Goal: Task Accomplishment & Management: Use online tool/utility

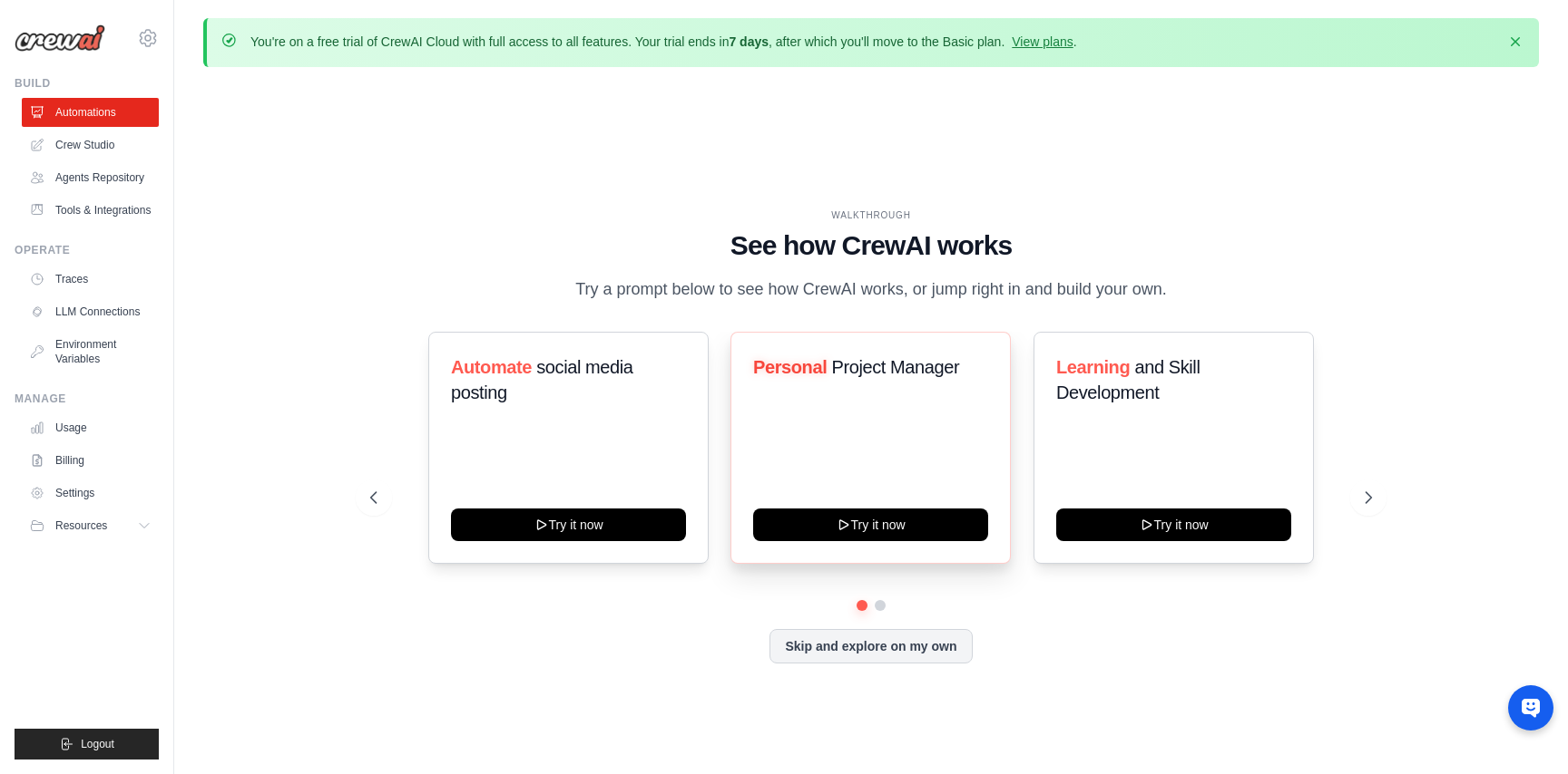
scroll to position [62, 0]
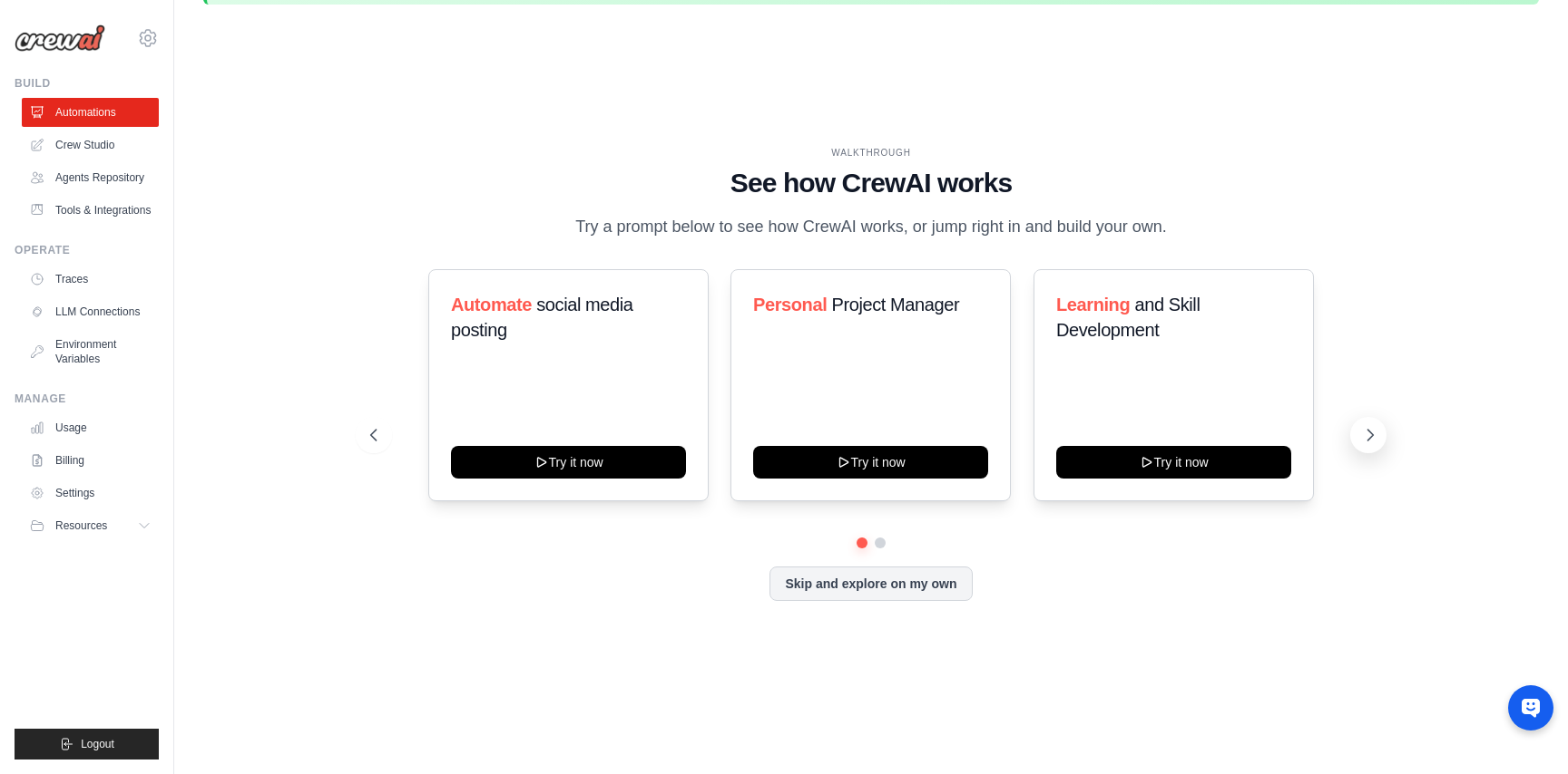
click at [1372, 444] on icon at bounding box center [1370, 435] width 18 height 18
click at [371, 444] on icon at bounding box center [372, 435] width 18 height 18
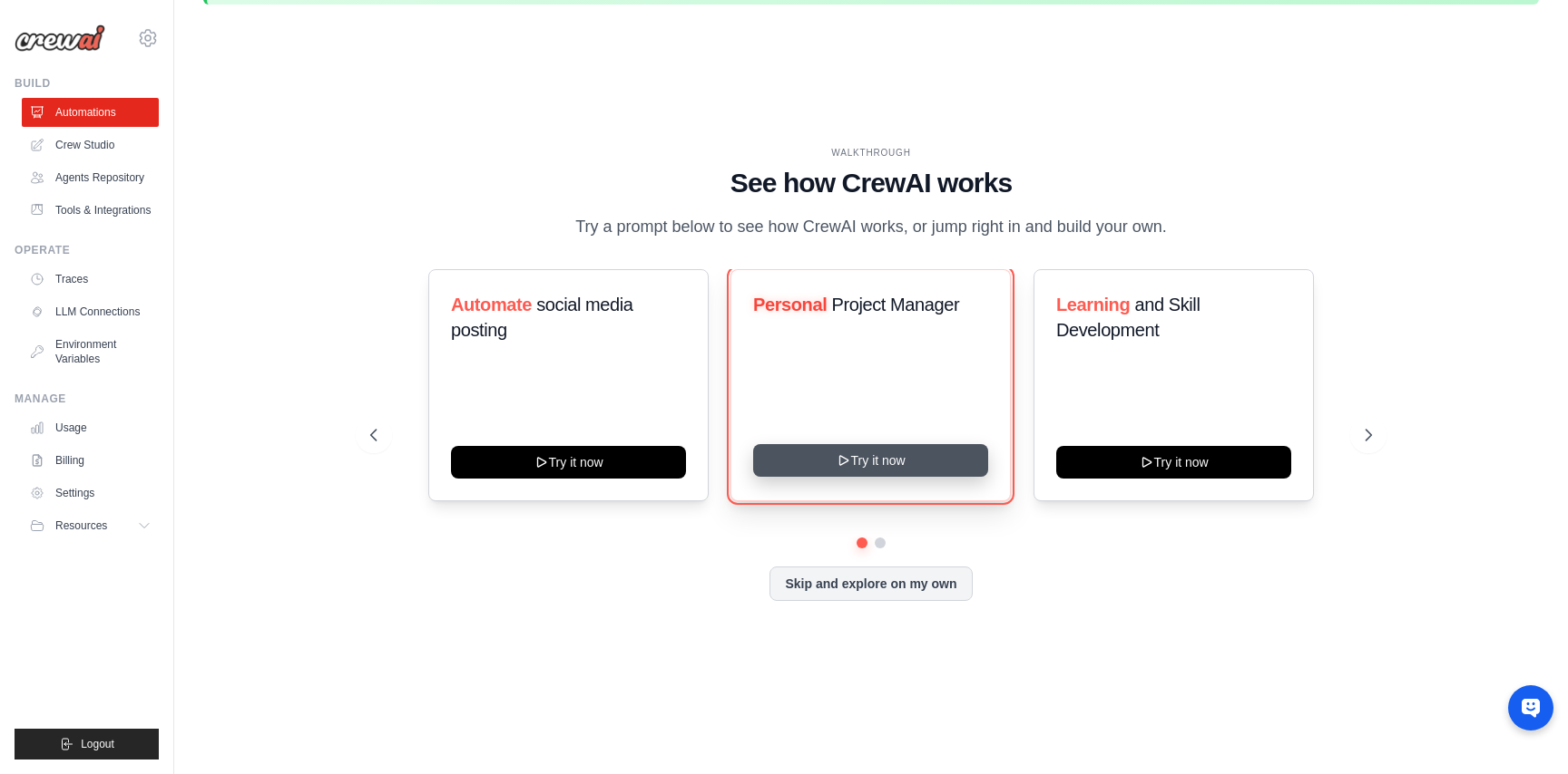
click at [839, 465] on icon at bounding box center [843, 461] width 8 height 9
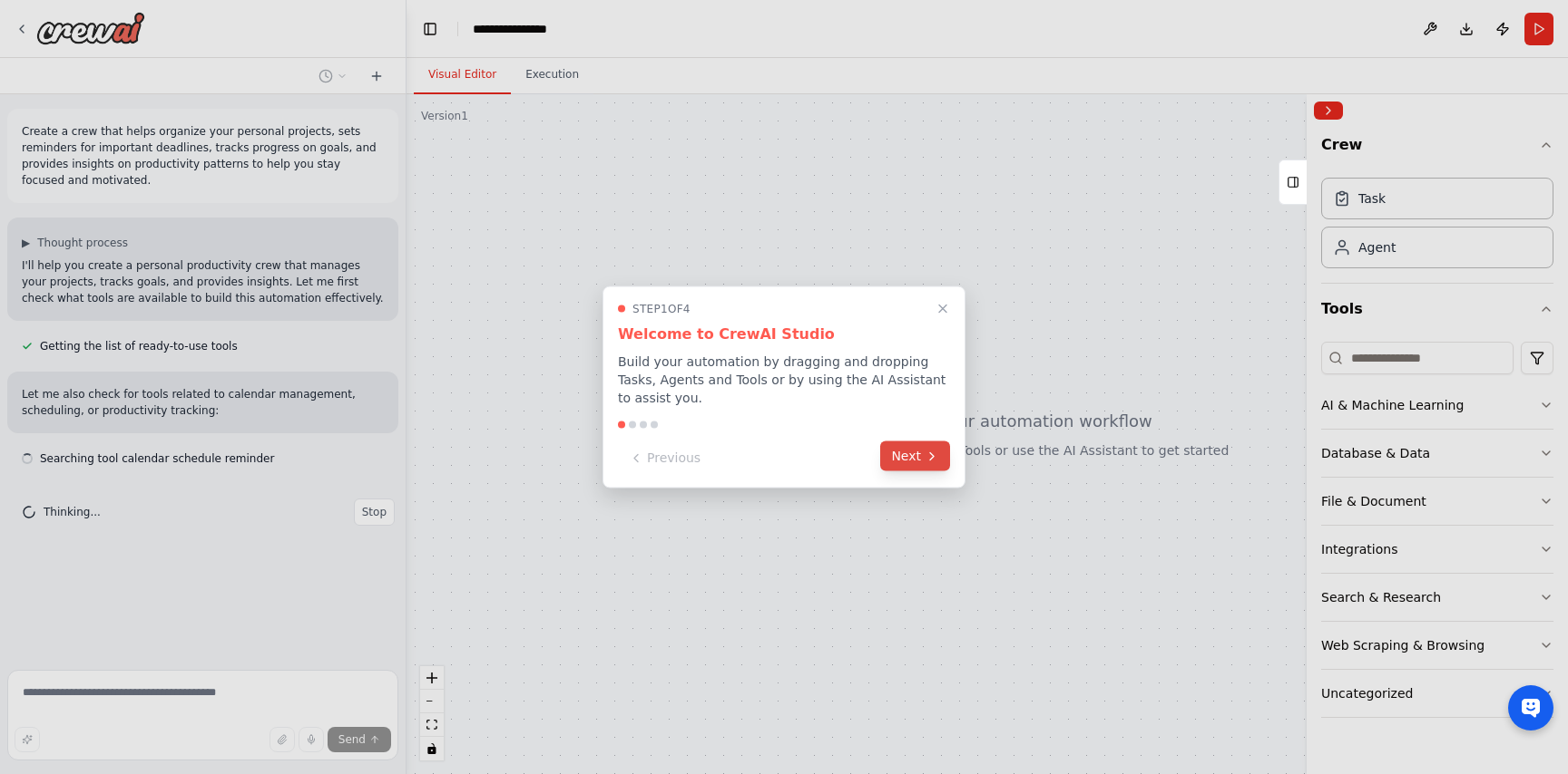
click at [913, 456] on button "Next" at bounding box center [915, 456] width 69 height 30
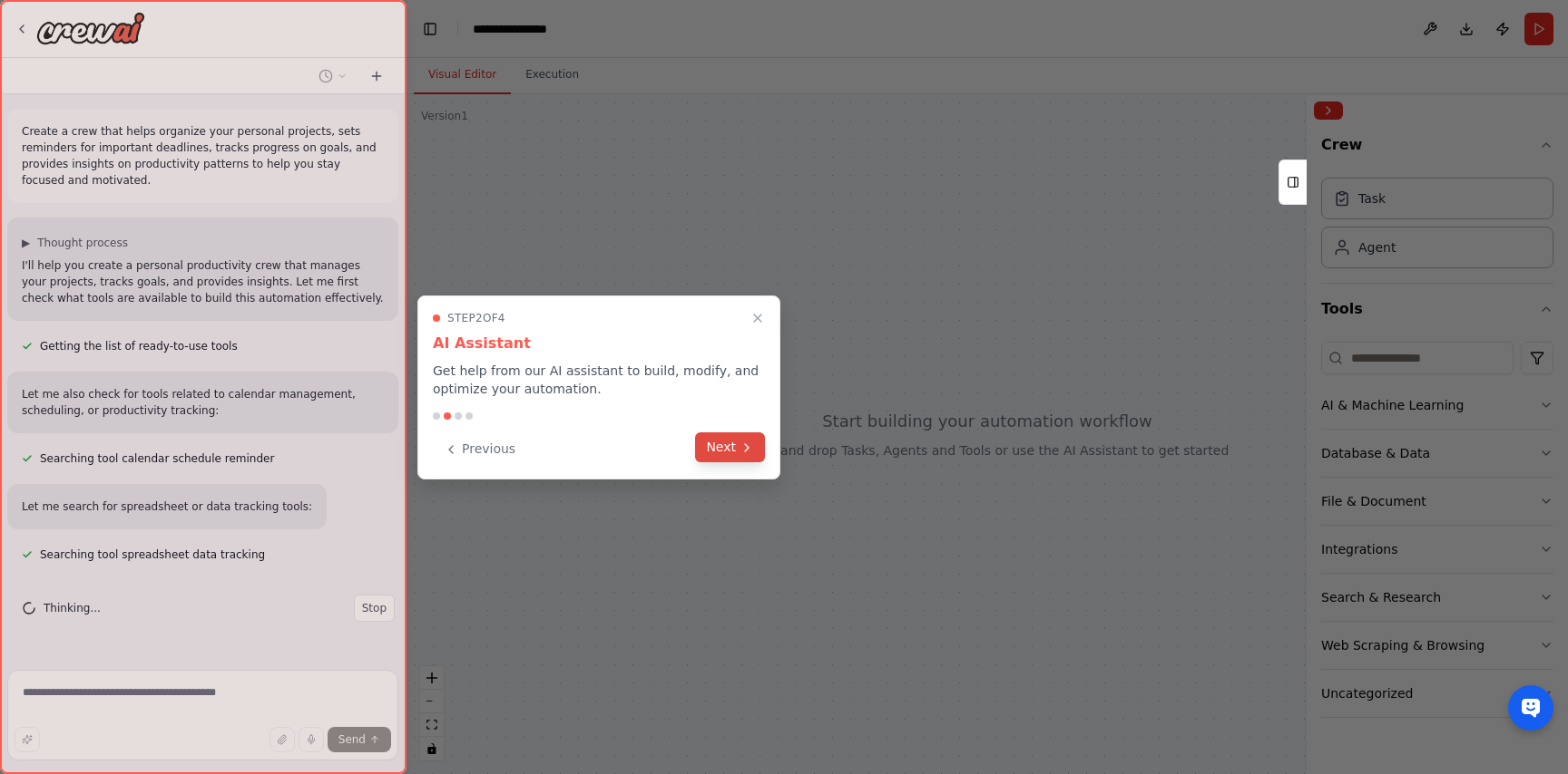
click at [731, 451] on button "Next" at bounding box center [730, 447] width 69 height 30
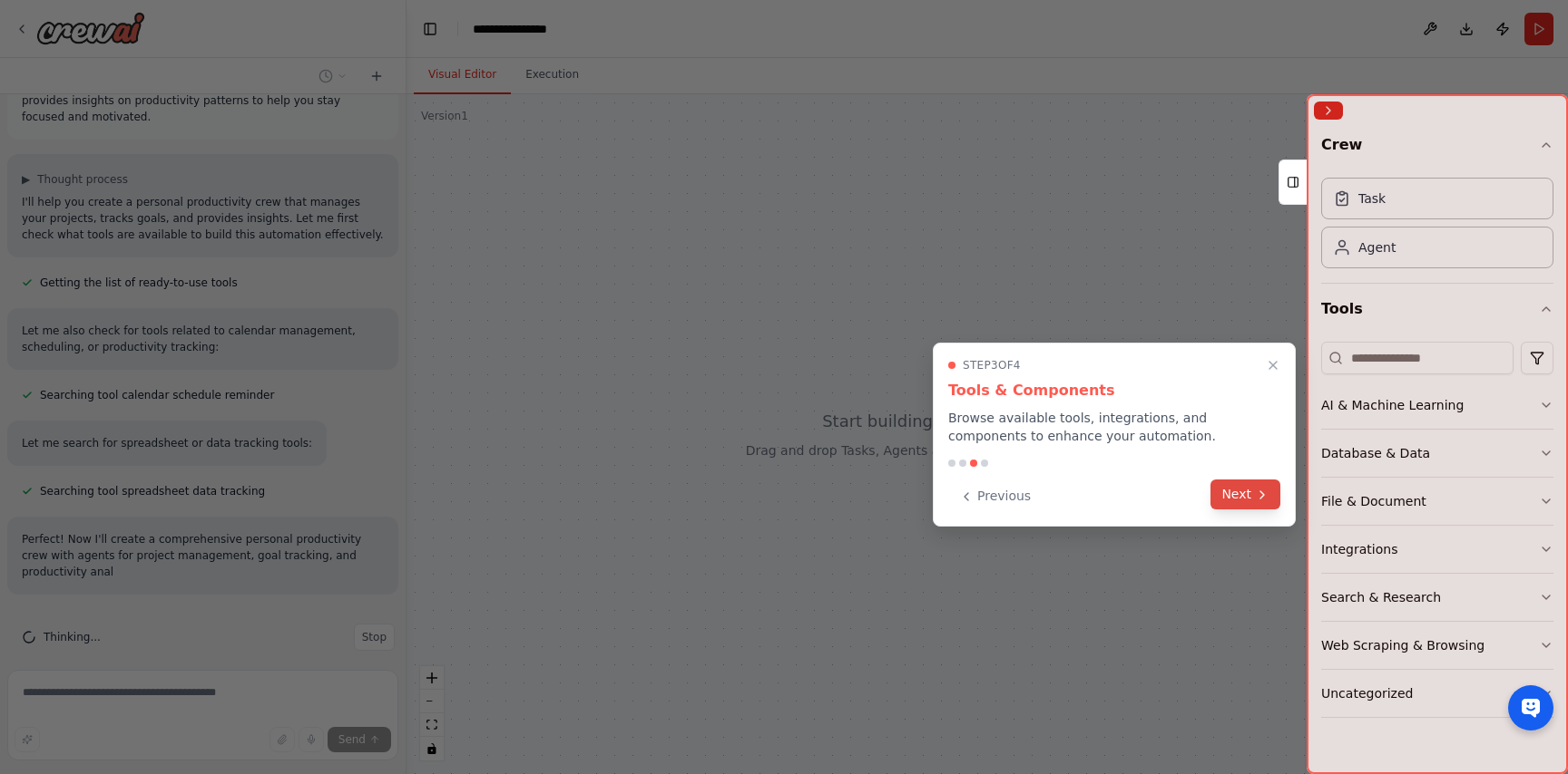
scroll to position [80, 0]
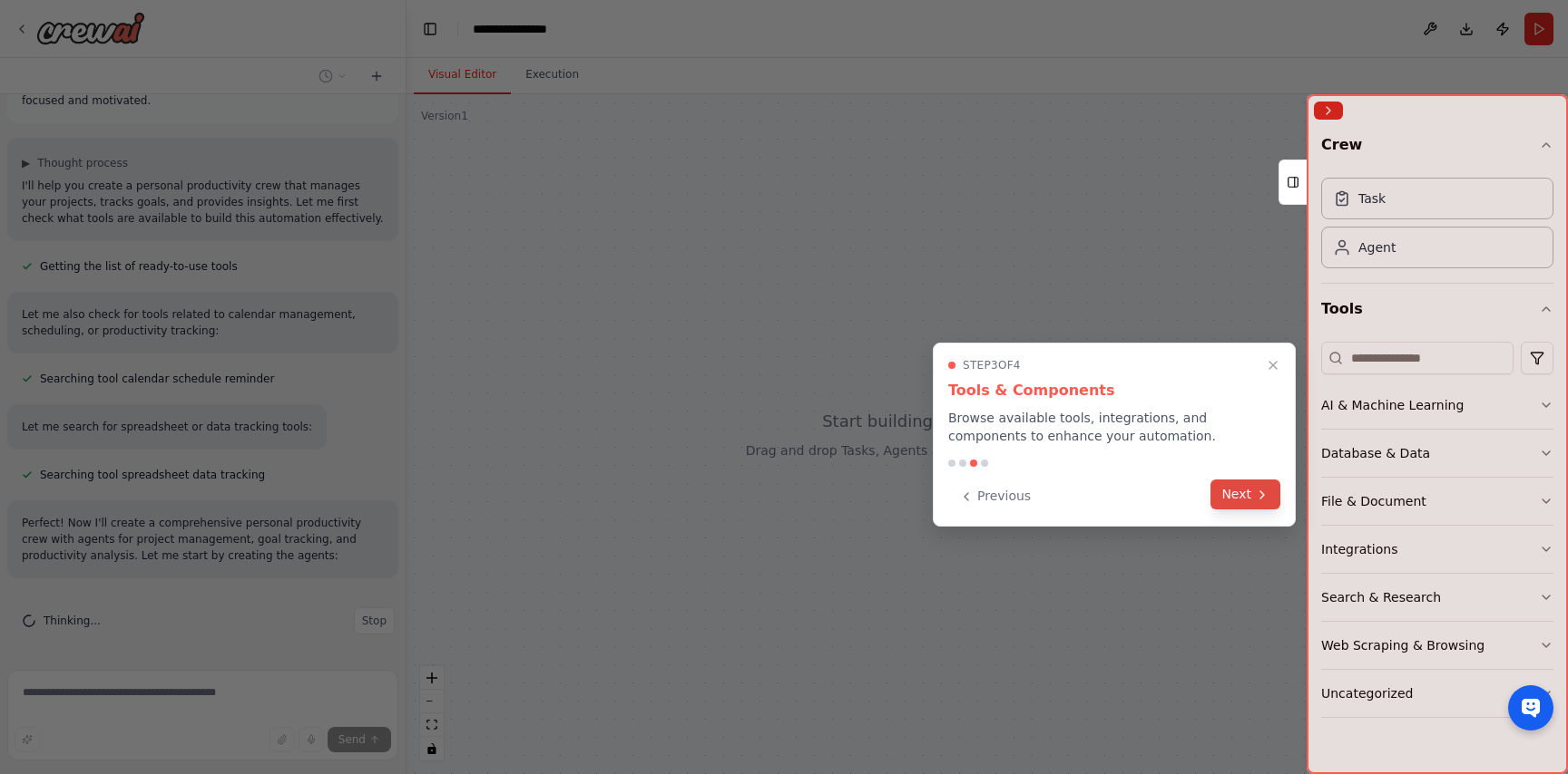
click at [1245, 493] on button "Next" at bounding box center [1245, 494] width 69 height 30
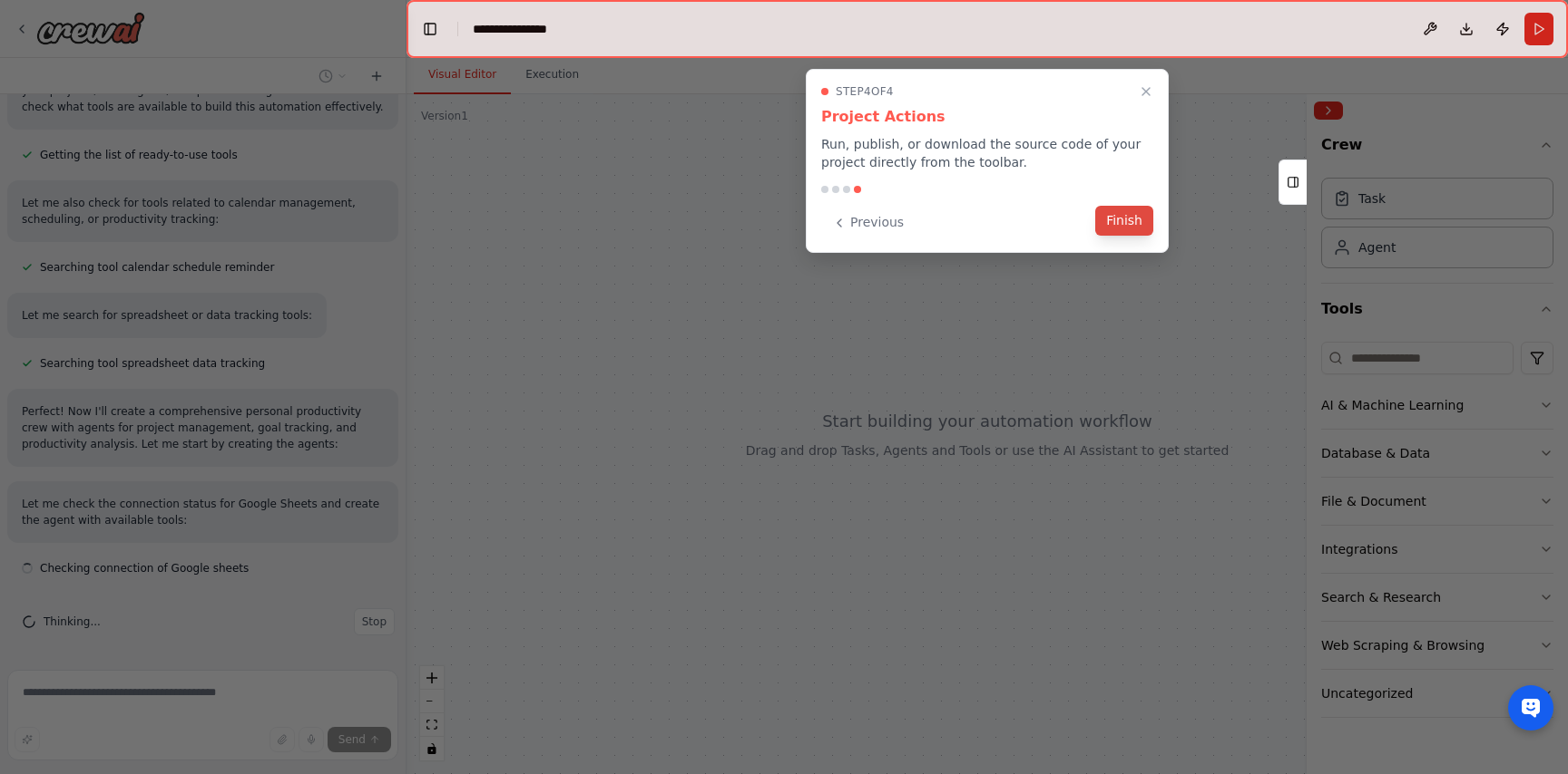
scroll to position [192, 0]
click at [1115, 225] on button "Finish" at bounding box center [1125, 220] width 59 height 30
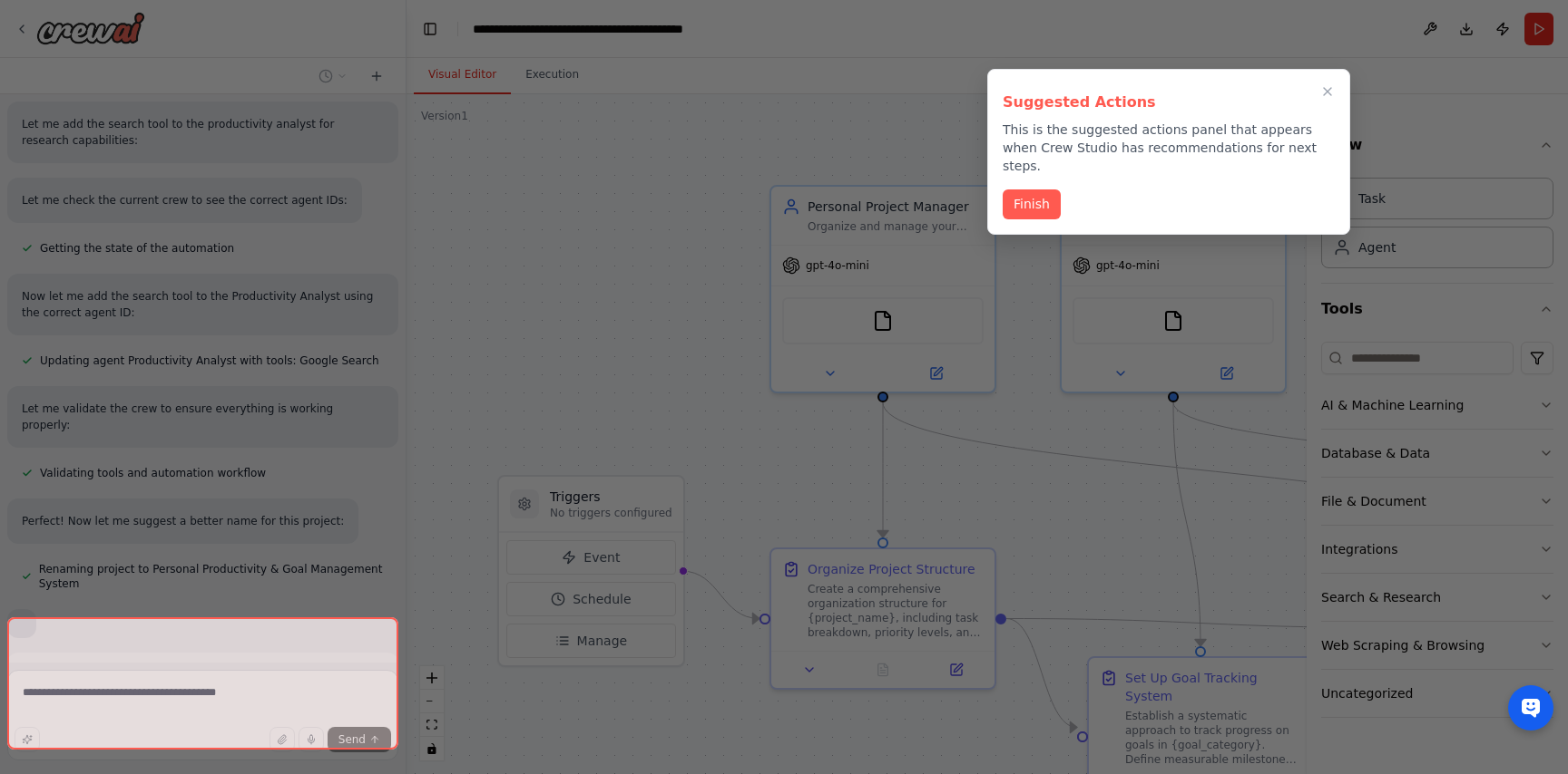
scroll to position [1355, 0]
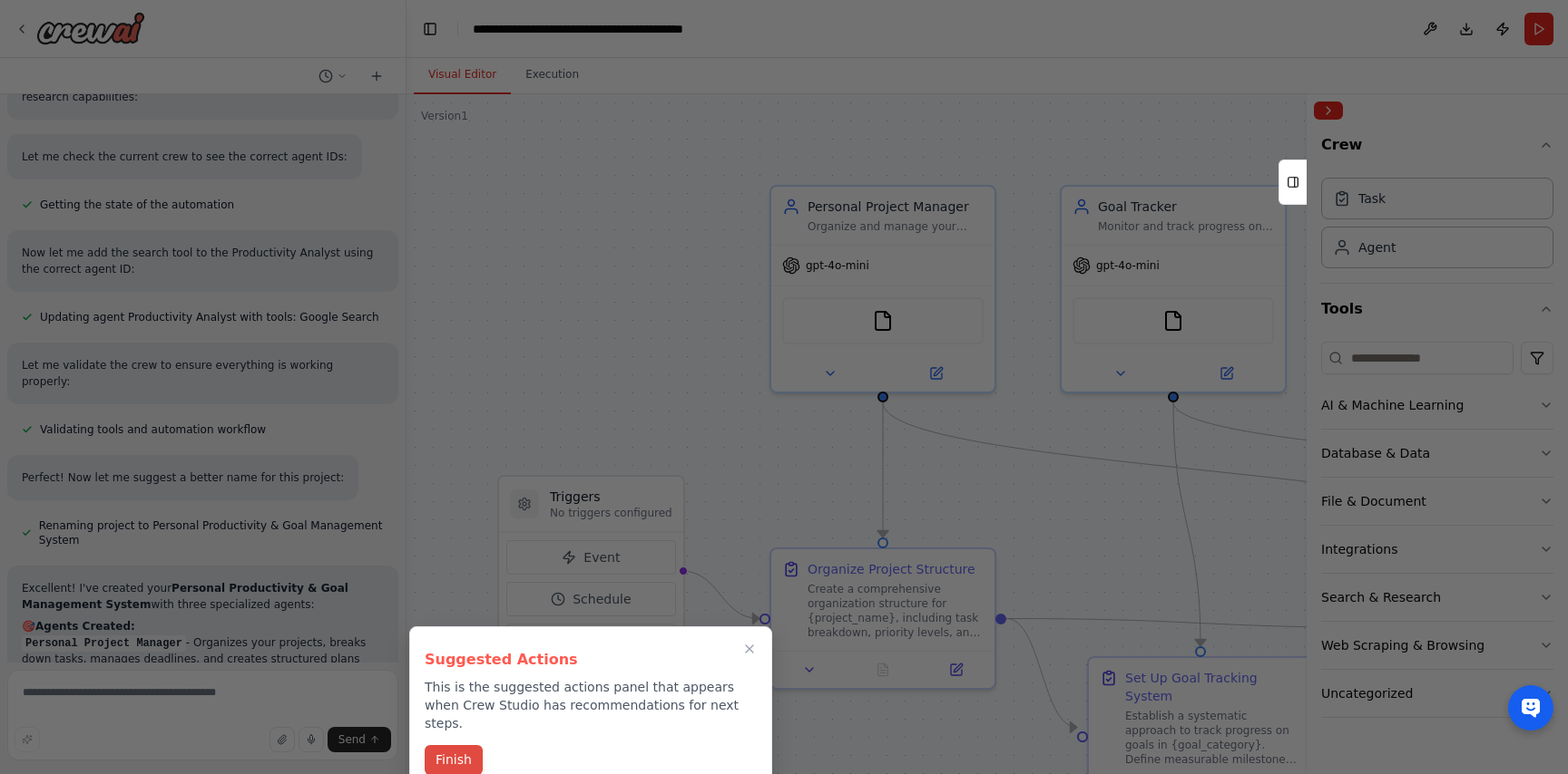
click at [467, 746] on button "Finish" at bounding box center [453, 760] width 59 height 30
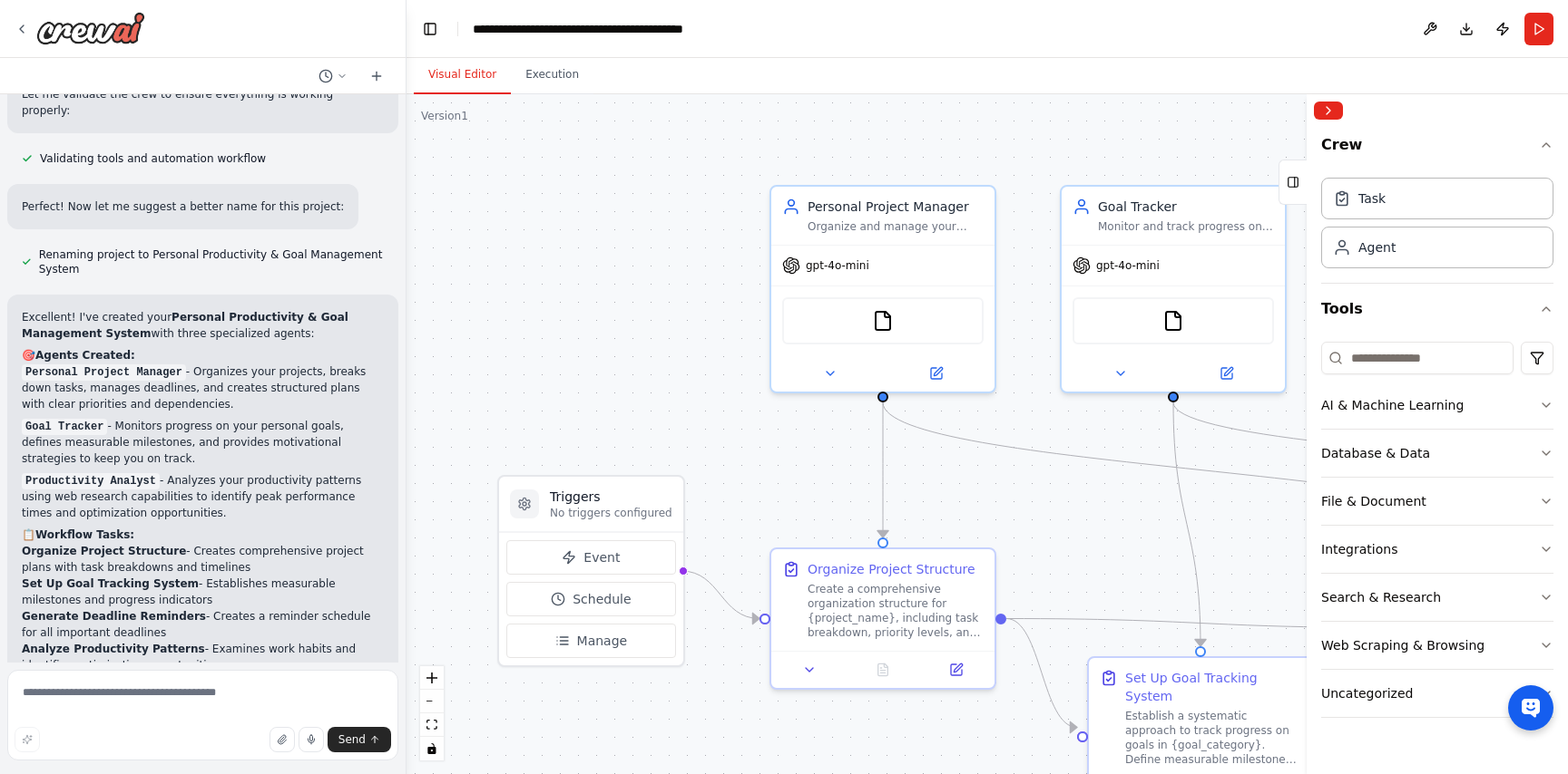
scroll to position [1629, 0]
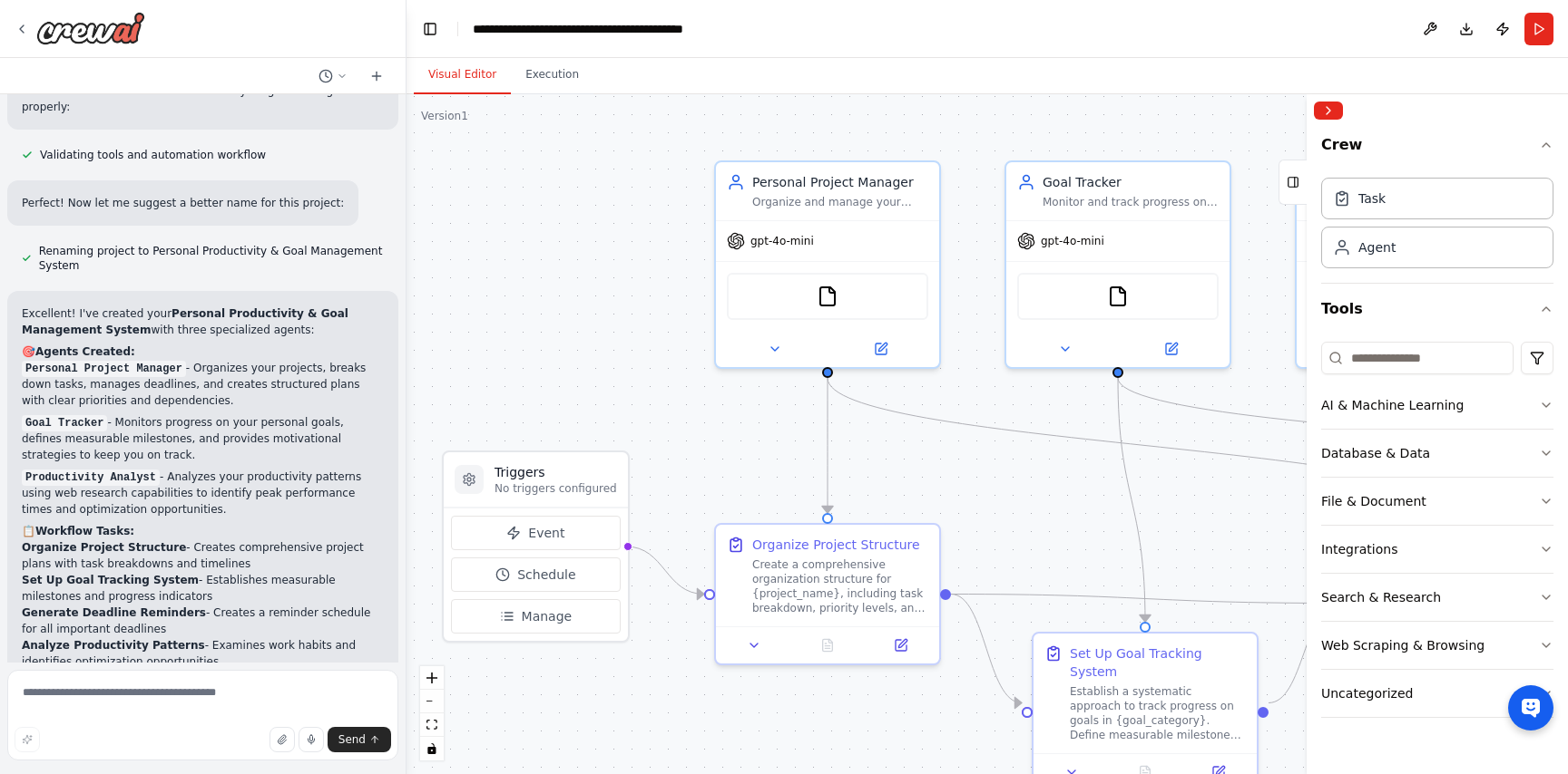
drag, startPoint x: 716, startPoint y: 406, endPoint x: 472, endPoint y: 242, distance: 294.0
click at [472, 242] on div ".deletable-edge-delete-btn { width: 20px; height: 20px; border: 0px solid #ffff…" at bounding box center [987, 434] width 1161 height 680
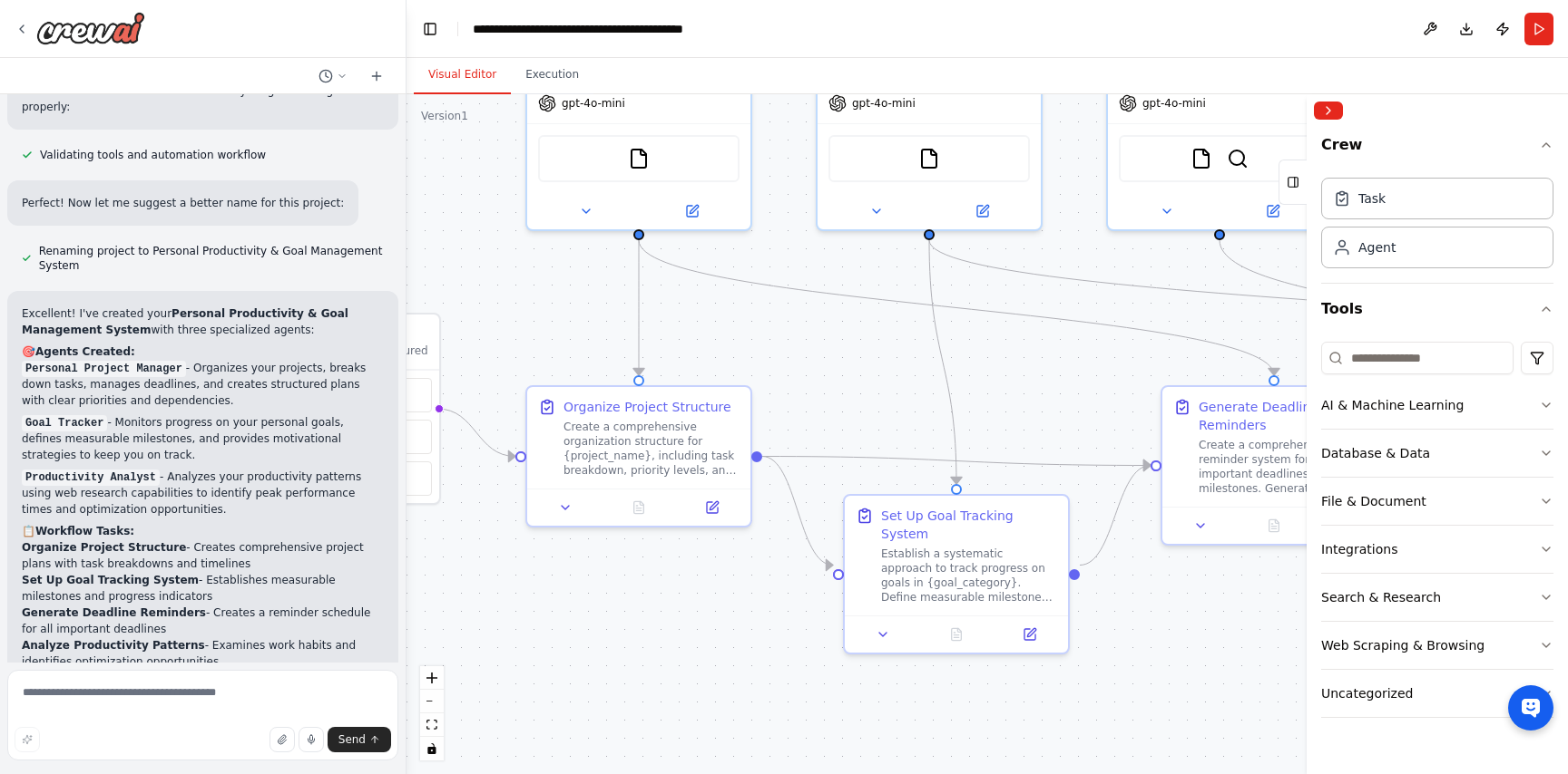
drag, startPoint x: 853, startPoint y: 363, endPoint x: 668, endPoint y: 358, distance: 185.1
click at [668, 358] on div ".deletable-edge-delete-btn { width: 20px; height: 20px; border: 0px solid #ffff…" at bounding box center [987, 434] width 1161 height 680
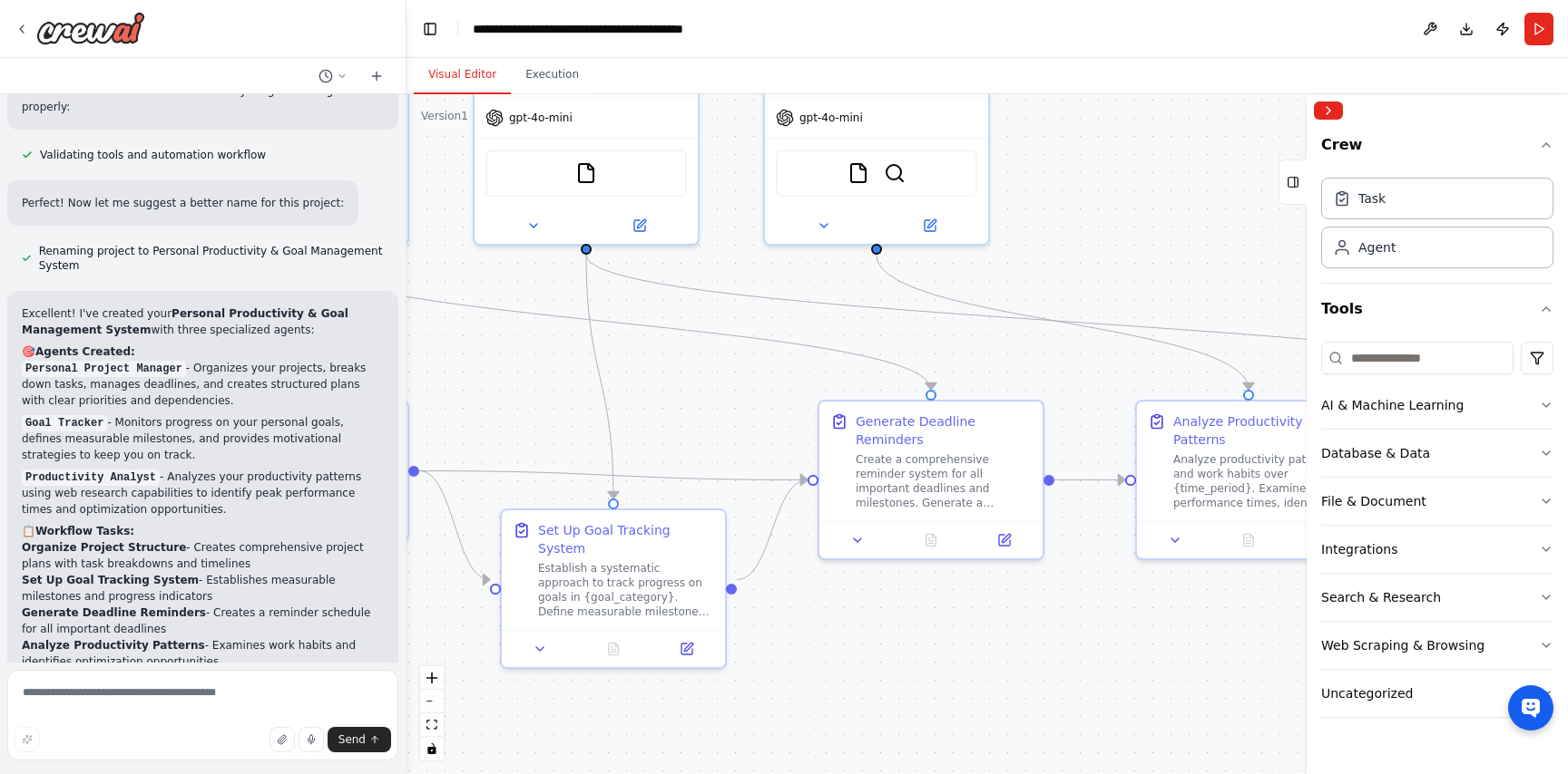
drag, startPoint x: 1006, startPoint y: 369, endPoint x: 778, endPoint y: 407, distance: 231.1
click at [779, 406] on div ".deletable-edge-delete-btn { width: 20px; height: 20px; border: 0px solid #ffff…" at bounding box center [987, 434] width 1161 height 680
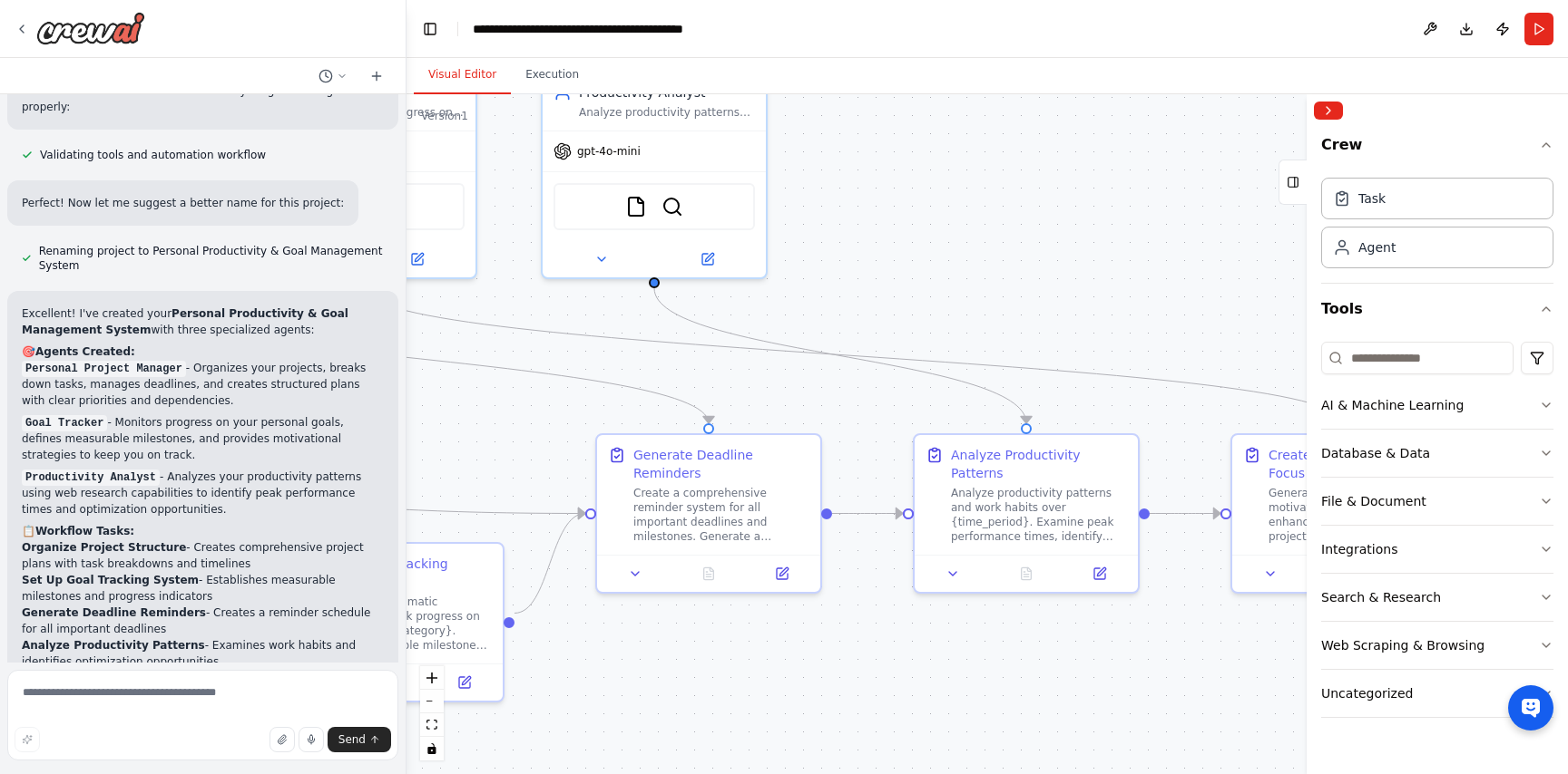
drag, startPoint x: 990, startPoint y: 398, endPoint x: 836, endPoint y: 410, distance: 154.5
click at [836, 411] on div ".deletable-edge-delete-btn { width: 20px; height: 20px; border: 0px solid #ffff…" at bounding box center [987, 434] width 1161 height 680
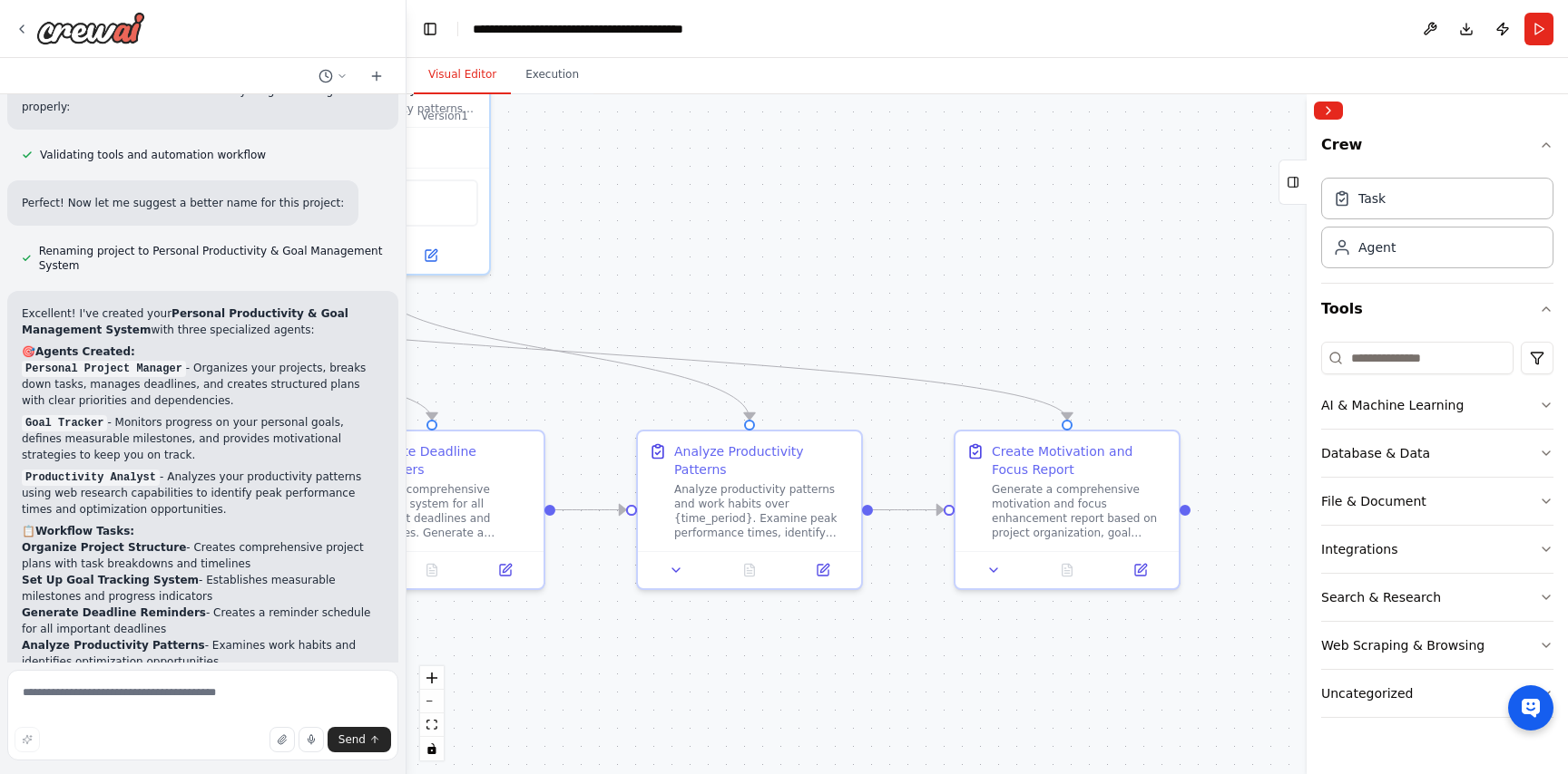
drag, startPoint x: 836, startPoint y: 410, endPoint x: 549, endPoint y: 408, distance: 287.0
click at [549, 409] on div ".deletable-edge-delete-btn { width: 20px; height: 20px; border: 0px solid #ffff…" at bounding box center [987, 434] width 1161 height 680
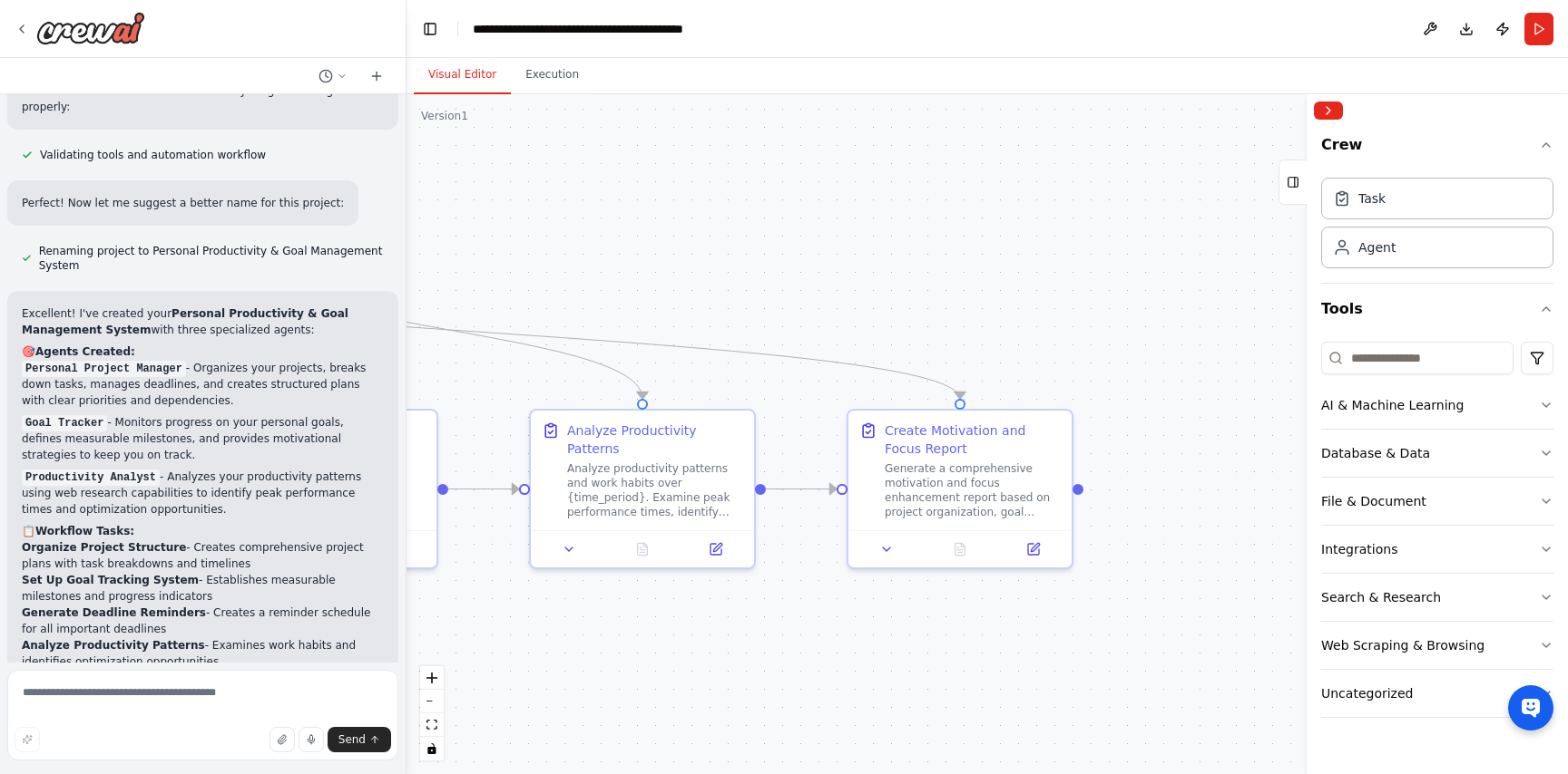
drag, startPoint x: 851, startPoint y: 355, endPoint x: 739, endPoint y: 330, distance: 114.8
click at [739, 330] on div ".deletable-edge-delete-btn { width: 20px; height: 20px; border: 0px solid #ffff…" at bounding box center [987, 434] width 1161 height 680
drag, startPoint x: 648, startPoint y: 340, endPoint x: 869, endPoint y: 363, distance: 222.2
click at [869, 366] on icon "Edge from b122edf5-768b-4d38-8d63-c5ec2c0136e8 to 42063c49-a610-4290-992b-3e49d…" at bounding box center [454, 327] width 980 height 135
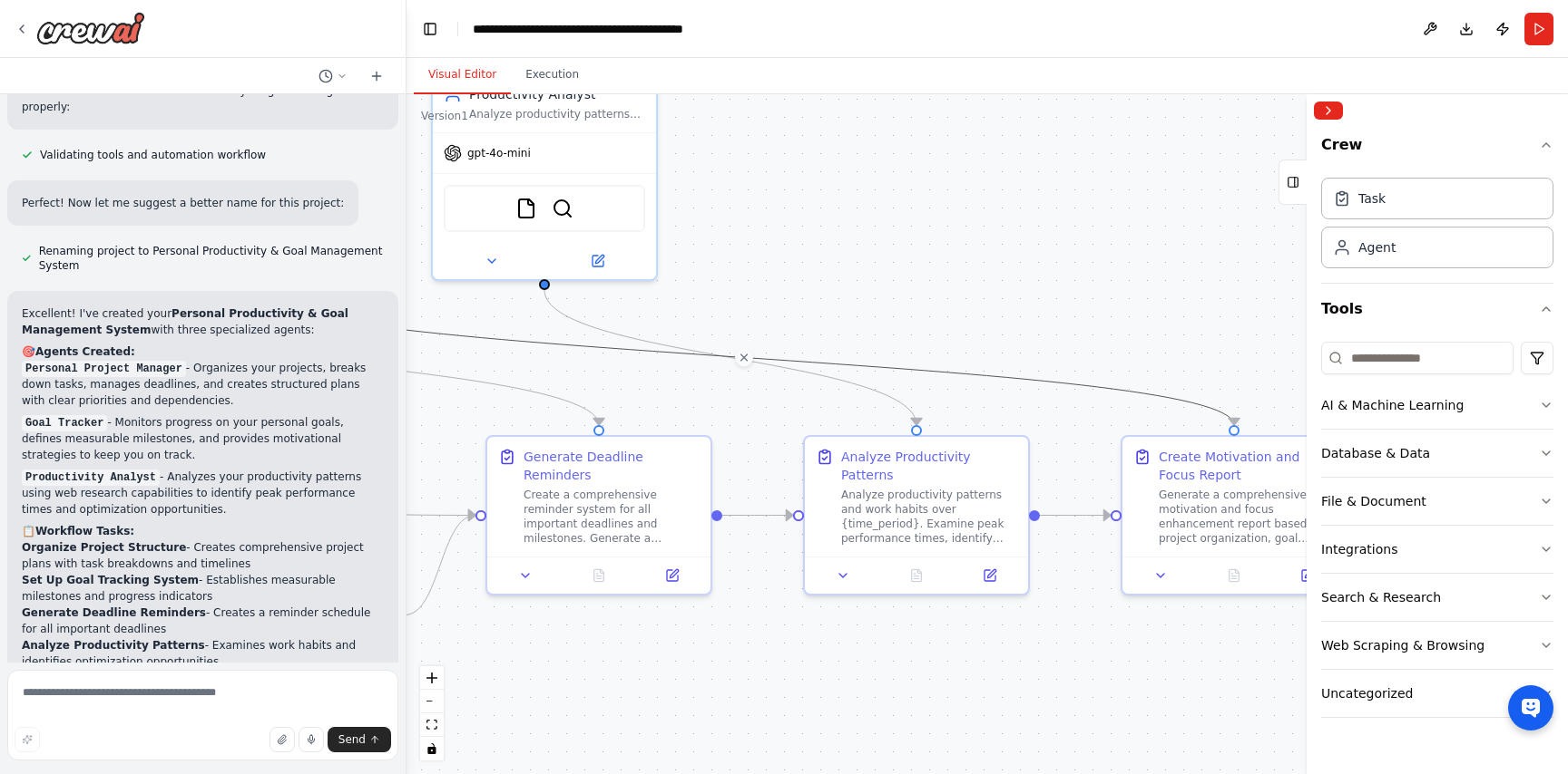
drag, startPoint x: 742, startPoint y: 366, endPoint x: 1107, endPoint y: 410, distance: 367.6
click at [1107, 411] on div ".deletable-edge-delete-btn { width: 20px; height: 20px; border: 0px solid #ffff…" at bounding box center [987, 434] width 1161 height 680
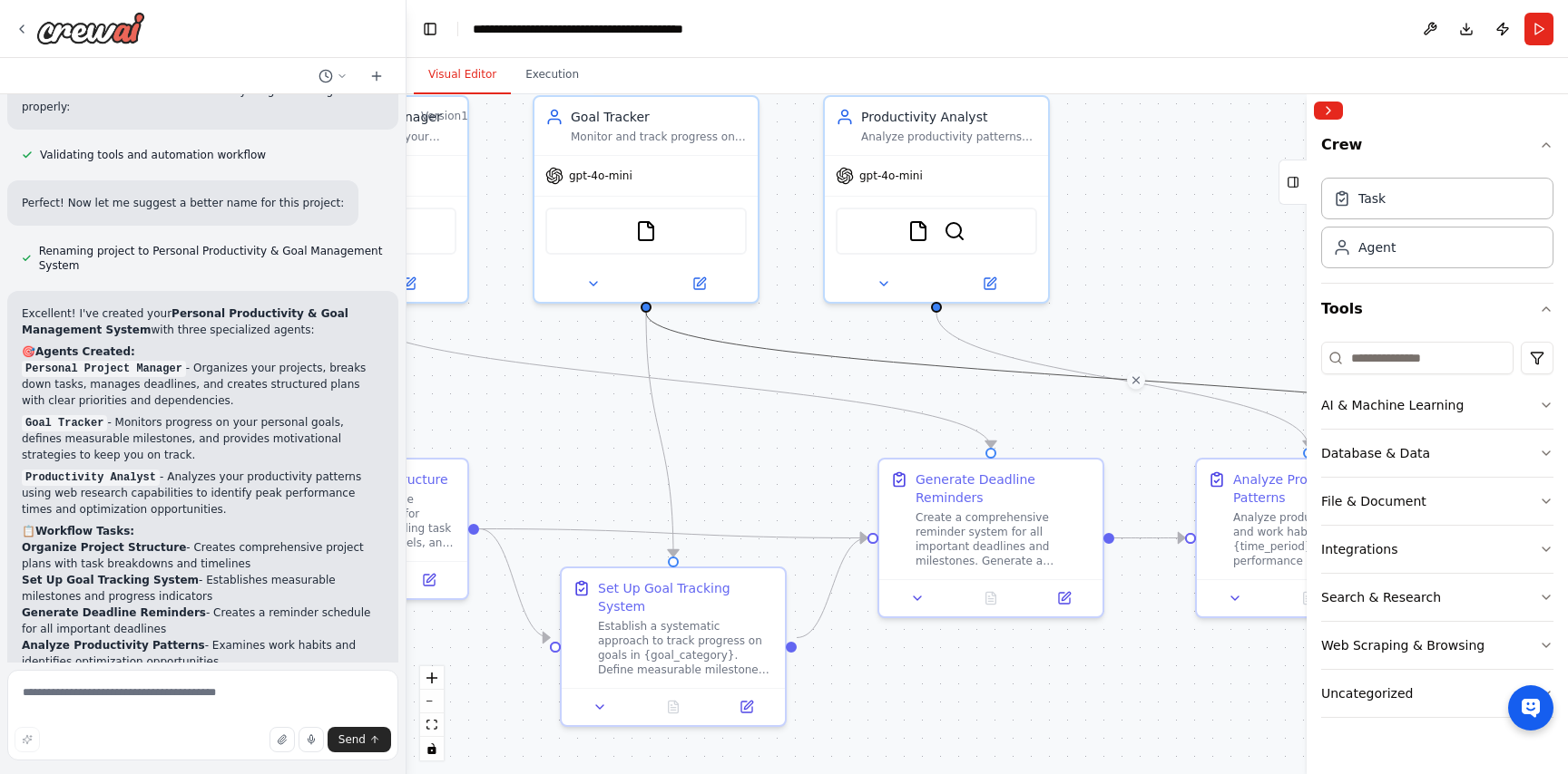
drag, startPoint x: 763, startPoint y: 399, endPoint x: 1168, endPoint y: 411, distance: 405.2
click at [1168, 411] on div ".deletable-edge-delete-btn { width: 20px; height: 20px; border: 0px solid #ffff…" at bounding box center [987, 434] width 1161 height 680
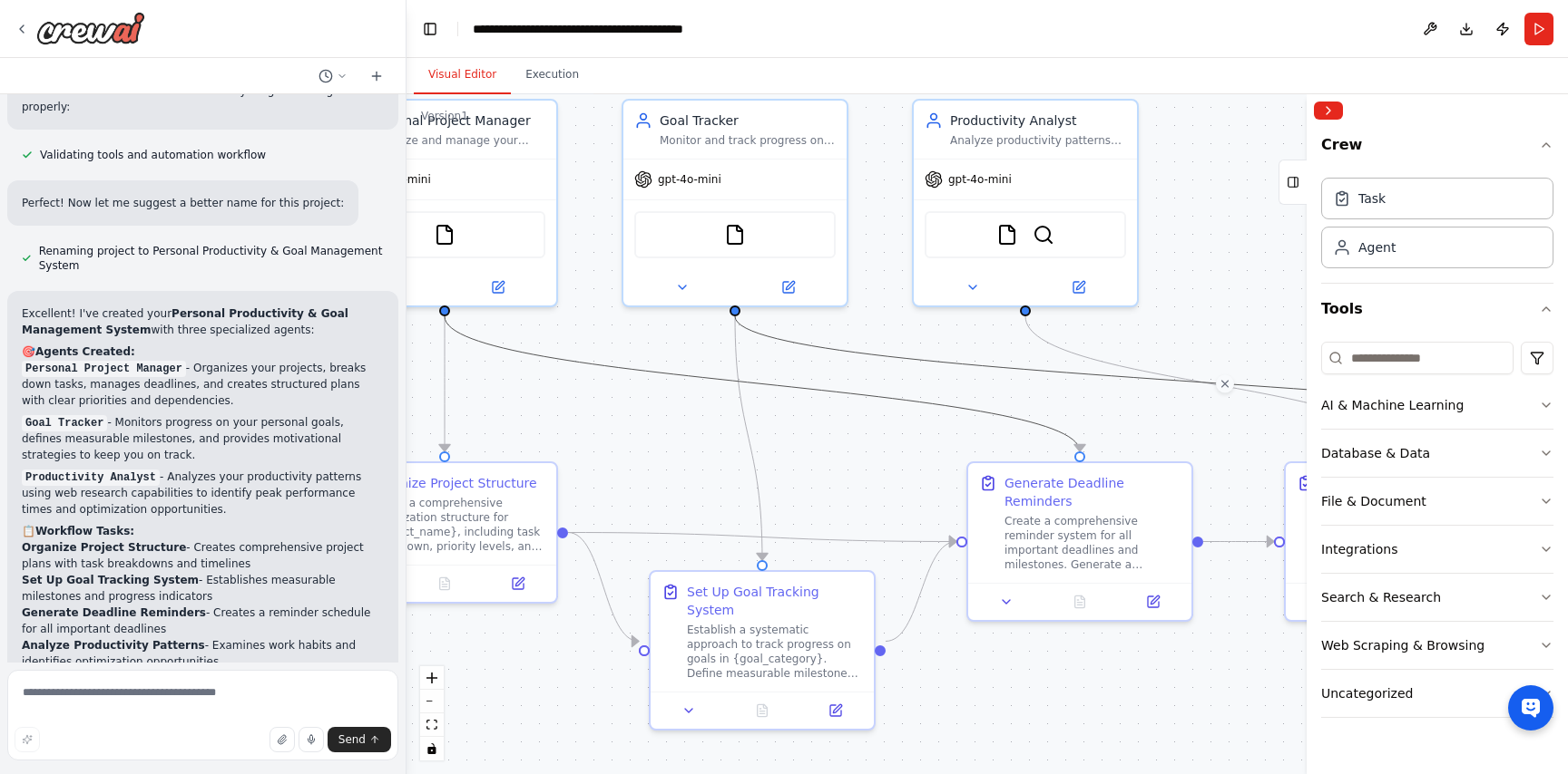
drag, startPoint x: 722, startPoint y: 385, endPoint x: 1027, endPoint y: 449, distance: 311.6
click at [1027, 449] on div ".deletable-edge-delete-btn { width: 20px; height: 20px; border: 0px solid #ffff…" at bounding box center [987, 434] width 1161 height 680
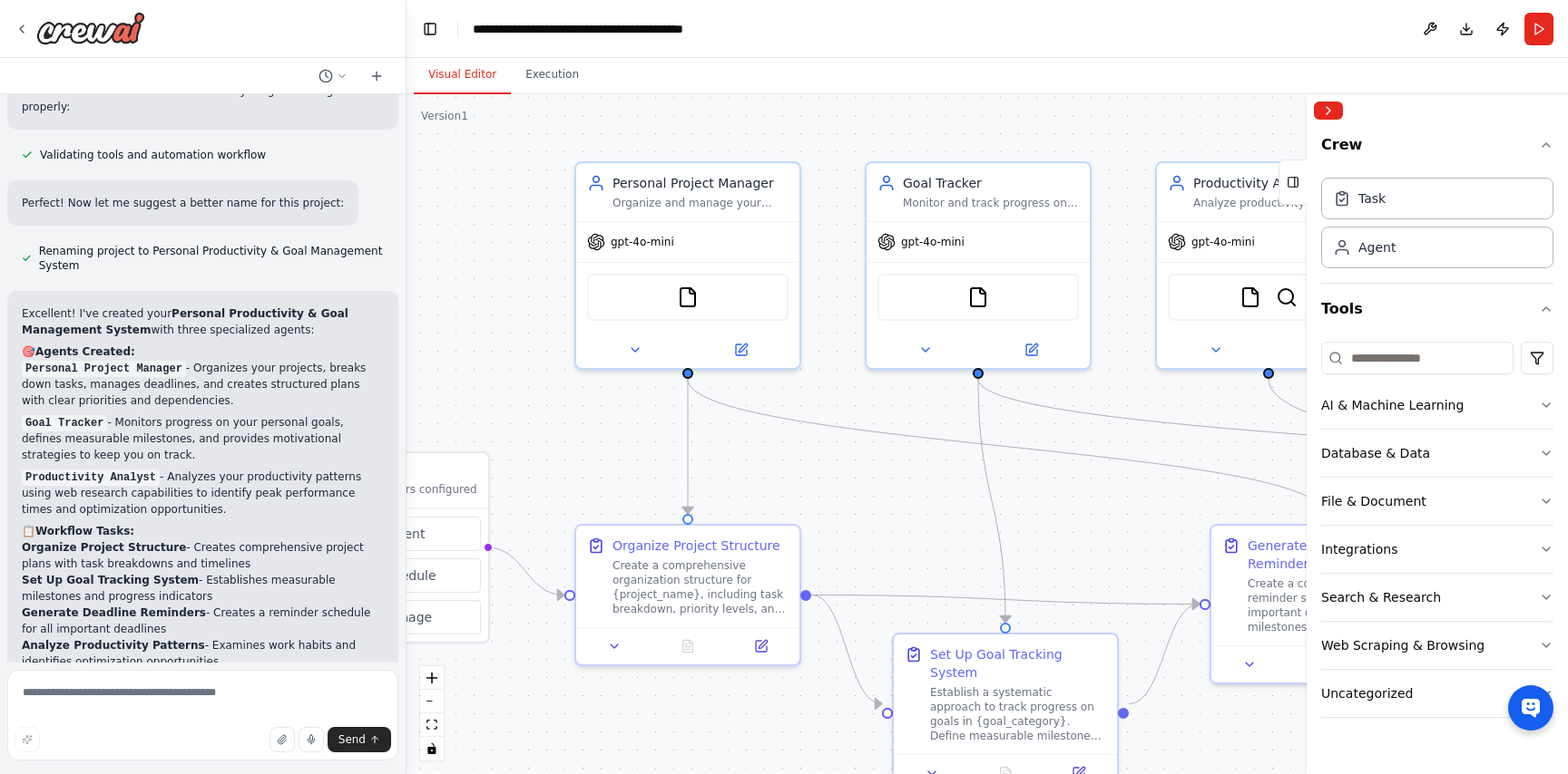
drag, startPoint x: 649, startPoint y: 393, endPoint x: 916, endPoint y: 462, distance: 275.8
click at [916, 463] on div ".deletable-edge-delete-btn { width: 20px; height: 20px; border: 0px solid #ffff…" at bounding box center [987, 434] width 1161 height 680
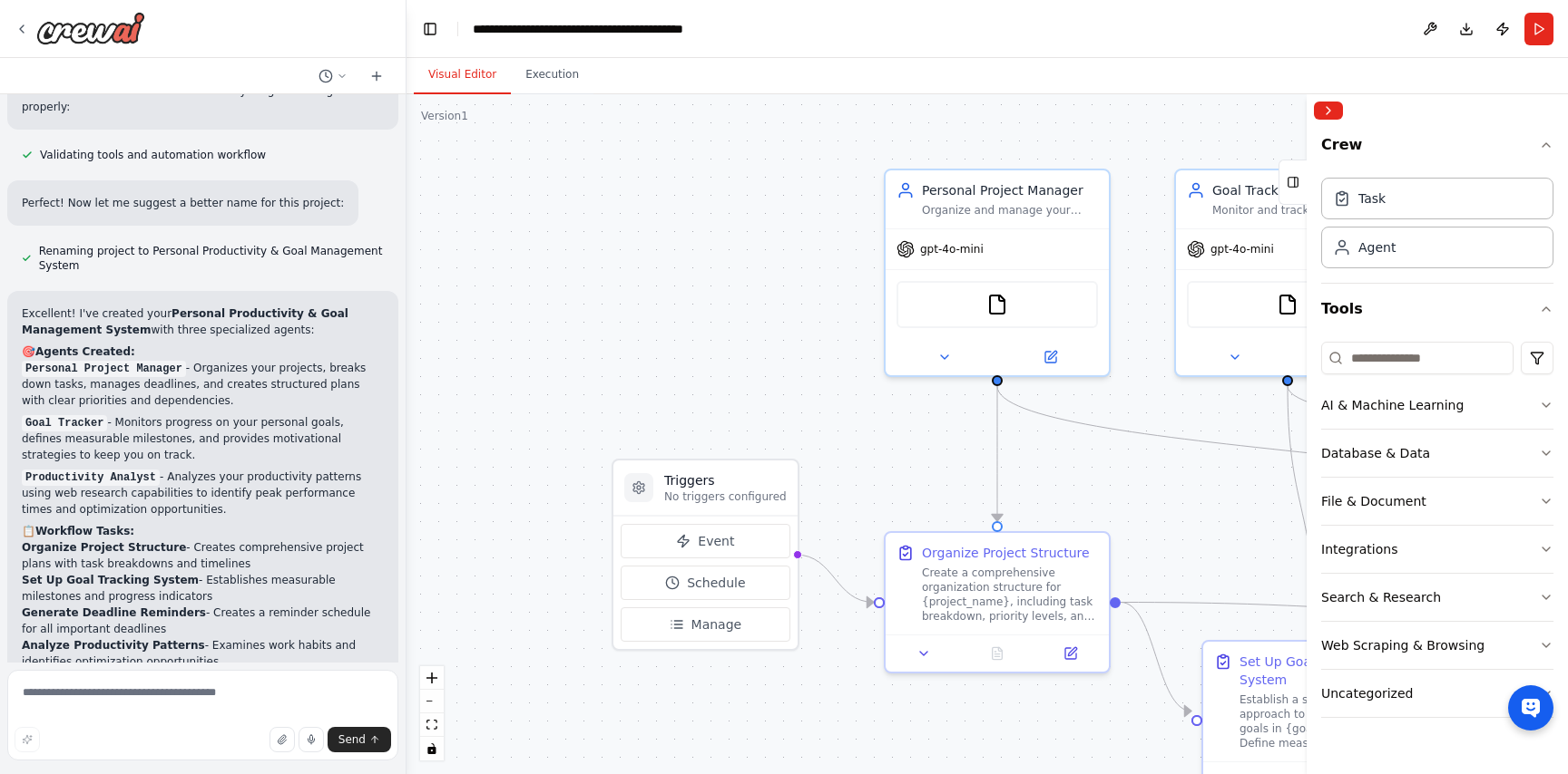
drag, startPoint x: 536, startPoint y: 388, endPoint x: 821, endPoint y: 386, distance: 285.0
click at [821, 387] on div ".deletable-edge-delete-btn { width: 20px; height: 20px; border: 0px solid #ffff…" at bounding box center [987, 434] width 1161 height 680
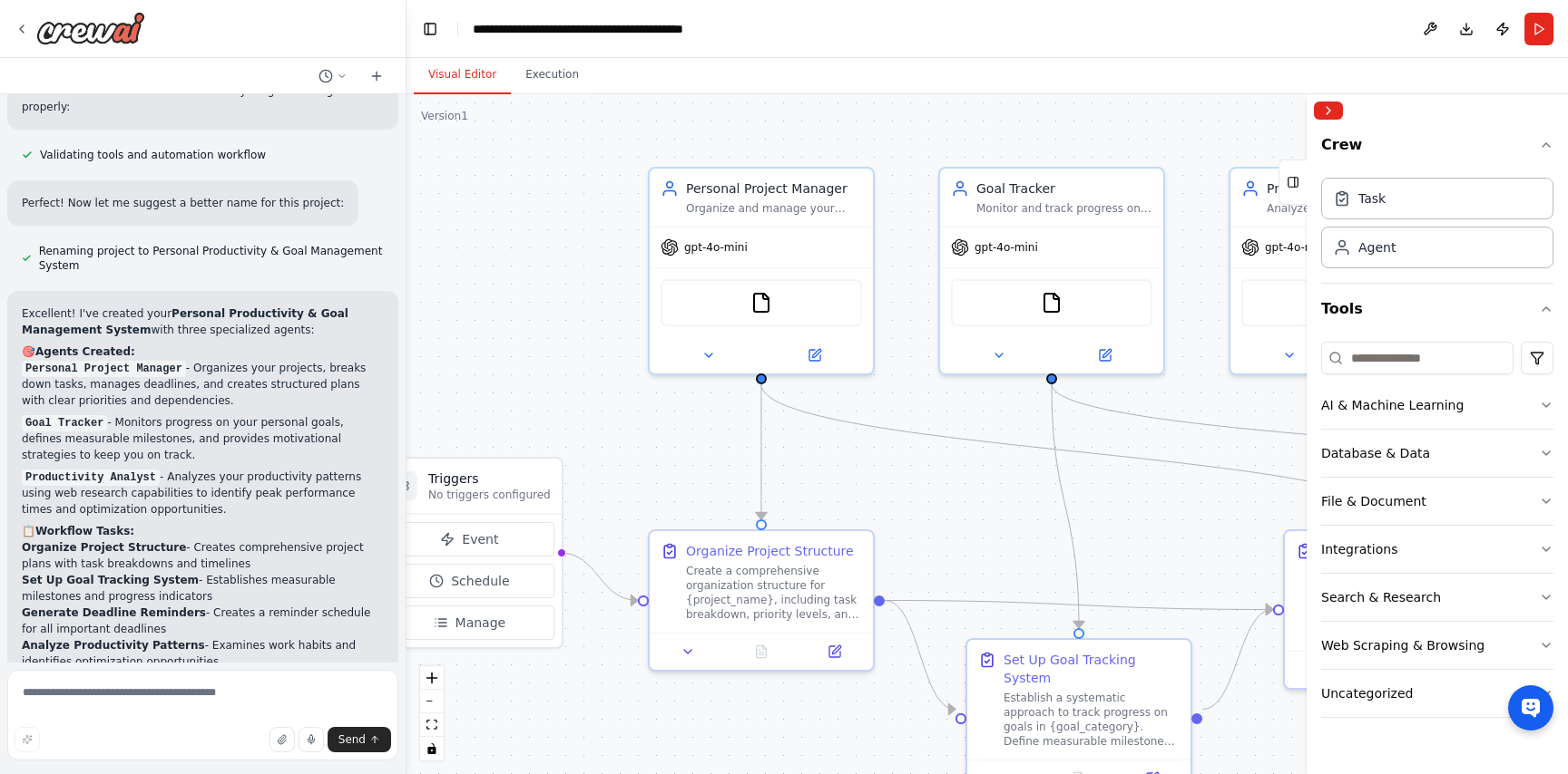
drag, startPoint x: 821, startPoint y: 386, endPoint x: 584, endPoint y: 380, distance: 237.1
click at [584, 381] on div ".deletable-edge-delete-btn { width: 20px; height: 20px; border: 0px solid #ffff…" at bounding box center [987, 434] width 1161 height 680
drag, startPoint x: 575, startPoint y: 385, endPoint x: 536, endPoint y: 400, distance: 41.8
click at [536, 400] on div ".deletable-edge-delete-btn { width: 20px; height: 20px; border: 0px solid #ffff…" at bounding box center [987, 434] width 1161 height 680
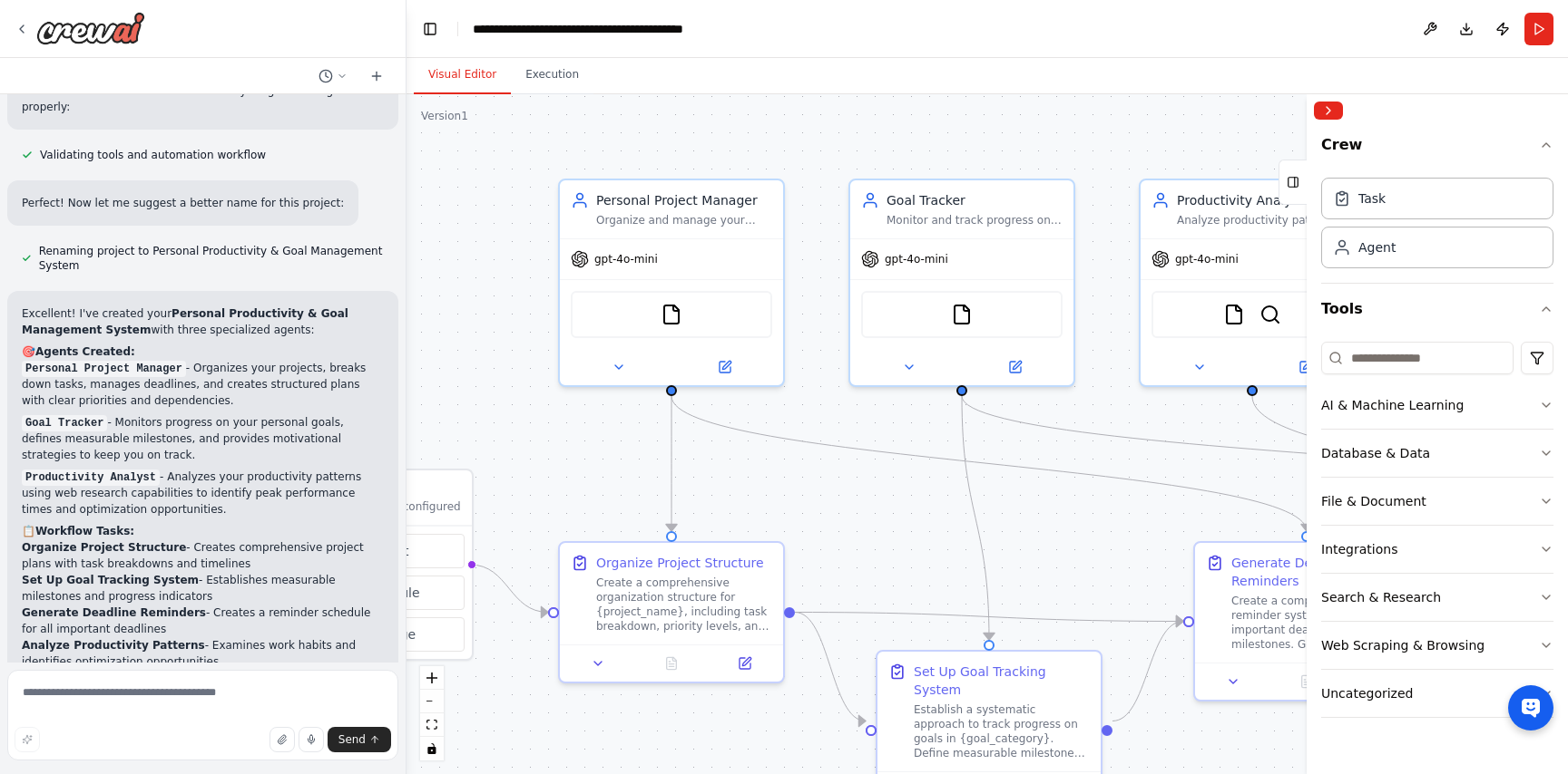
drag, startPoint x: 635, startPoint y: 487, endPoint x: 584, endPoint y: 486, distance: 51.0
click at [584, 487] on div ".deletable-edge-delete-btn { width: 20px; height: 20px; border: 0px solid #ffff…" at bounding box center [987, 434] width 1161 height 680
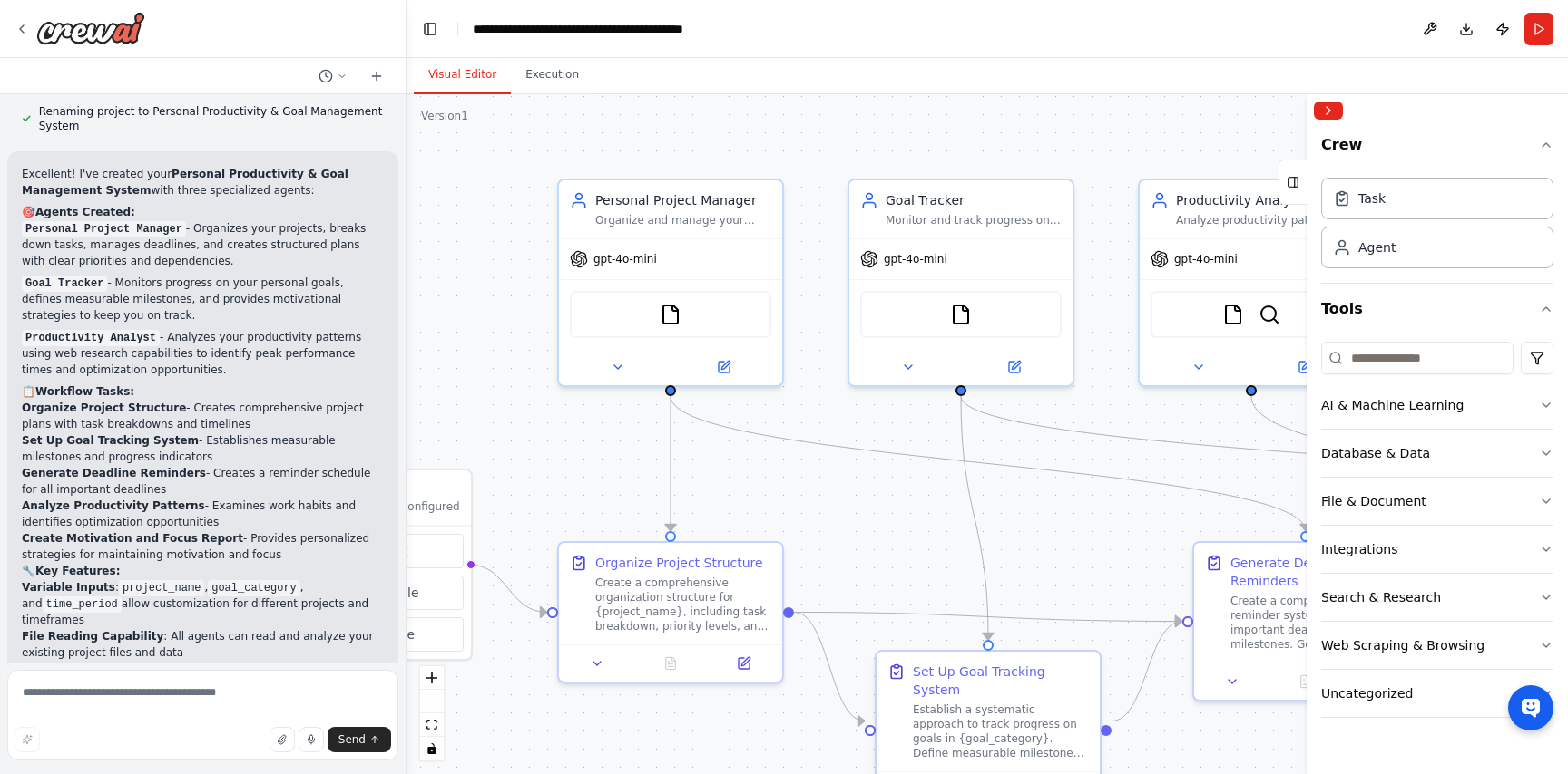
scroll to position [1774, 0]
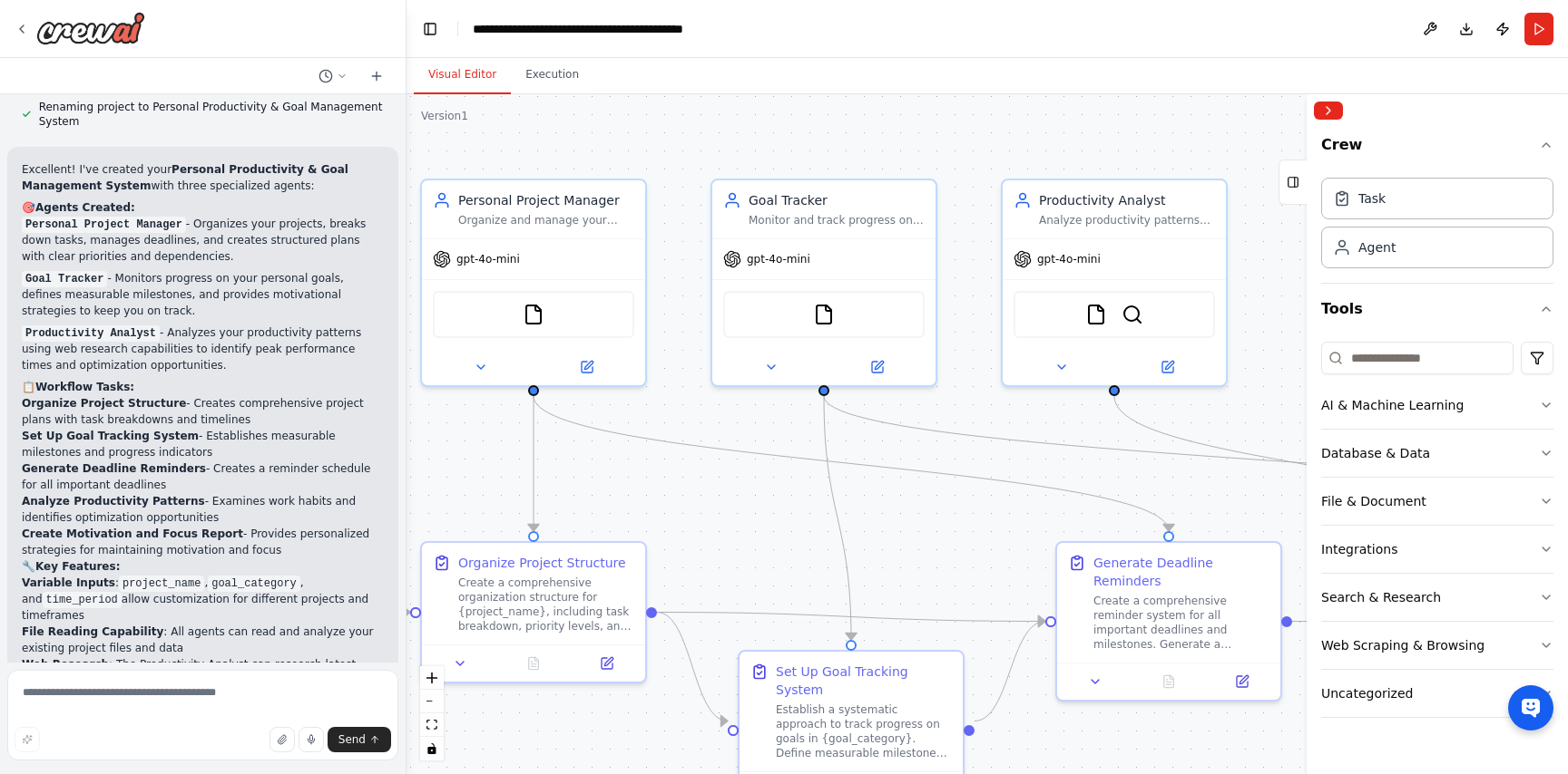
drag, startPoint x: 891, startPoint y: 481, endPoint x: 611, endPoint y: 482, distance: 280.0
click at [611, 482] on div ".deletable-edge-delete-btn { width: 20px; height: 20px; border: 0px solid #ffff…" at bounding box center [987, 434] width 1161 height 680
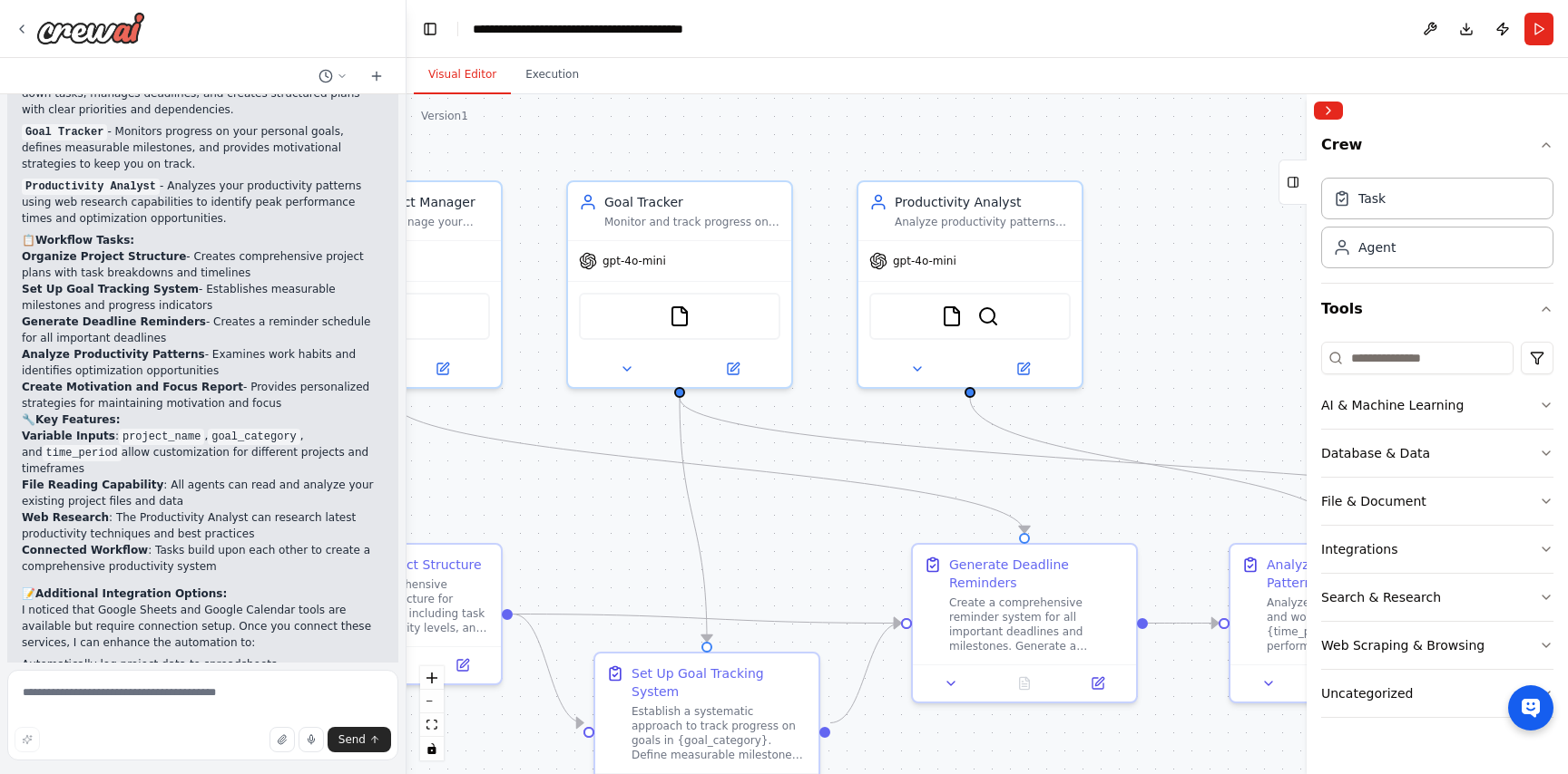
scroll to position [1922, 0]
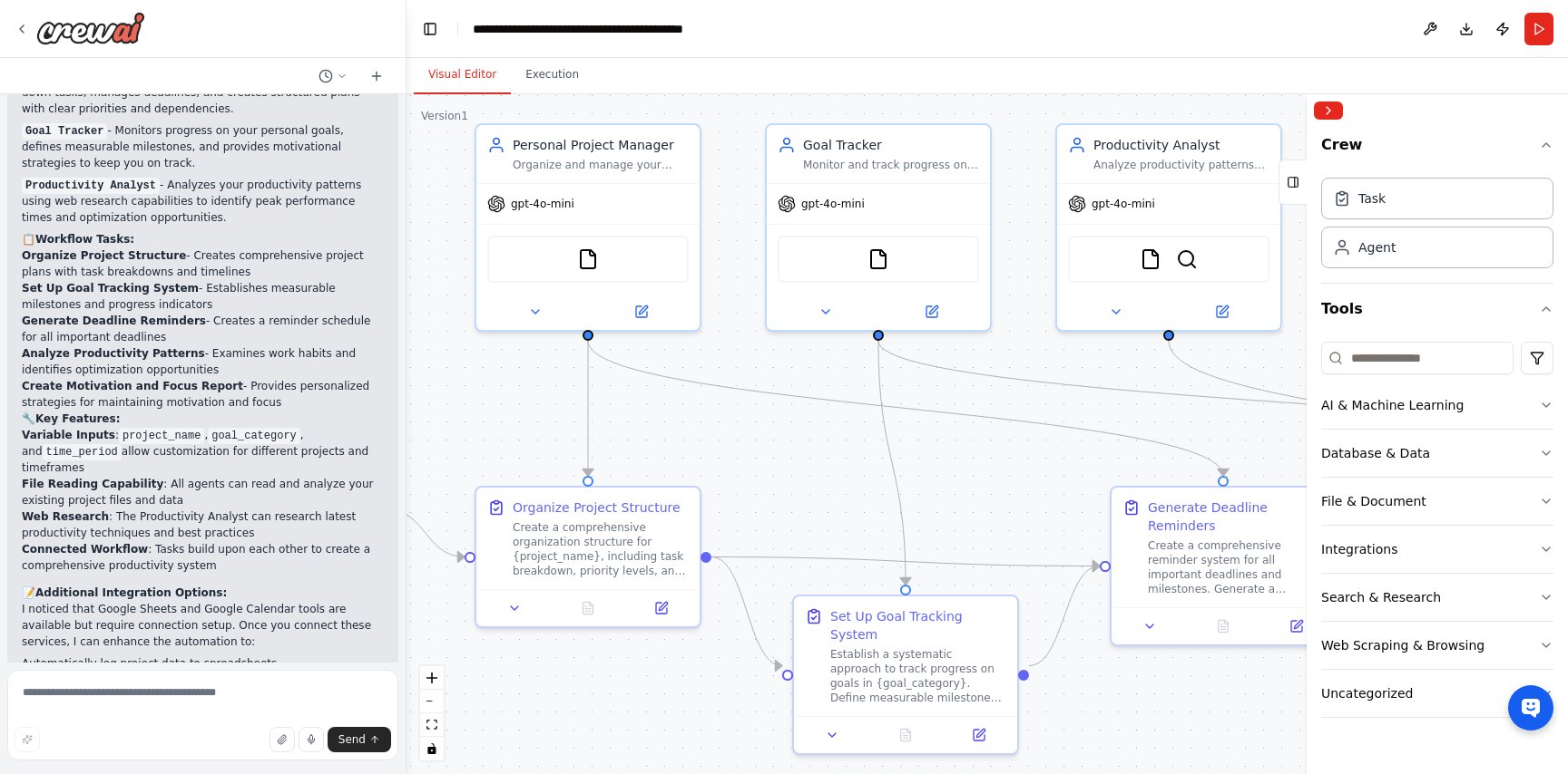
drag, startPoint x: 558, startPoint y: 508, endPoint x: 759, endPoint y: 449, distance: 209.5
click at [759, 450] on div ".deletable-edge-delete-btn { width: 20px; height: 20px; border: 0px solid #ffff…" at bounding box center [987, 434] width 1161 height 680
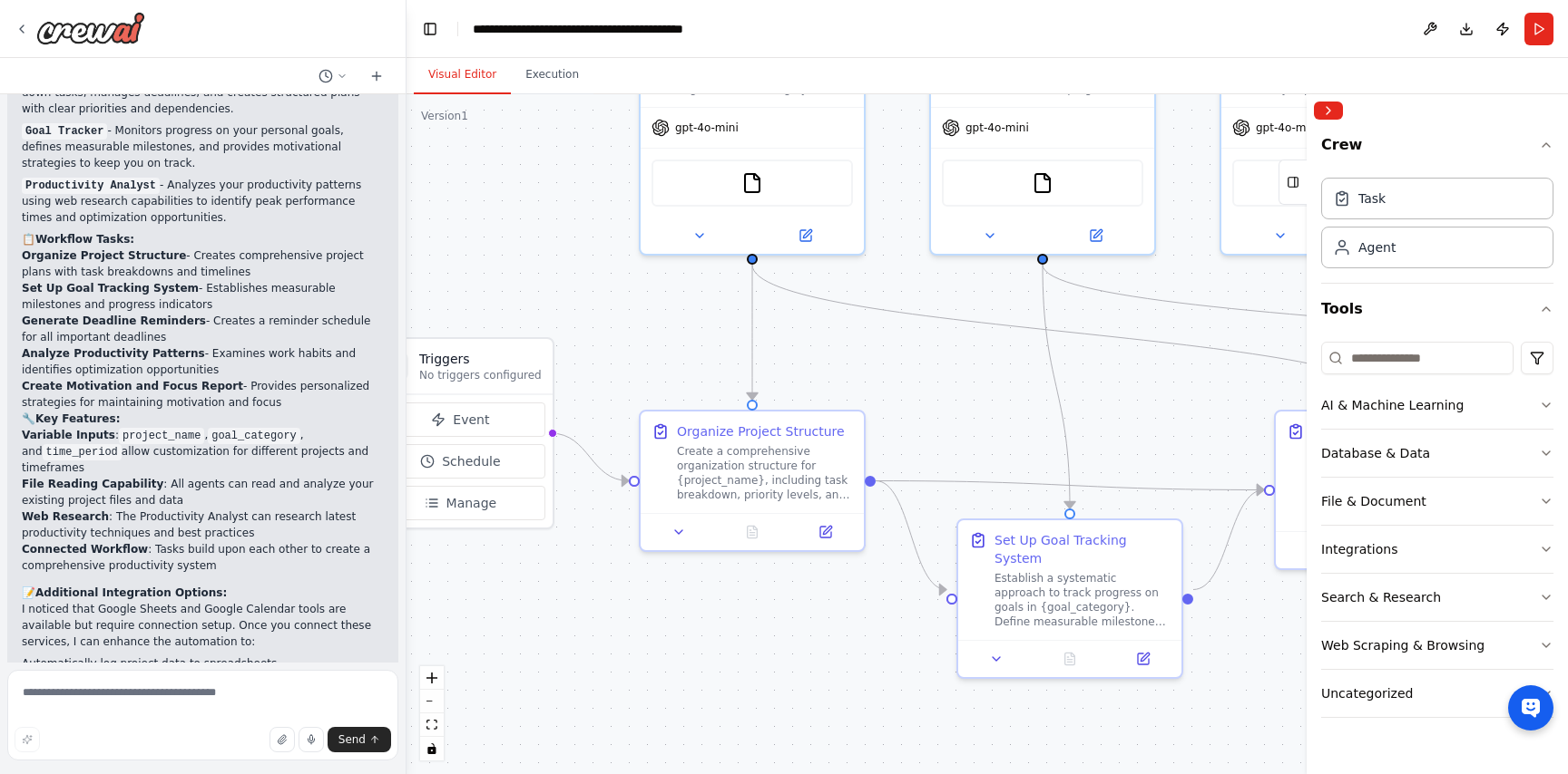
drag, startPoint x: 810, startPoint y: 447, endPoint x: 1017, endPoint y: 359, distance: 224.9
click at [1017, 359] on div ".deletable-edge-delete-btn { width: 20px; height: 20px; border: 0px solid #ffff…" at bounding box center [987, 434] width 1161 height 680
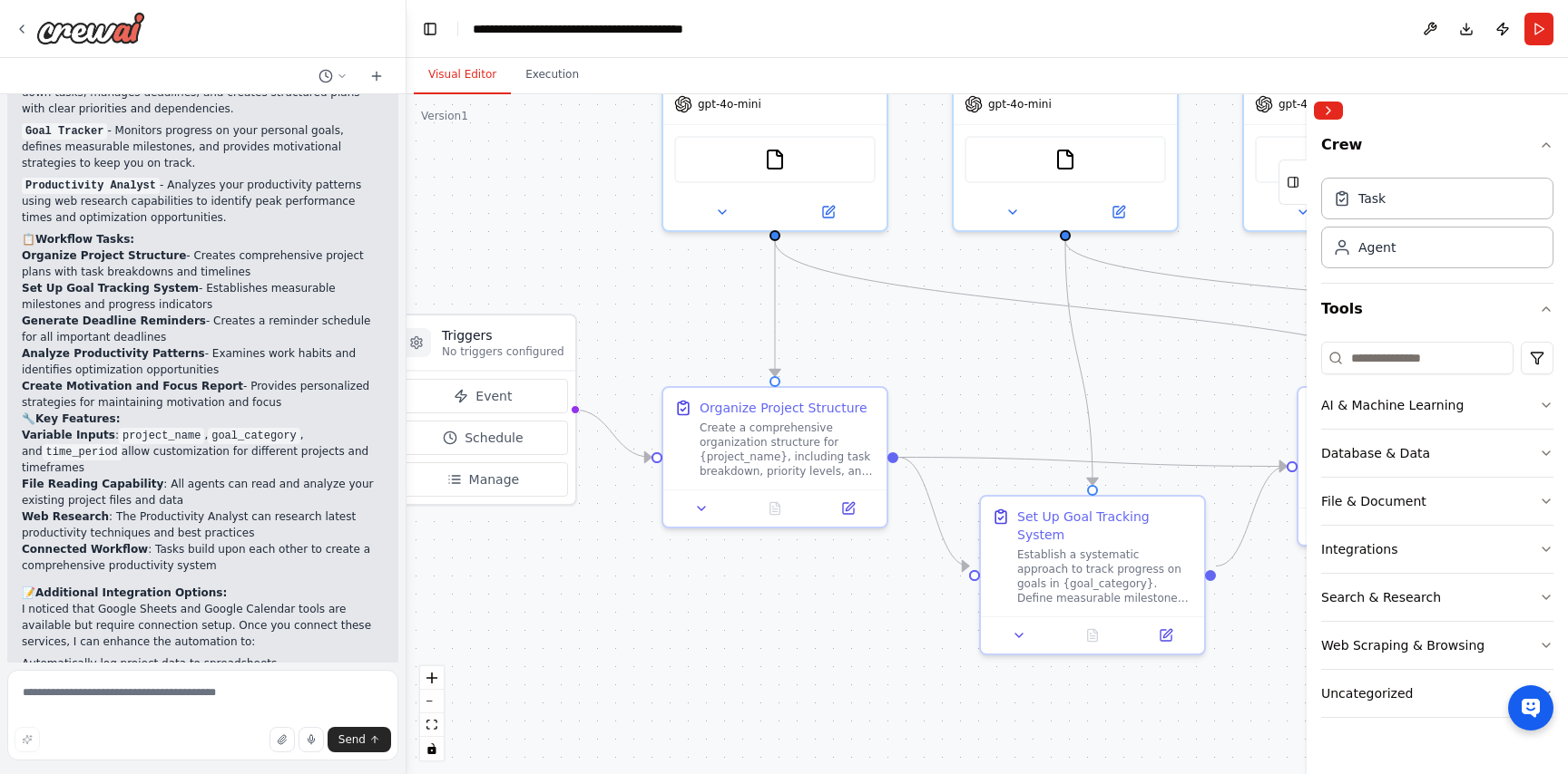
drag, startPoint x: 976, startPoint y: 359, endPoint x: 876, endPoint y: 266, distance: 136.6
click at [876, 266] on div ".deletable-edge-delete-btn { width: 20px; height: 20px; border: 0px solid #ffff…" at bounding box center [987, 434] width 1161 height 680
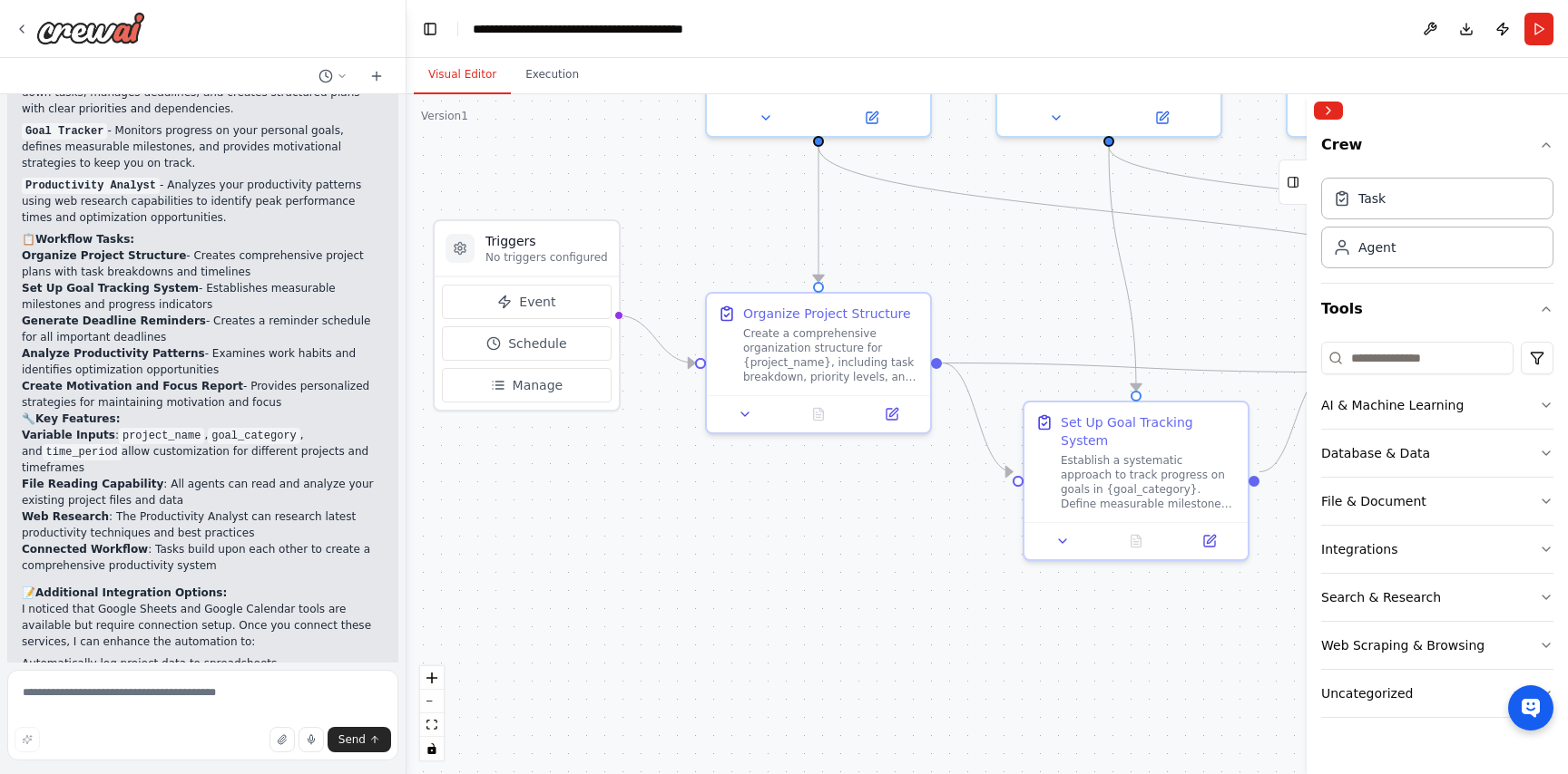
drag, startPoint x: 850, startPoint y: 277, endPoint x: 984, endPoint y: 263, distance: 134.7
click at [985, 264] on div ".deletable-edge-delete-btn { width: 20px; height: 20px; border: 0px solid #ffff…" at bounding box center [987, 434] width 1161 height 680
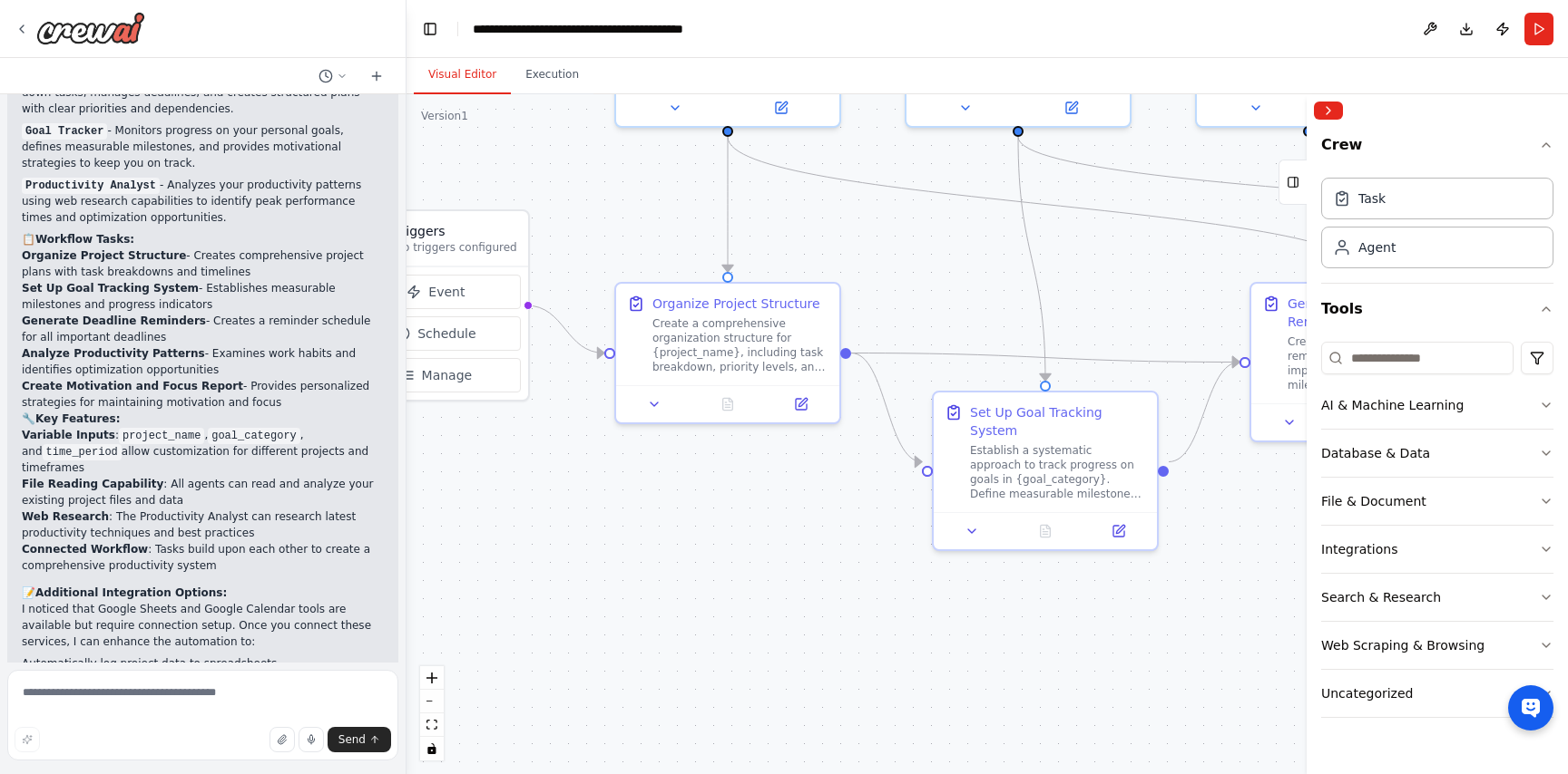
drag, startPoint x: 730, startPoint y: 540, endPoint x: 599, endPoint y: 523, distance: 132.1
click at [599, 524] on div ".deletable-edge-delete-btn { width: 20px; height: 20px; border: 0px solid #ffff…" at bounding box center [987, 434] width 1161 height 680
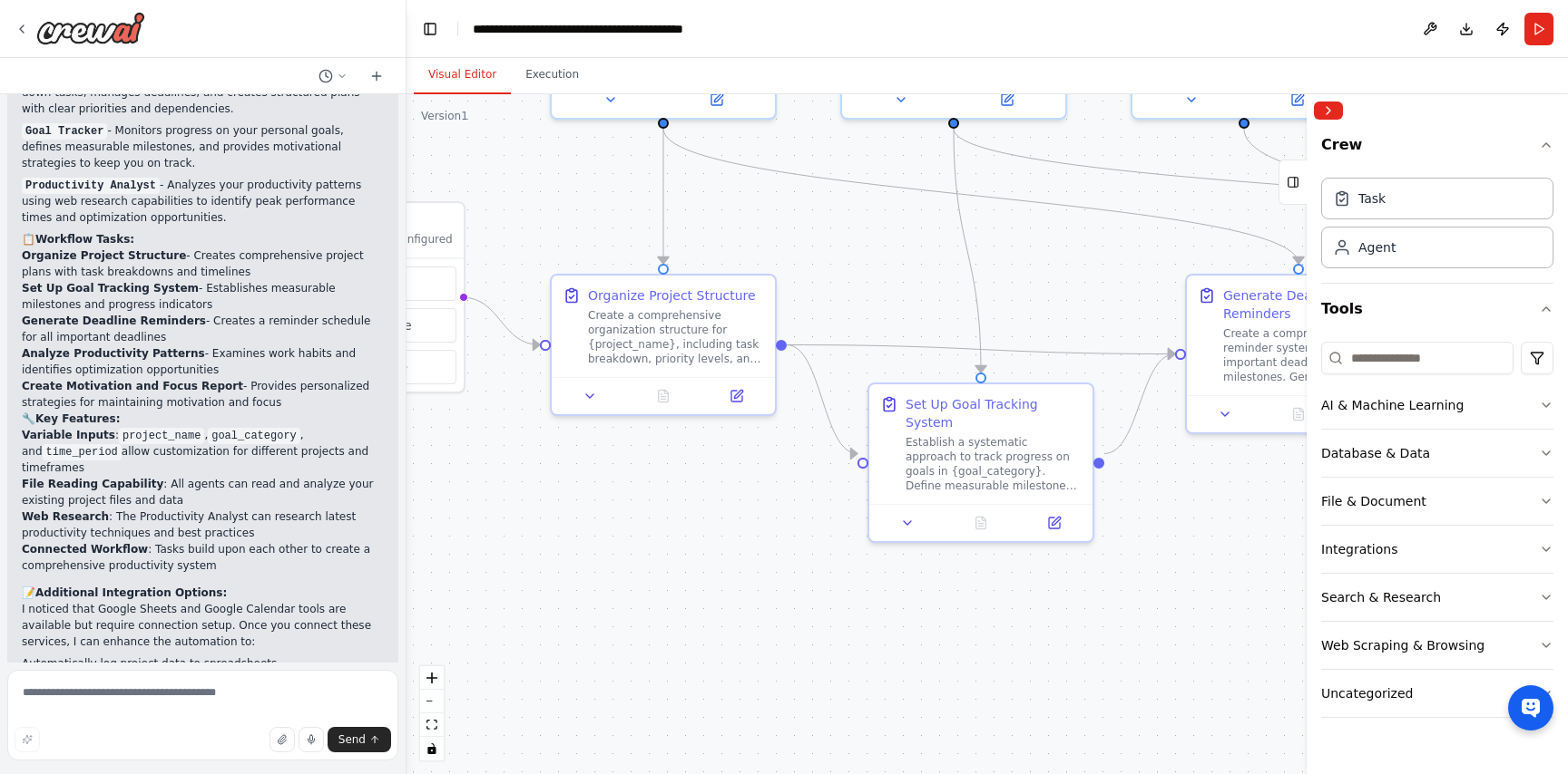
drag, startPoint x: 599, startPoint y: 523, endPoint x: 545, endPoint y: 517, distance: 54.3
click at [545, 519] on div ".deletable-edge-delete-btn { width: 20px; height: 20px; border: 0px solid #ffff…" at bounding box center [987, 434] width 1161 height 680
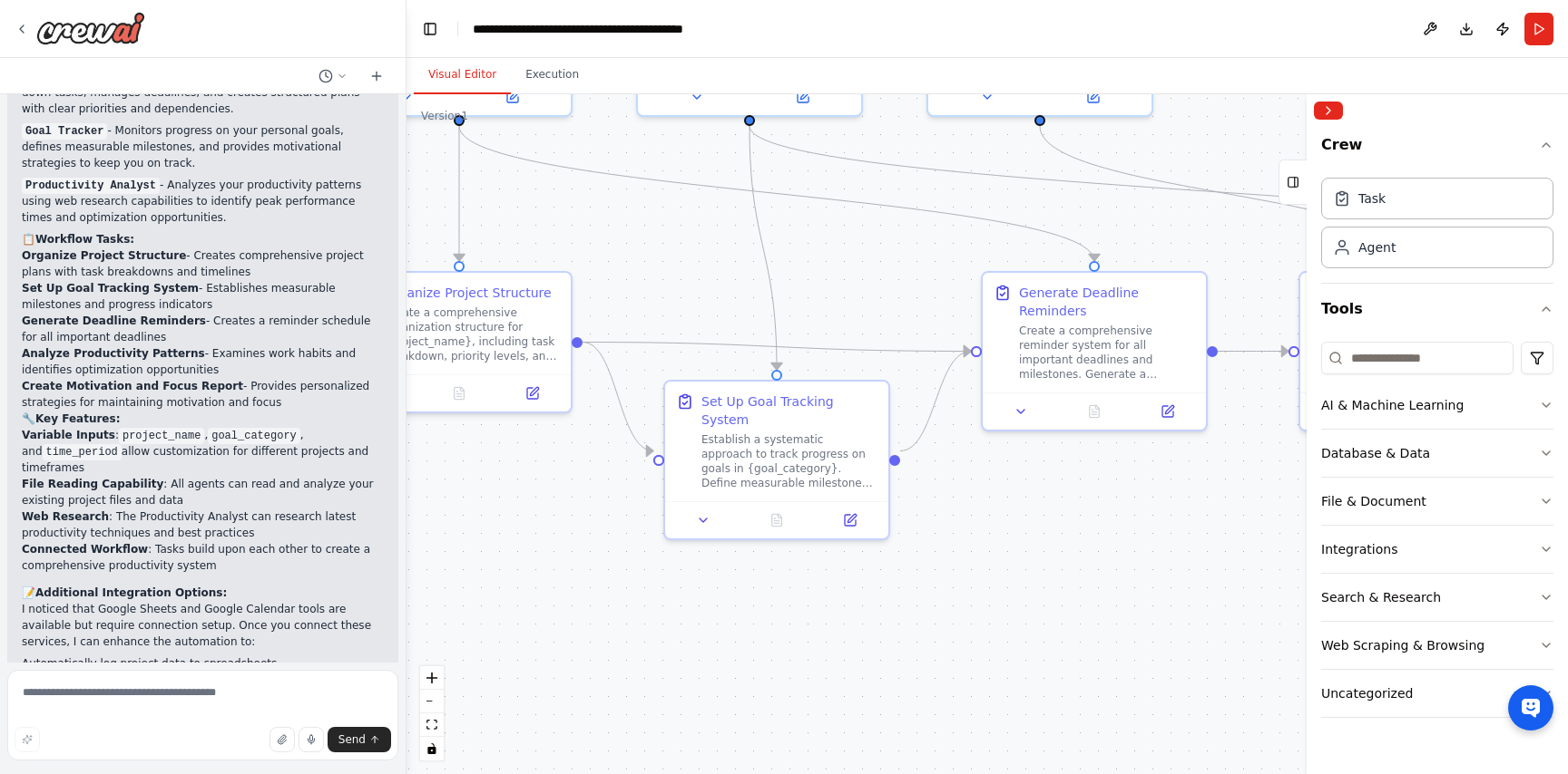
drag, startPoint x: 1093, startPoint y: 260, endPoint x: 906, endPoint y: 260, distance: 187.0
click at [906, 260] on div ".deletable-edge-delete-btn { width: 20px; height: 20px; border: 0px solid #ffff…" at bounding box center [987, 434] width 1161 height 680
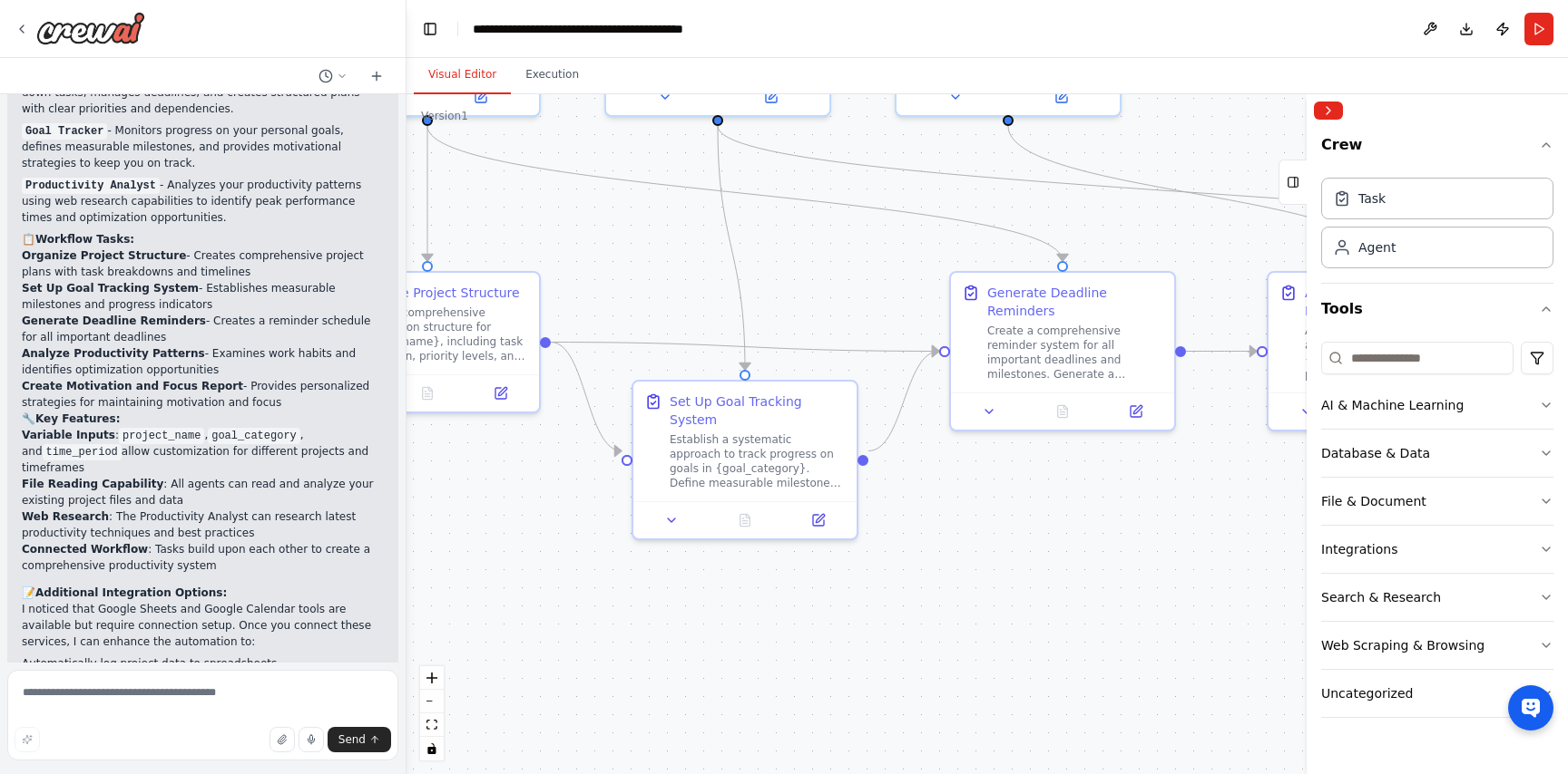
drag, startPoint x: 906, startPoint y: 260, endPoint x: 874, endPoint y: 260, distance: 32.0
click at [874, 260] on div ".deletable-edge-delete-btn { width: 20px; height: 20px; border: 0px solid #ffff…" at bounding box center [987, 434] width 1161 height 680
click at [1370, 189] on div "Task" at bounding box center [1371, 197] width 27 height 18
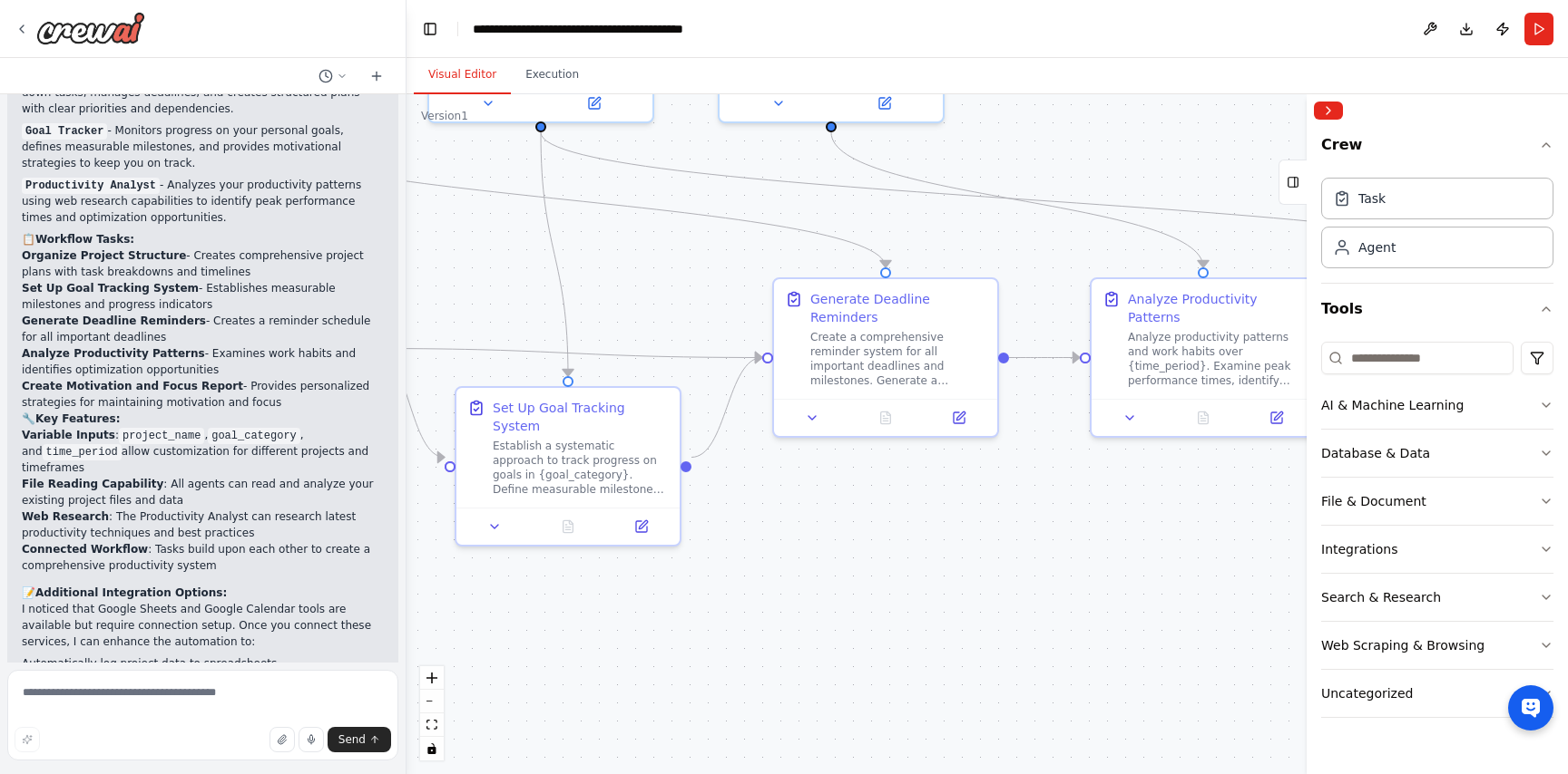
drag, startPoint x: 802, startPoint y: 235, endPoint x: 531, endPoint y: 263, distance: 272.4
click at [531, 263] on div ".deletable-edge-delete-btn { width: 20px; height: 20px; border: 0px solid #ffff…" at bounding box center [987, 434] width 1161 height 680
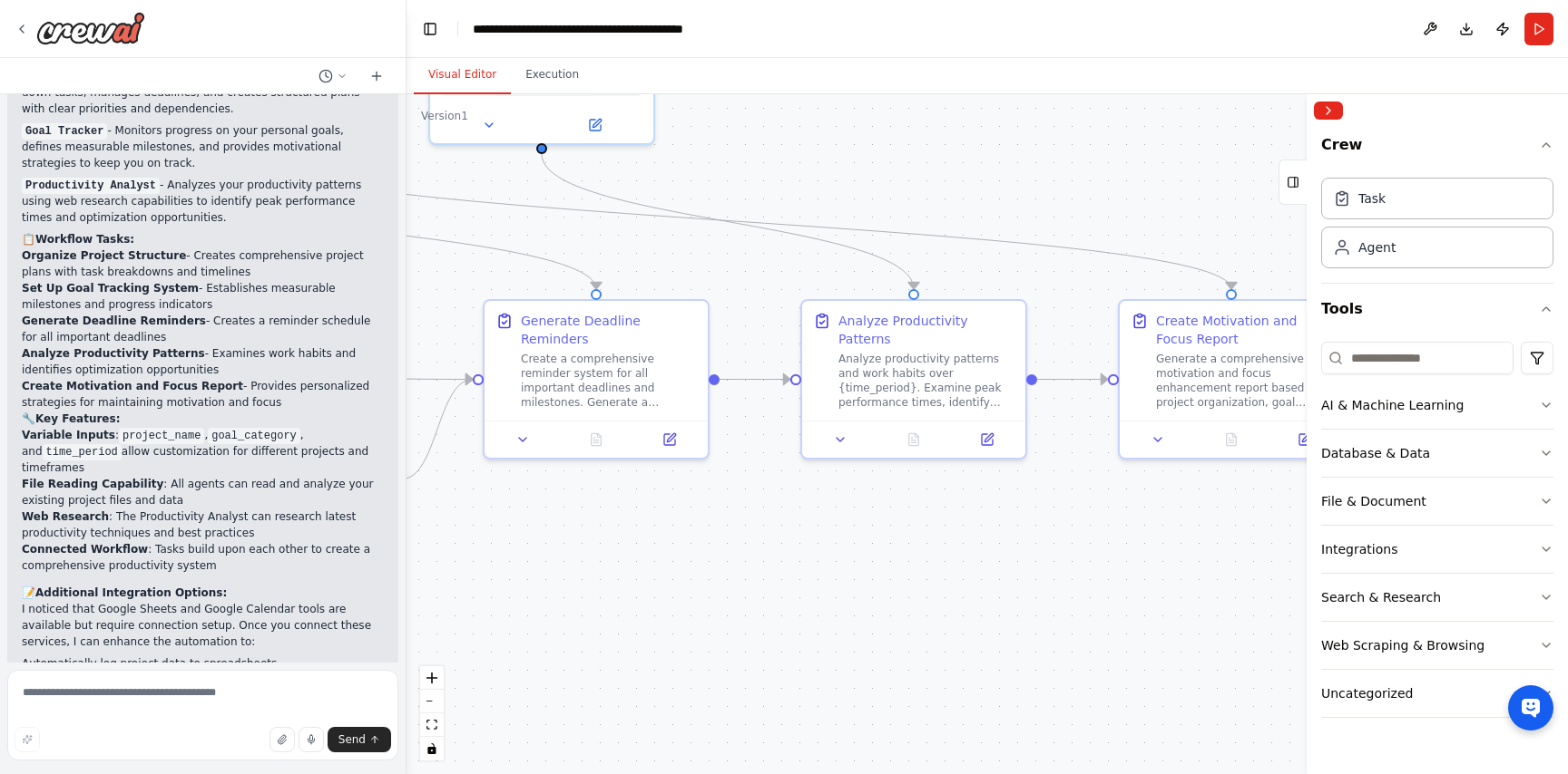
drag, startPoint x: 822, startPoint y: 231, endPoint x: 552, endPoint y: 231, distance: 270.0
click at [552, 231] on div ".deletable-edge-delete-btn { width: 20px; height: 20px; border: 0px solid #ffff…" at bounding box center [987, 434] width 1161 height 680
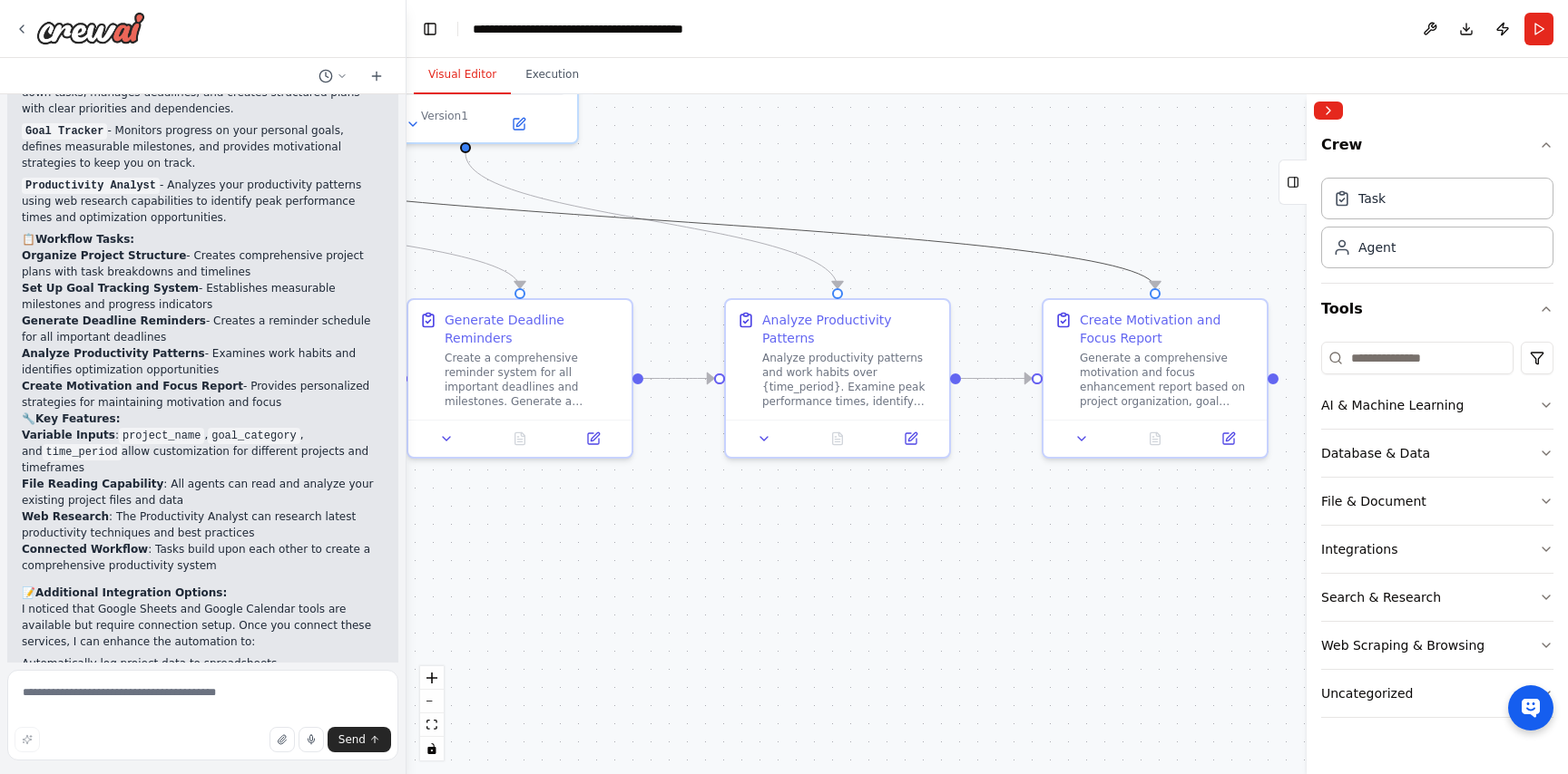
drag, startPoint x: 930, startPoint y: 231, endPoint x: 525, endPoint y: 228, distance: 405.0
click at [525, 230] on div ".deletable-edge-delete-btn { width: 20px; height: 20px; border: 0px solid #ffff…" at bounding box center [987, 434] width 1161 height 680
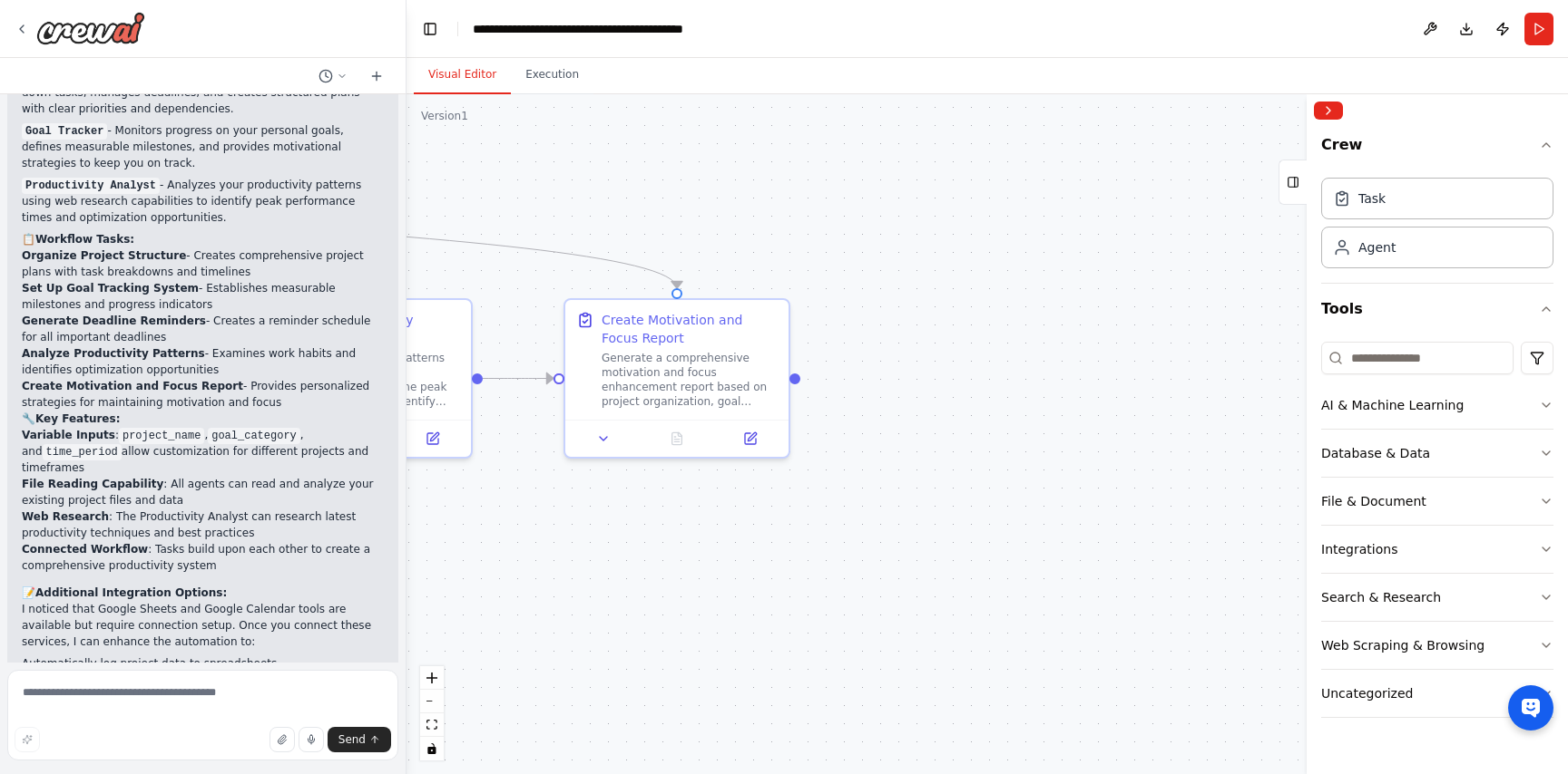
drag, startPoint x: 818, startPoint y: 179, endPoint x: 340, endPoint y: 178, distance: 478.0
click at [340, 178] on div "Create a crew that helps organize your personal projects, sets reminders for im…" at bounding box center [784, 387] width 1568 height 774
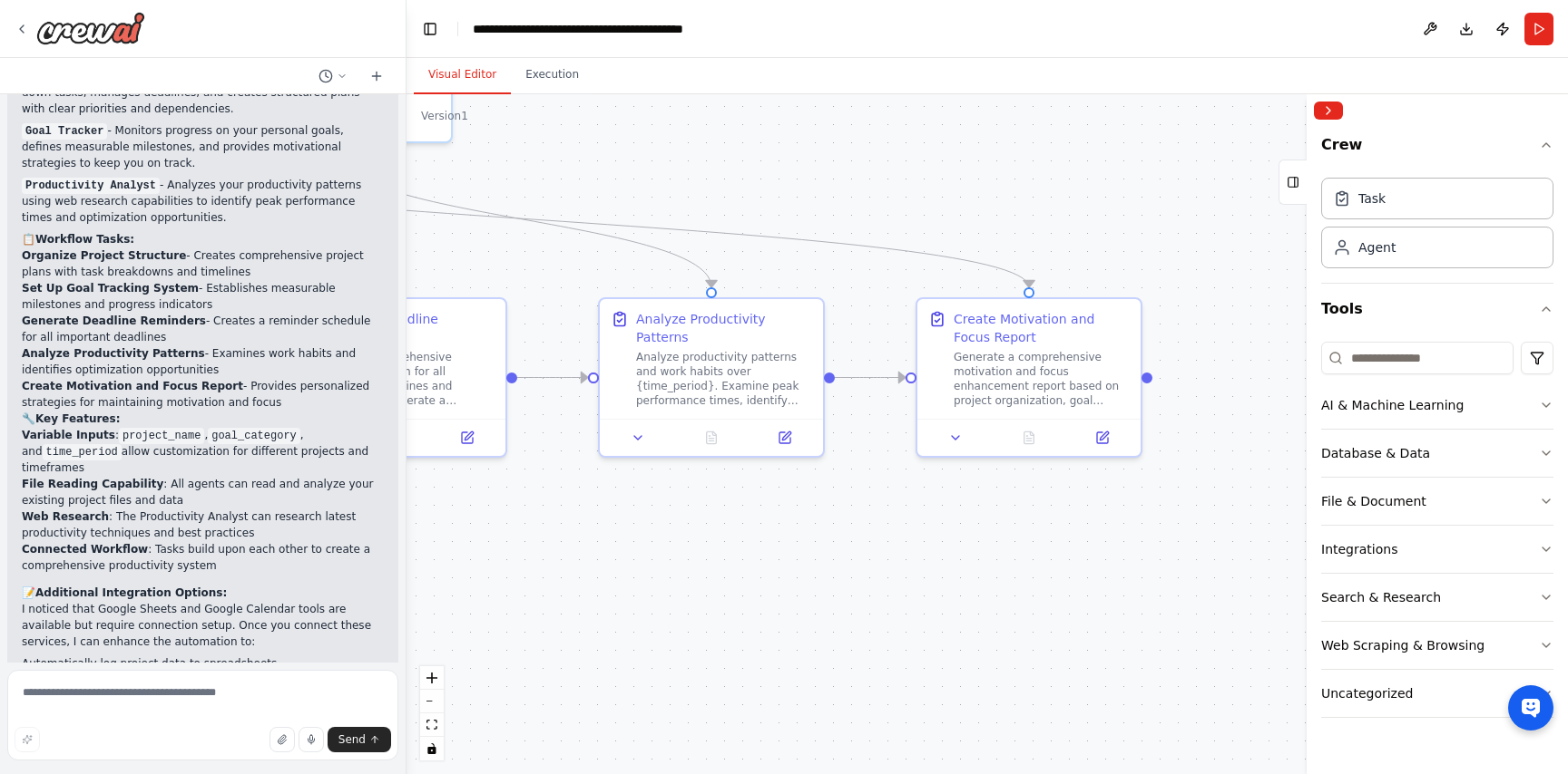
drag, startPoint x: 499, startPoint y: 274, endPoint x: 851, endPoint y: 274, distance: 352.0
click at [851, 274] on div ".deletable-edge-delete-btn { width: 20px; height: 20px; border: 0px solid #ffff…" at bounding box center [987, 434] width 1161 height 680
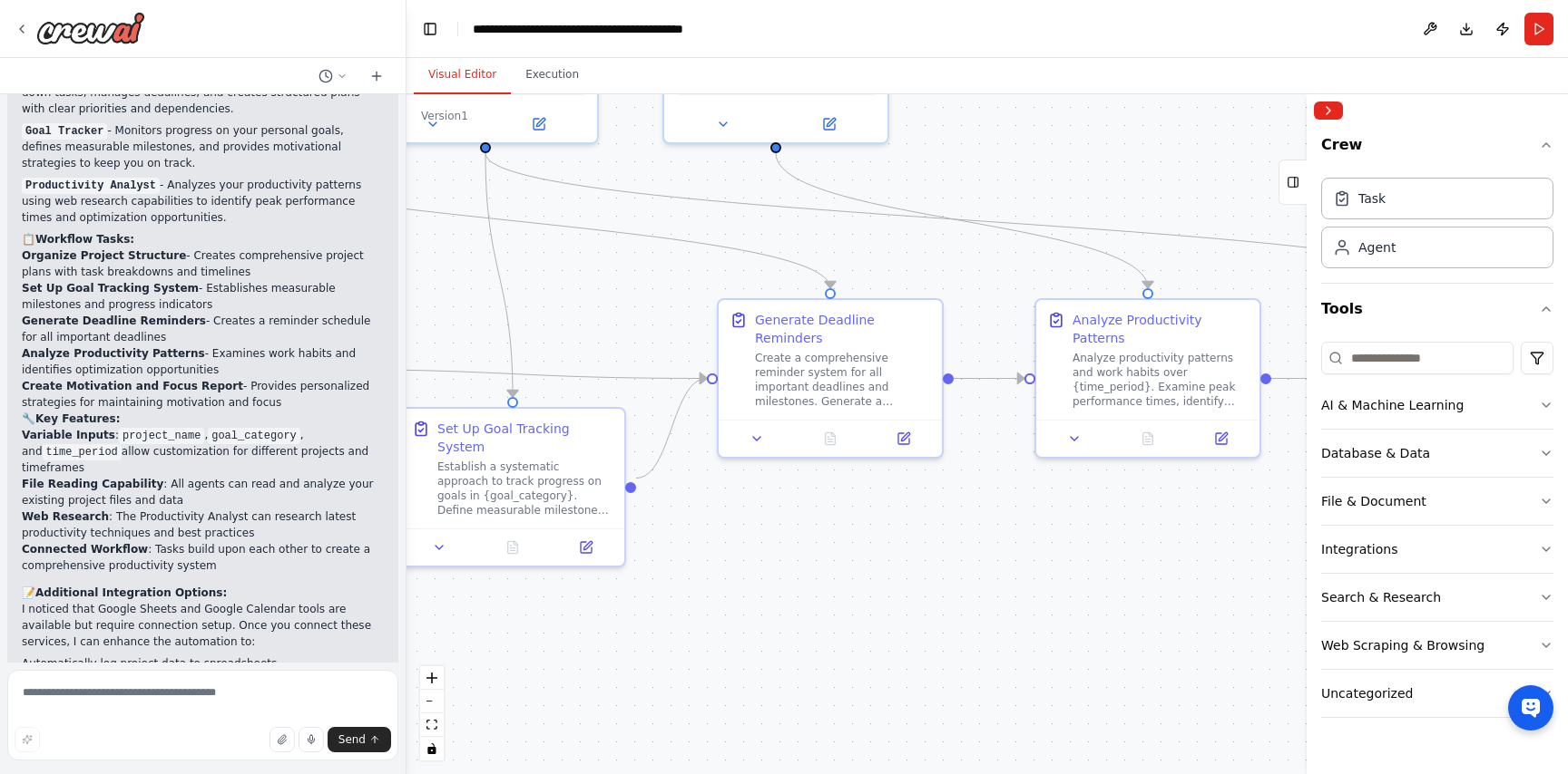
drag, startPoint x: 987, startPoint y: 251, endPoint x: 1080, endPoint y: 250, distance: 93.0
click at [1080, 251] on div ".deletable-edge-delete-btn { width: 20px; height: 20px; border: 0px solid #ffff…" at bounding box center [987, 434] width 1161 height 680
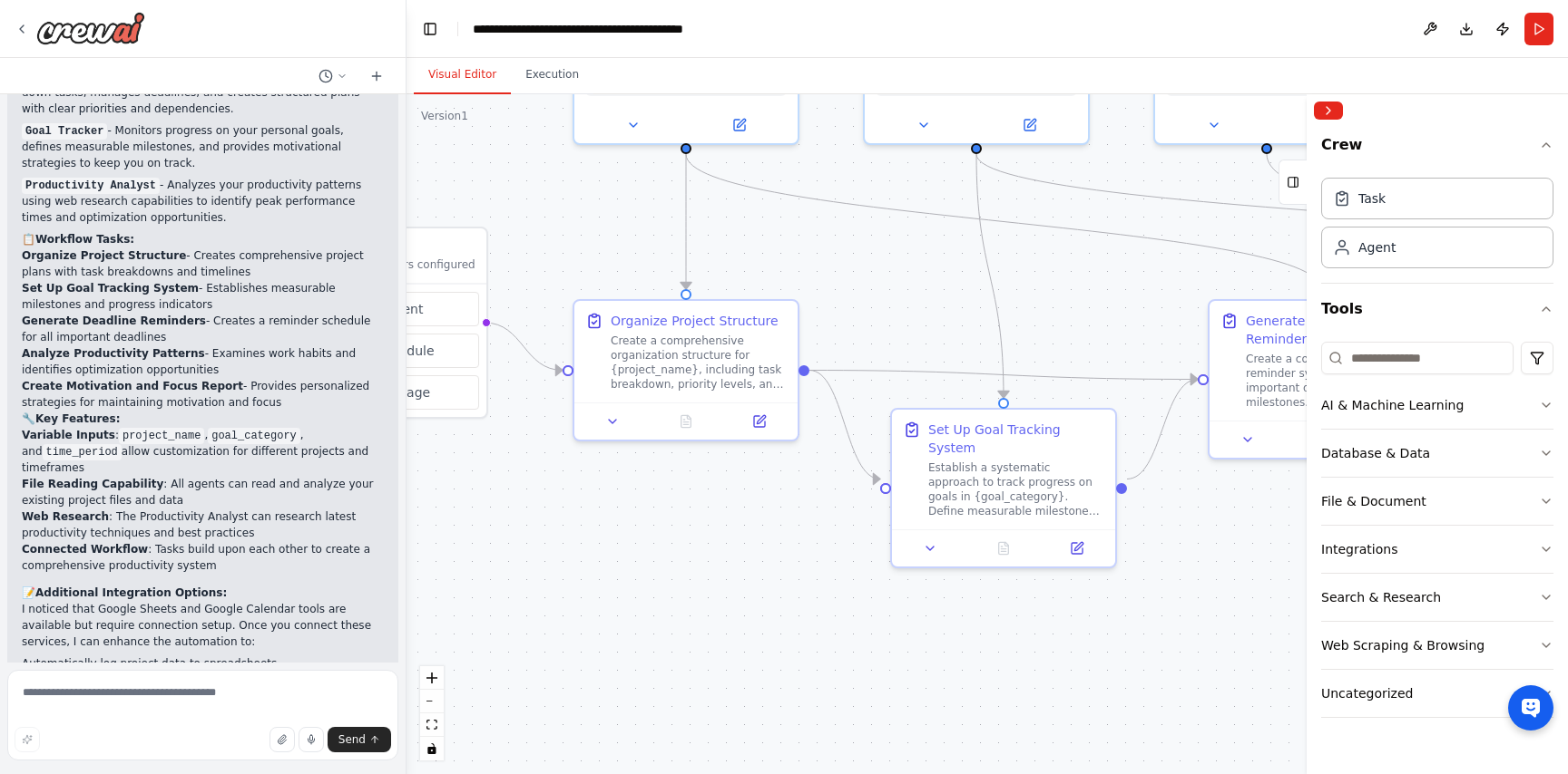
drag, startPoint x: 1094, startPoint y: 327, endPoint x: 1127, endPoint y: 327, distance: 33.0
click at [1127, 327] on div ".deletable-edge-delete-btn { width: 20px; height: 20px; border: 0px solid #ffff…" at bounding box center [987, 434] width 1161 height 680
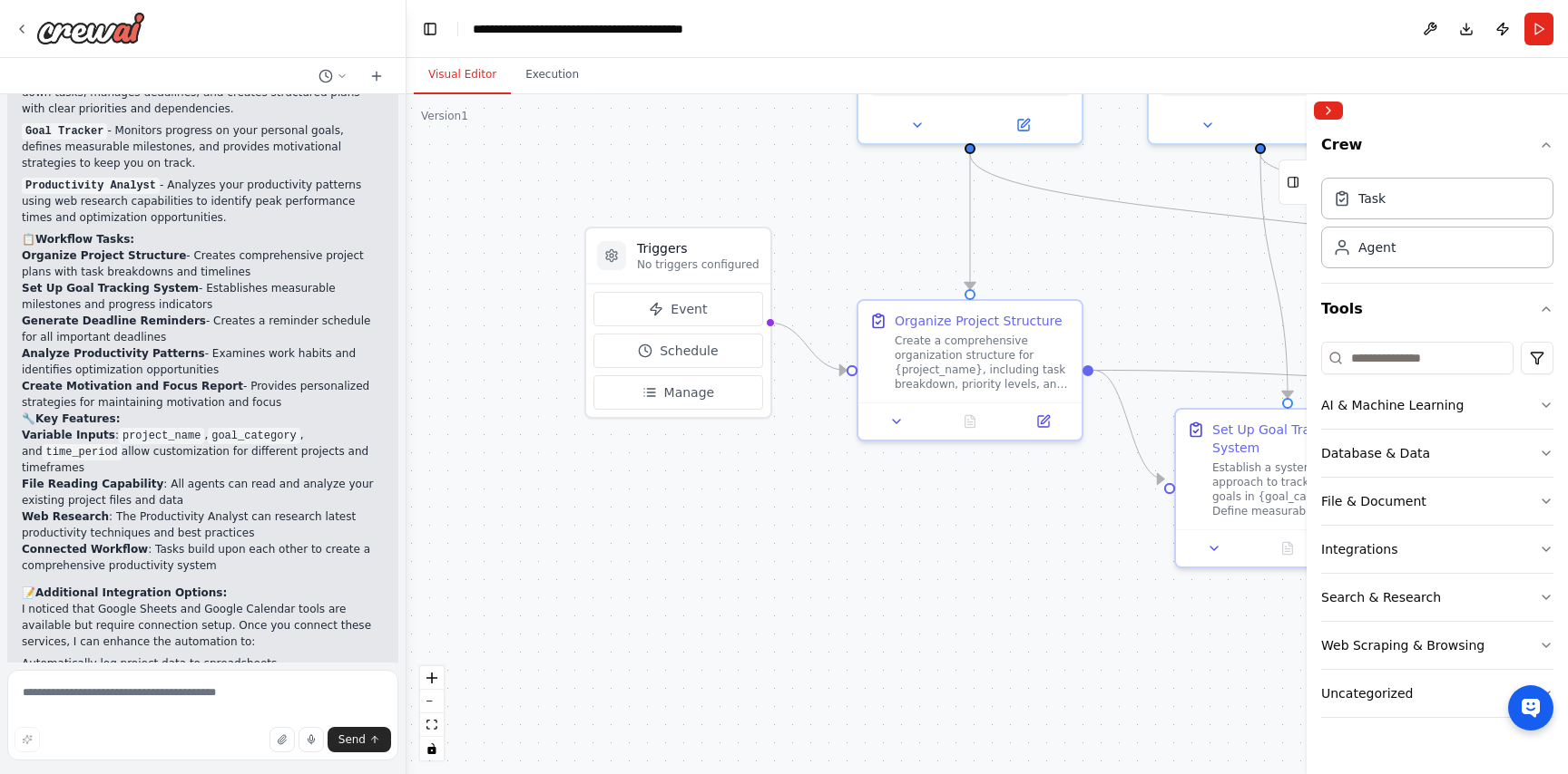
drag, startPoint x: 846, startPoint y: 293, endPoint x: 1093, endPoint y: 292, distance: 247.0
click at [1096, 293] on div ".deletable-edge-delete-btn { width: 20px; height: 20px; border: 0px solid #ffff…" at bounding box center [987, 434] width 1161 height 680
click at [688, 347] on span "Schedule" at bounding box center [688, 351] width 59 height 18
select select "******"
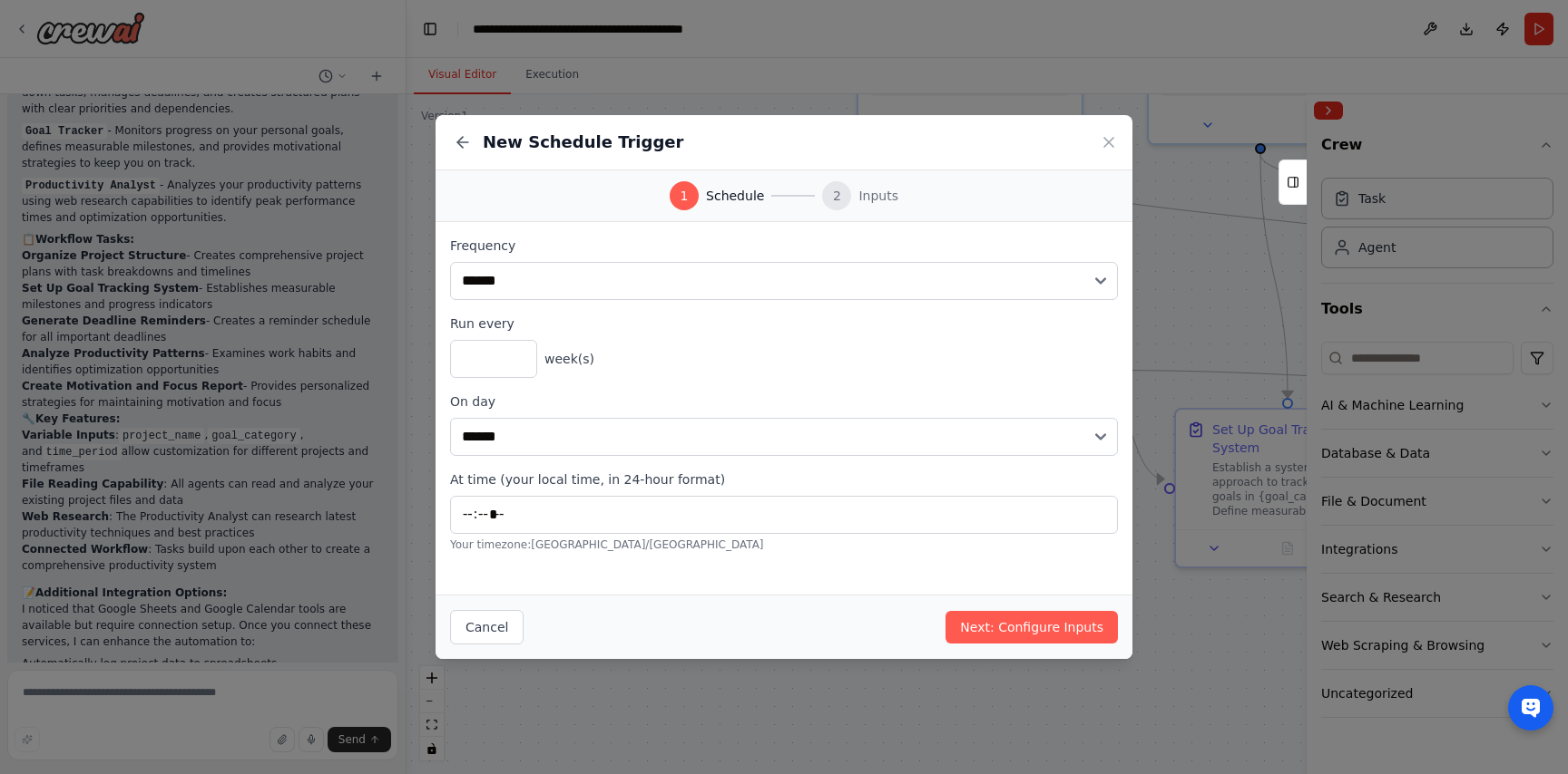
type input "*****"
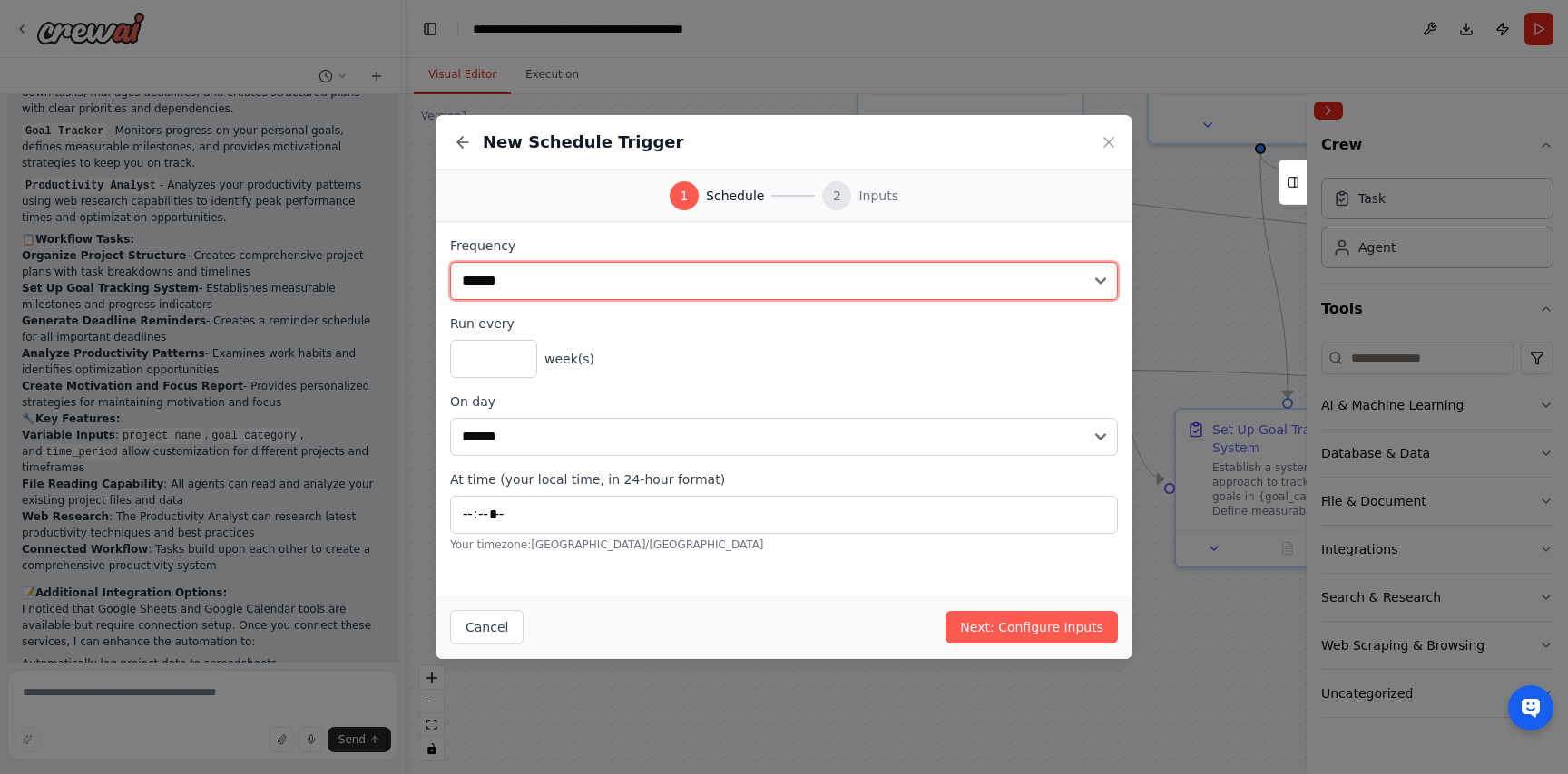
click at [670, 275] on select "**********" at bounding box center [784, 281] width 667 height 38
select select "*******"
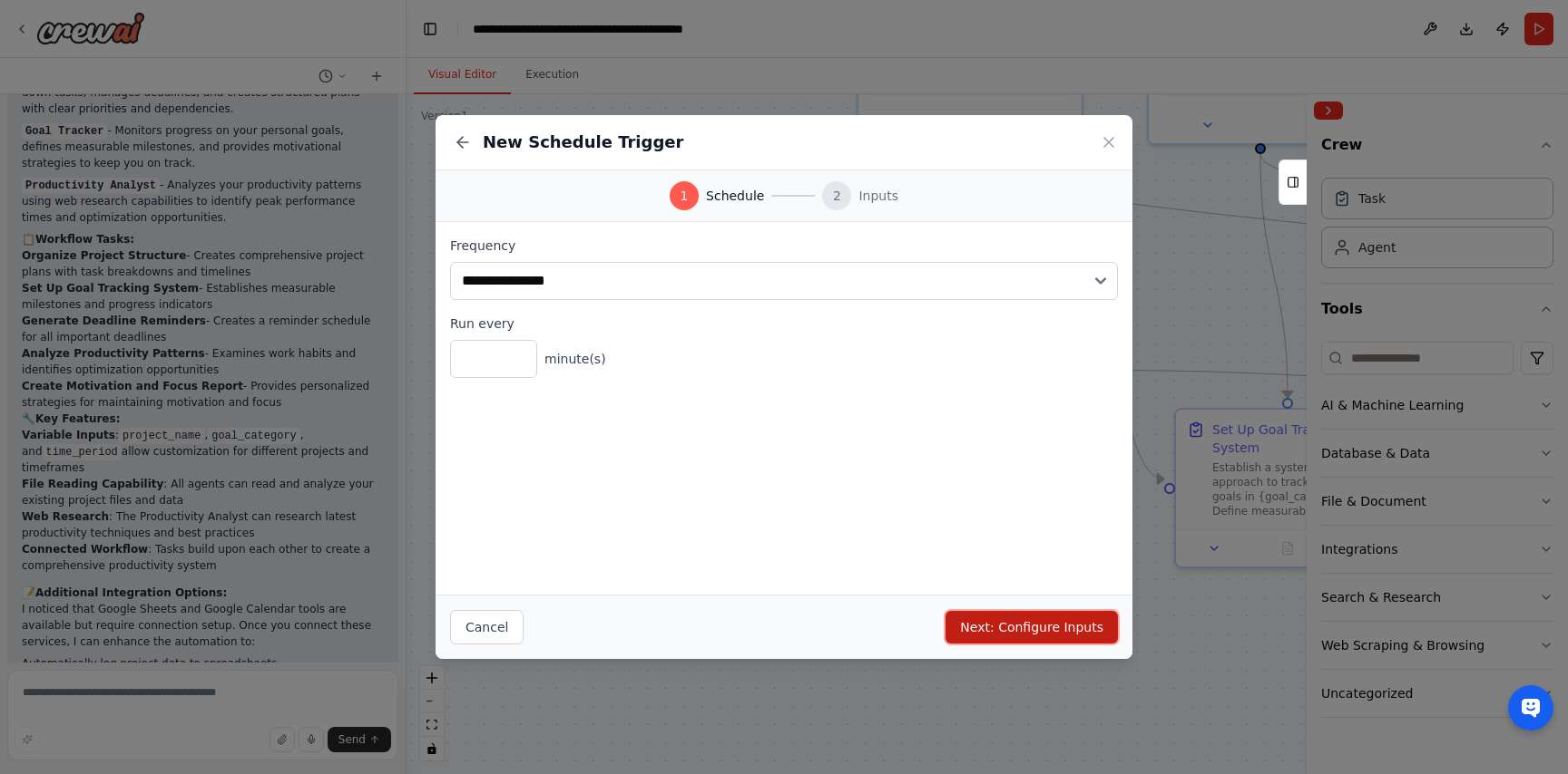
click at [1003, 619] on button "Next: Configure Inputs" at bounding box center [1031, 628] width 173 height 33
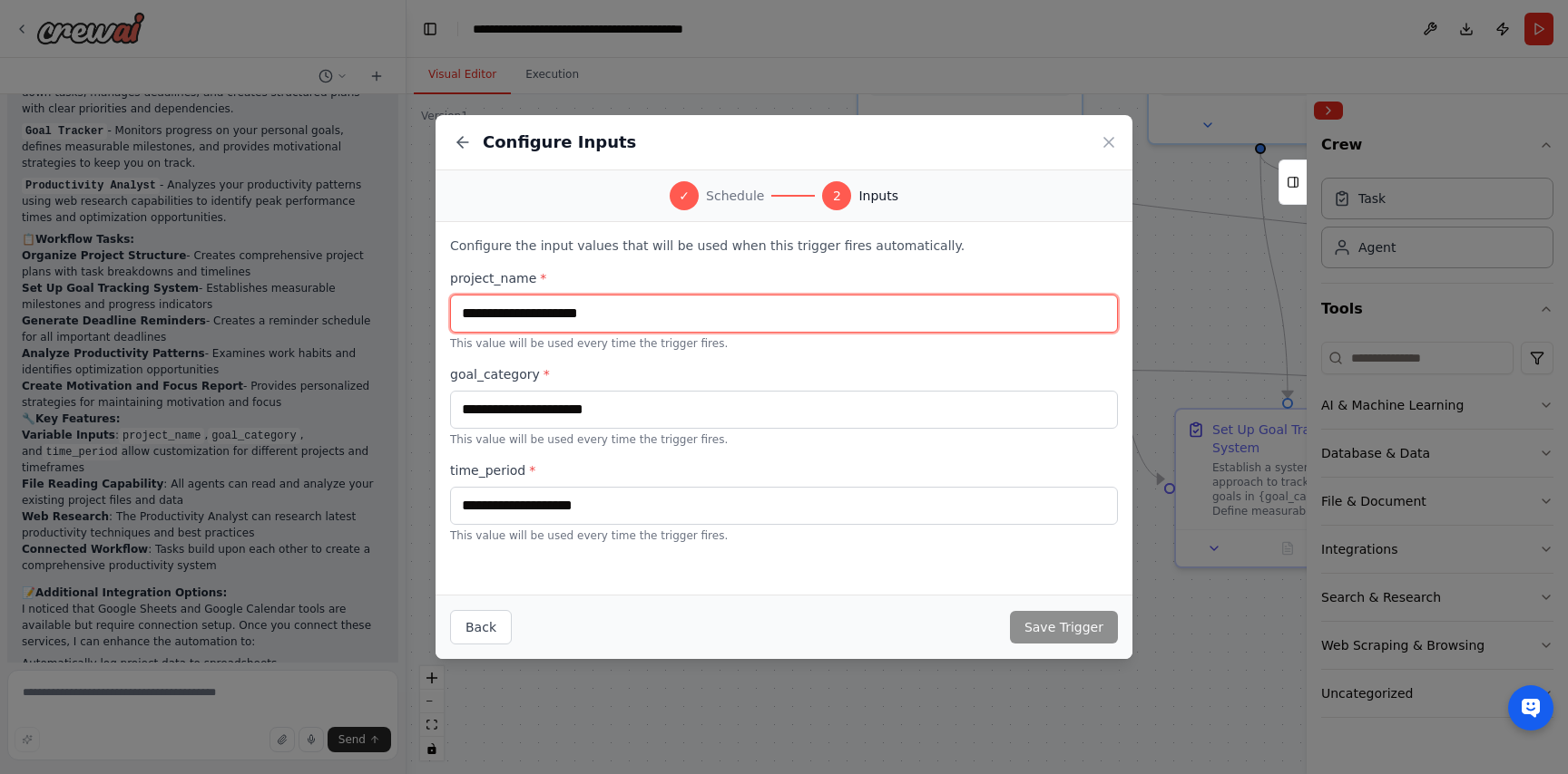
click at [619, 305] on input "text" at bounding box center [784, 314] width 667 height 38
click at [560, 320] on input "text" at bounding box center [784, 314] width 667 height 38
type input "**********"
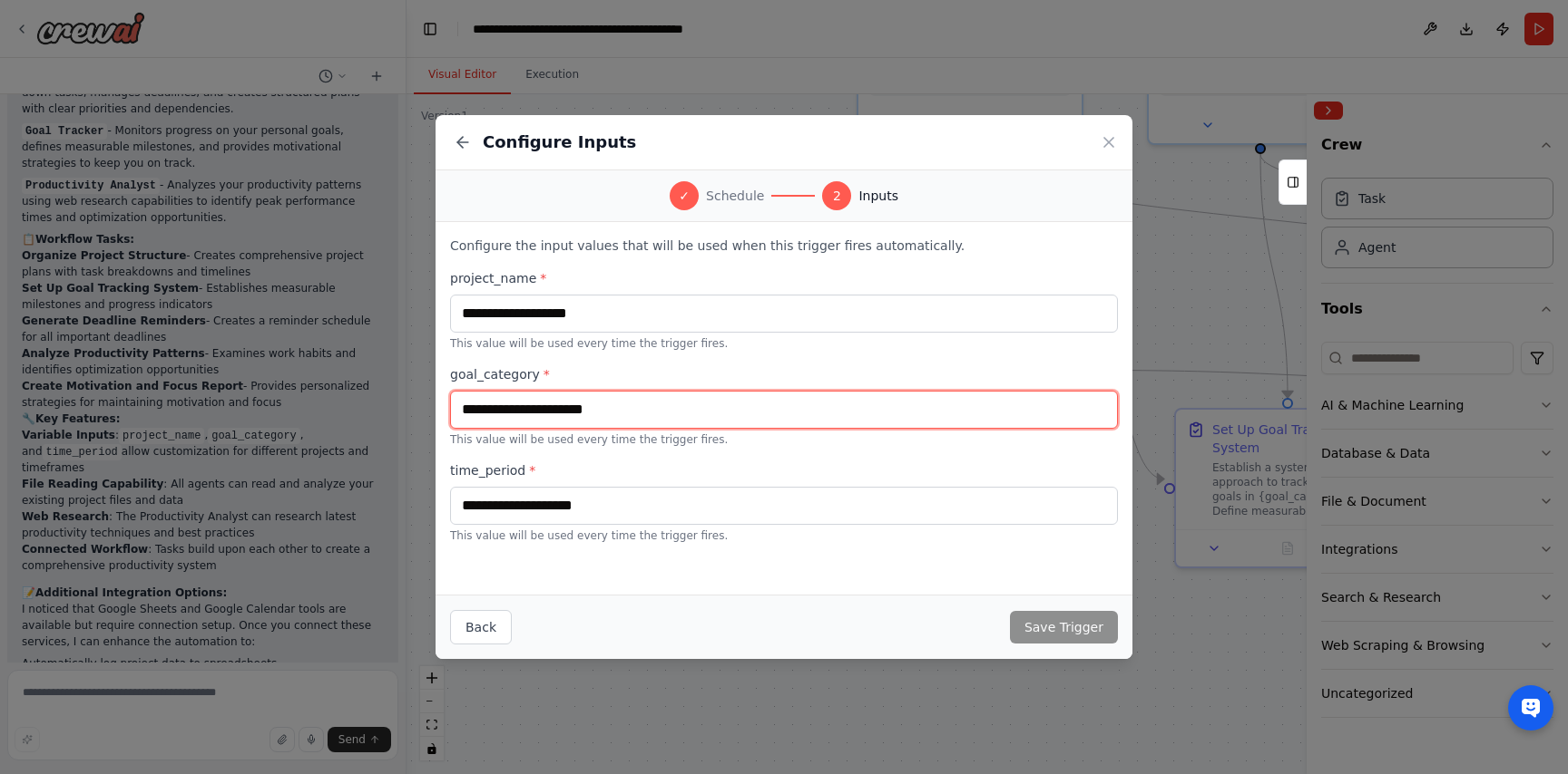
click at [597, 417] on input "text" at bounding box center [784, 410] width 667 height 38
type input "******"
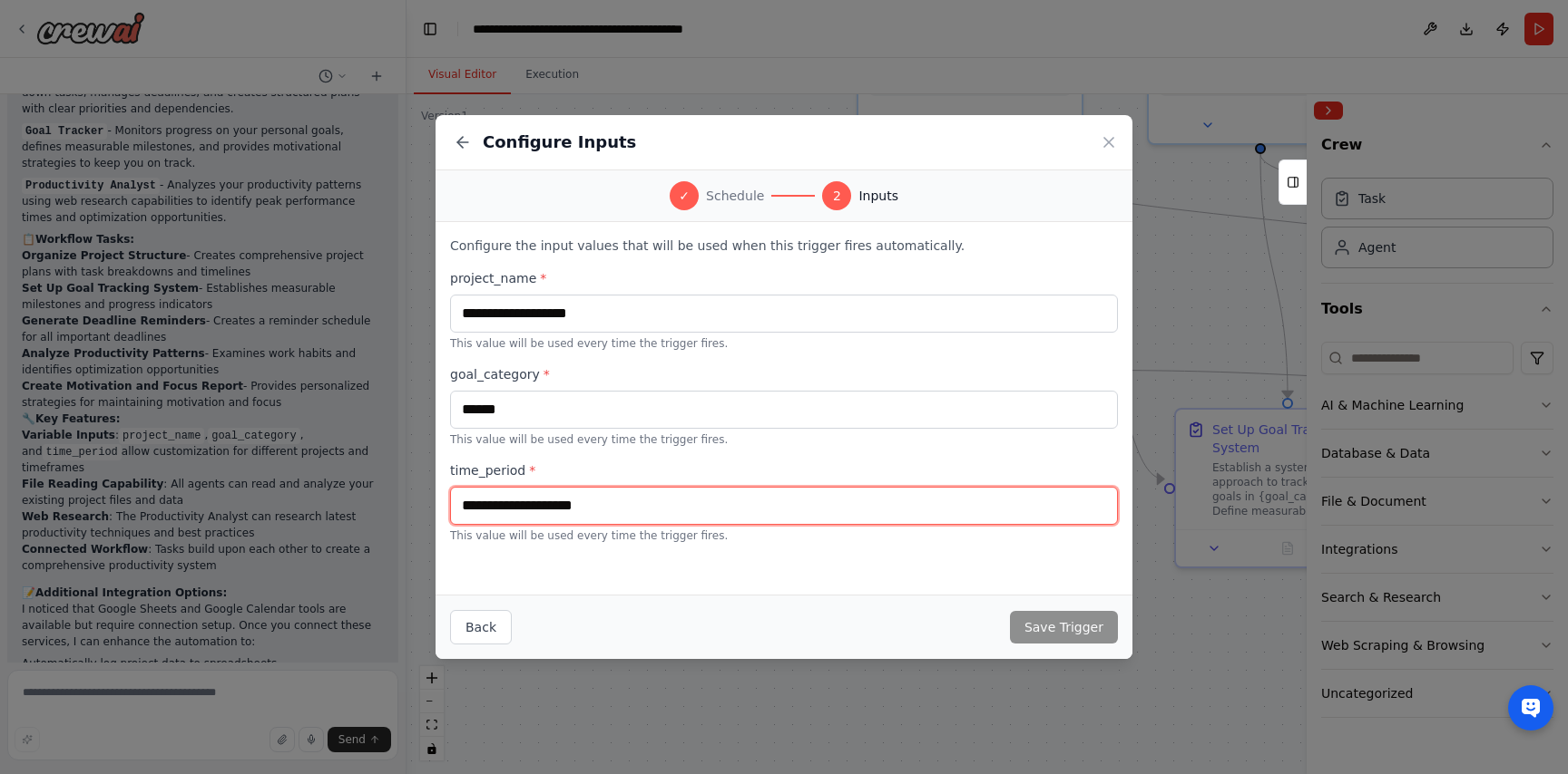
click at [565, 508] on input "text" at bounding box center [784, 506] width 667 height 38
click at [578, 507] on input "text" at bounding box center [784, 506] width 667 height 38
type input "*"
type input "**********"
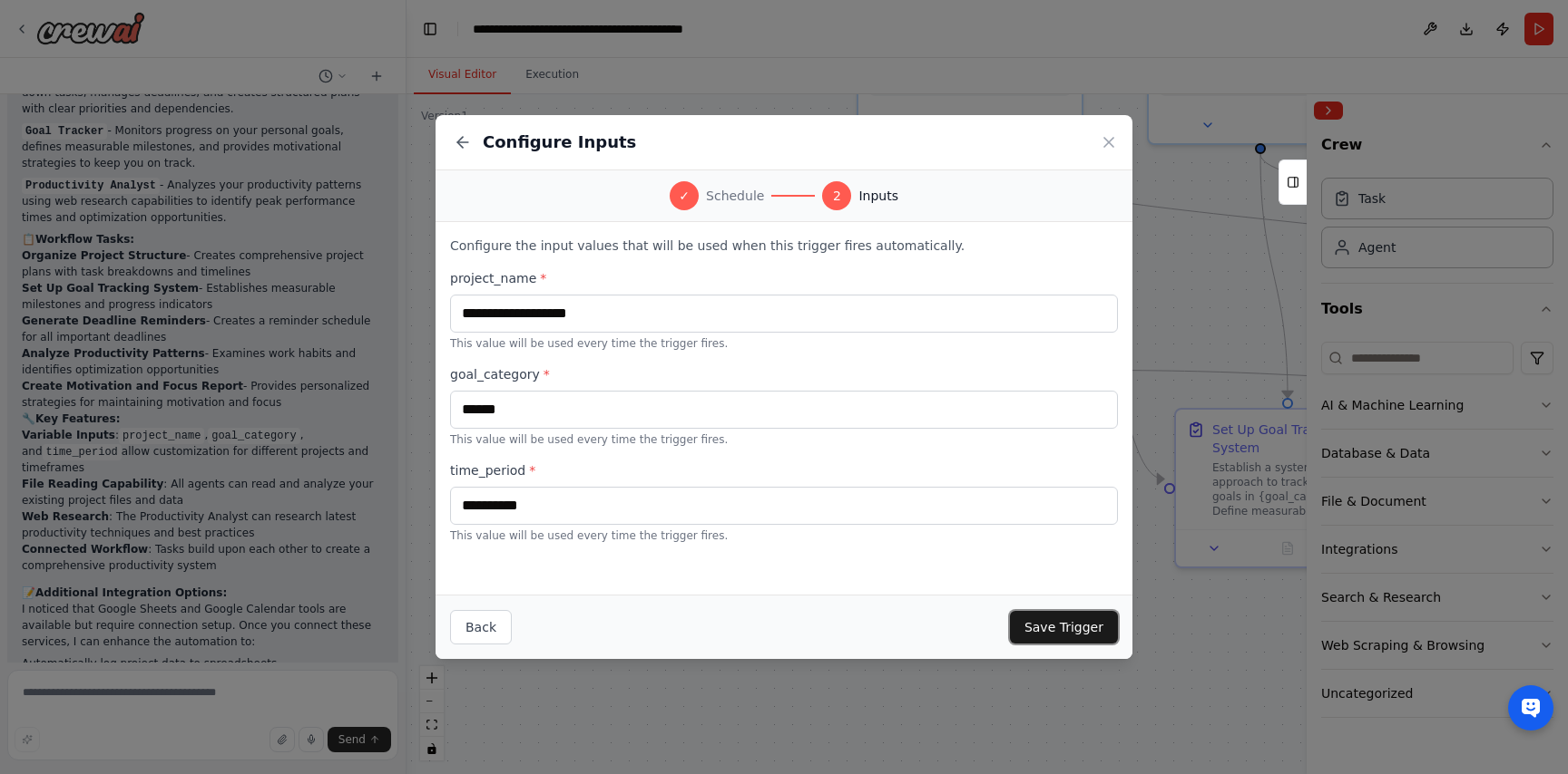
click at [1043, 623] on button "Save Trigger" at bounding box center [1063, 628] width 108 height 33
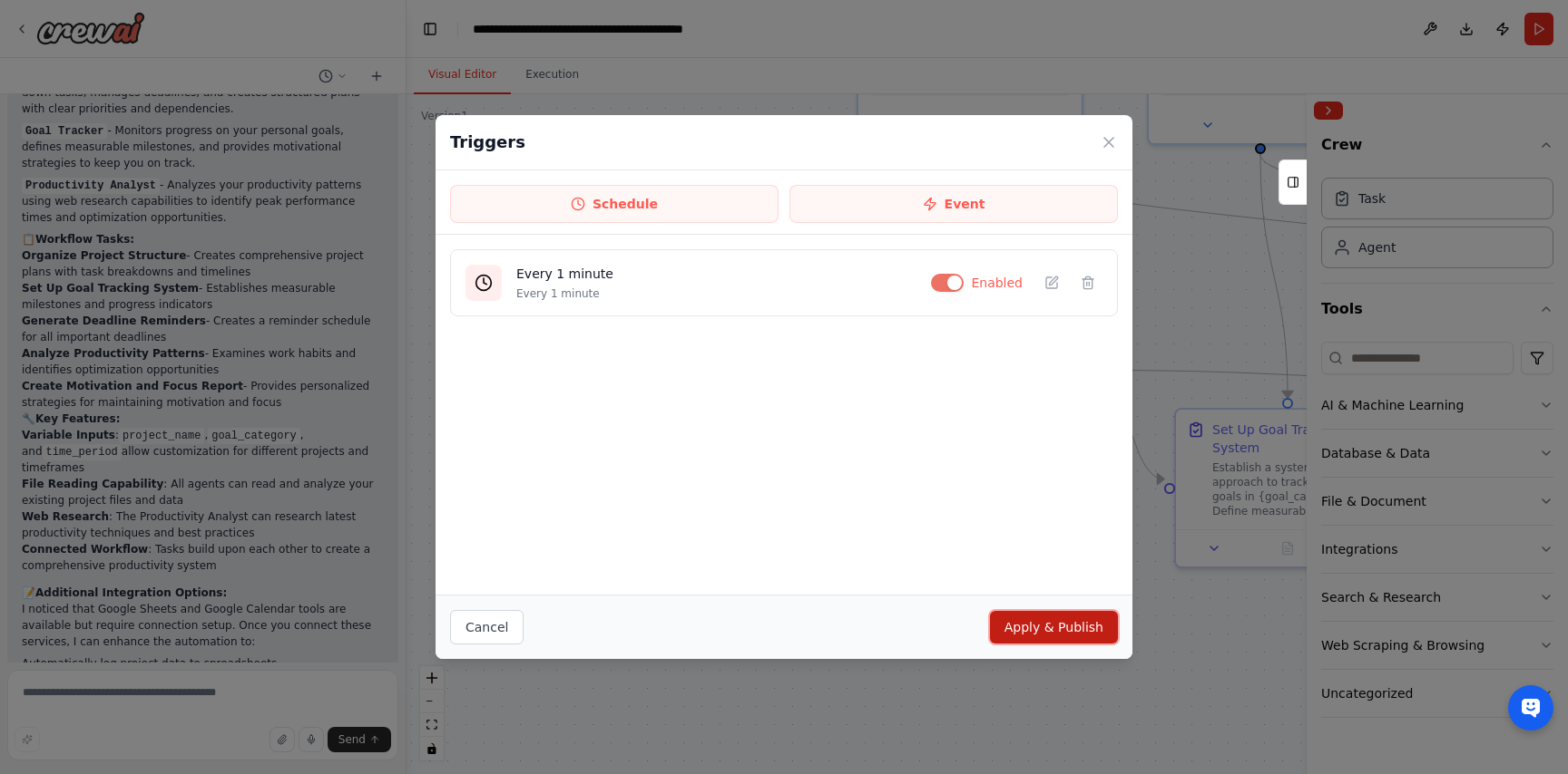
click at [1053, 623] on button "Apply & Publish" at bounding box center [1054, 628] width 128 height 33
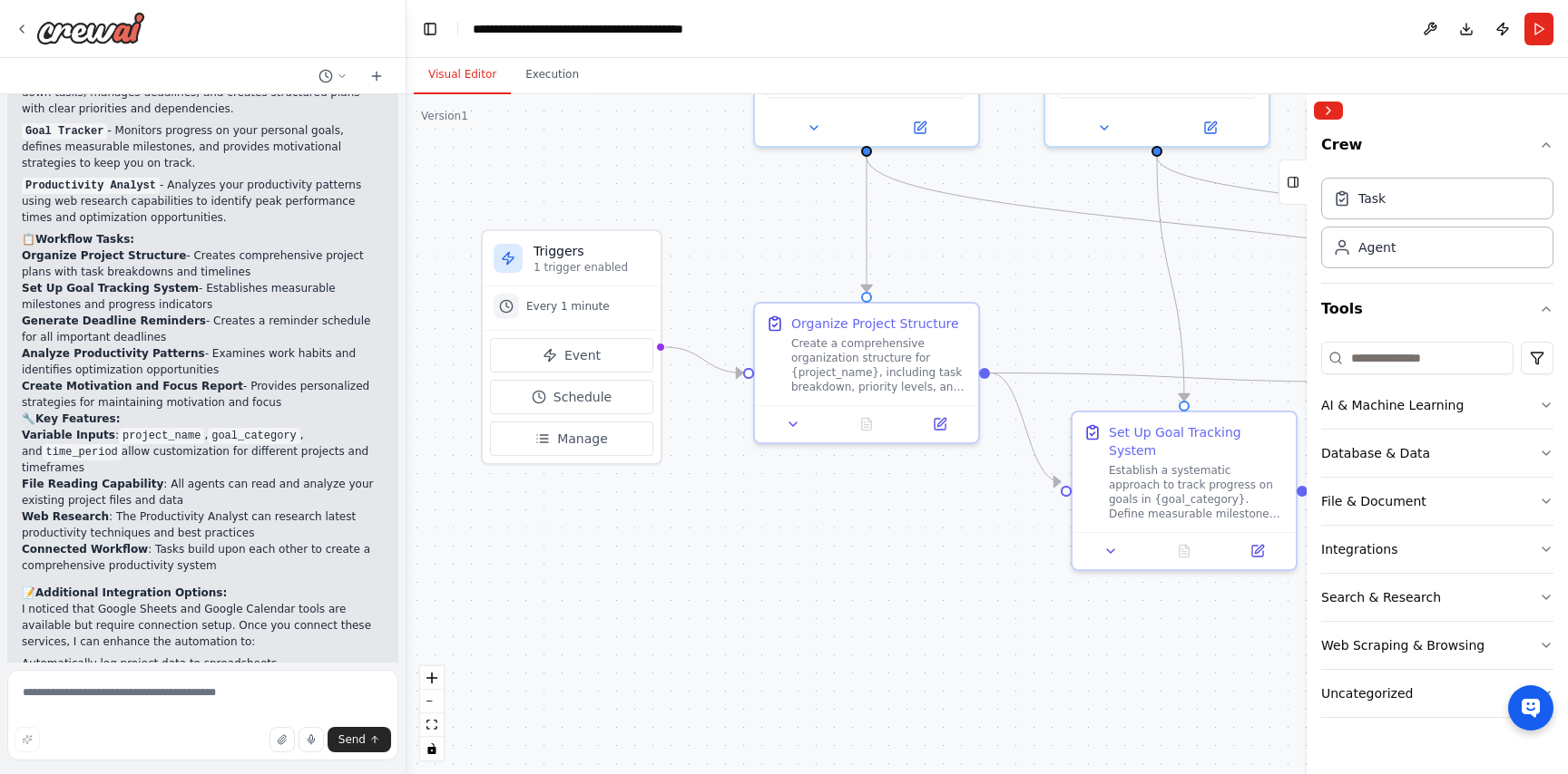
drag, startPoint x: 941, startPoint y: 539, endPoint x: 763, endPoint y: 546, distance: 178.1
click at [763, 546] on div ".deletable-edge-delete-btn { width: 20px; height: 20px; border: 0px solid #ffff…" at bounding box center [987, 434] width 1161 height 680
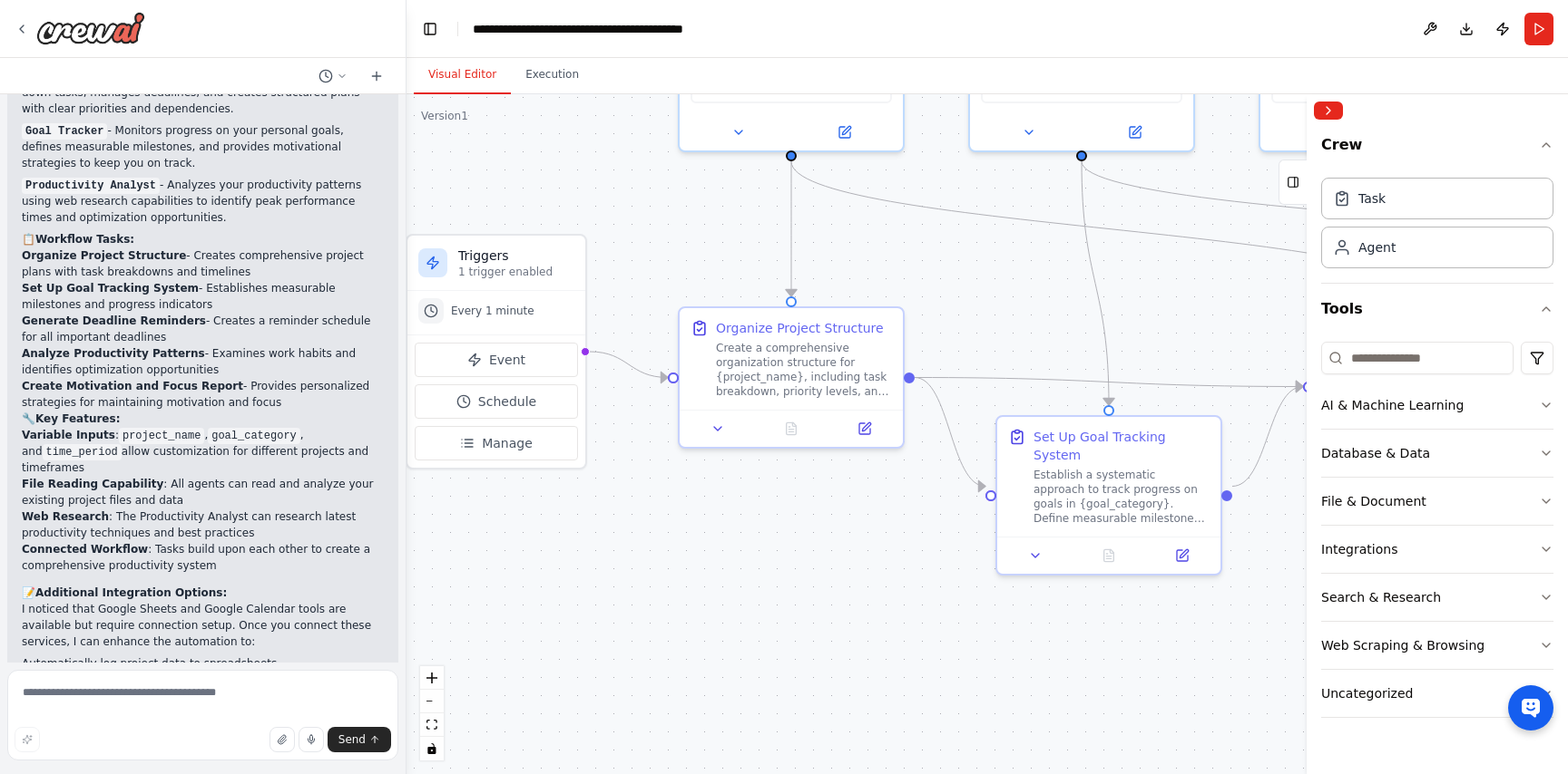
drag, startPoint x: 666, startPoint y: 562, endPoint x: 738, endPoint y: 561, distance: 72.0
click at [694, 561] on div ".deletable-edge-delete-btn { width: 20px; height: 20px; border: 0px solid #ffff…" at bounding box center [987, 434] width 1161 height 680
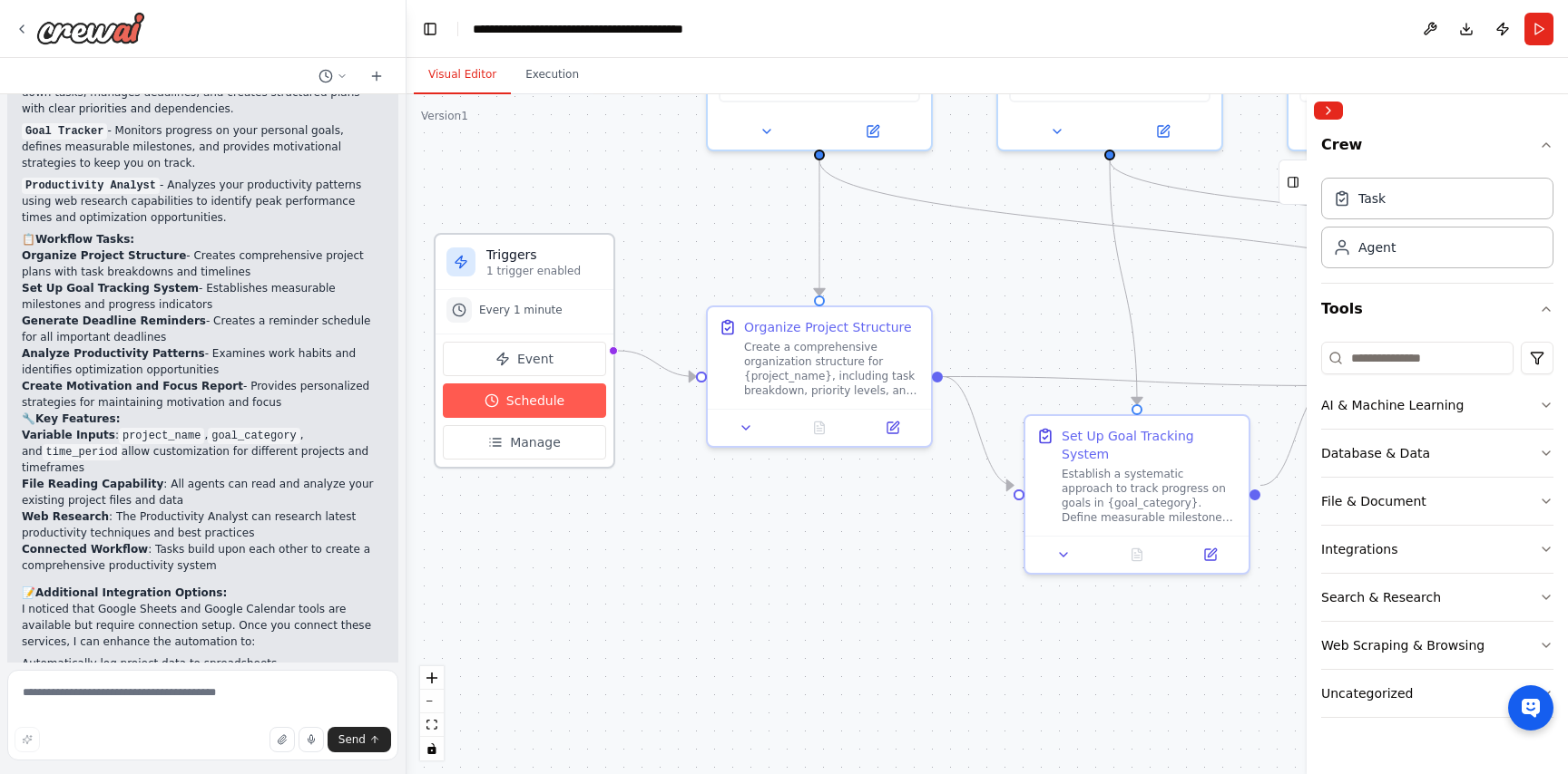
click at [551, 398] on span "Schedule" at bounding box center [536, 401] width 59 height 18
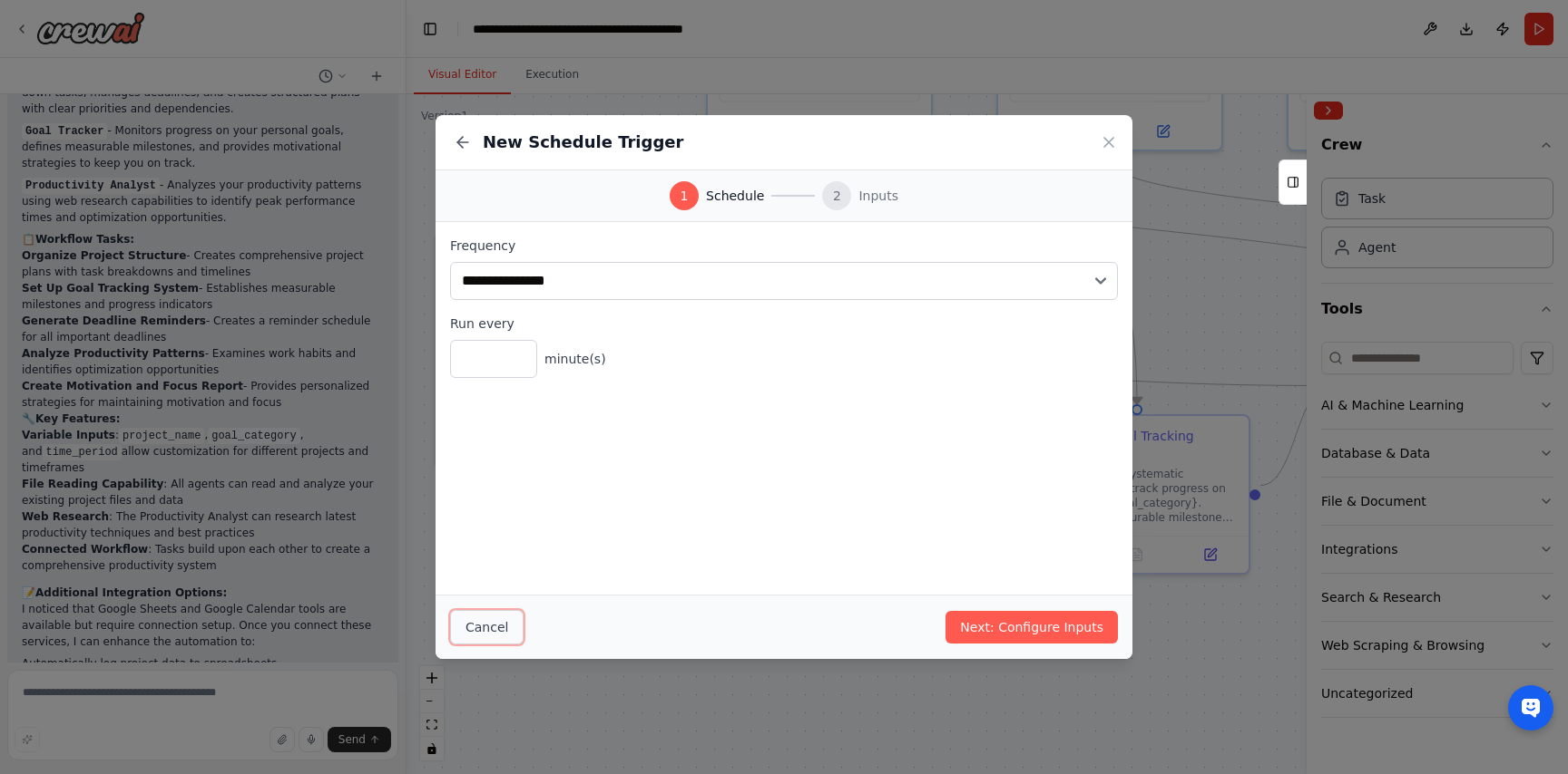
click at [502, 624] on button "Cancel" at bounding box center [486, 628] width 73 height 35
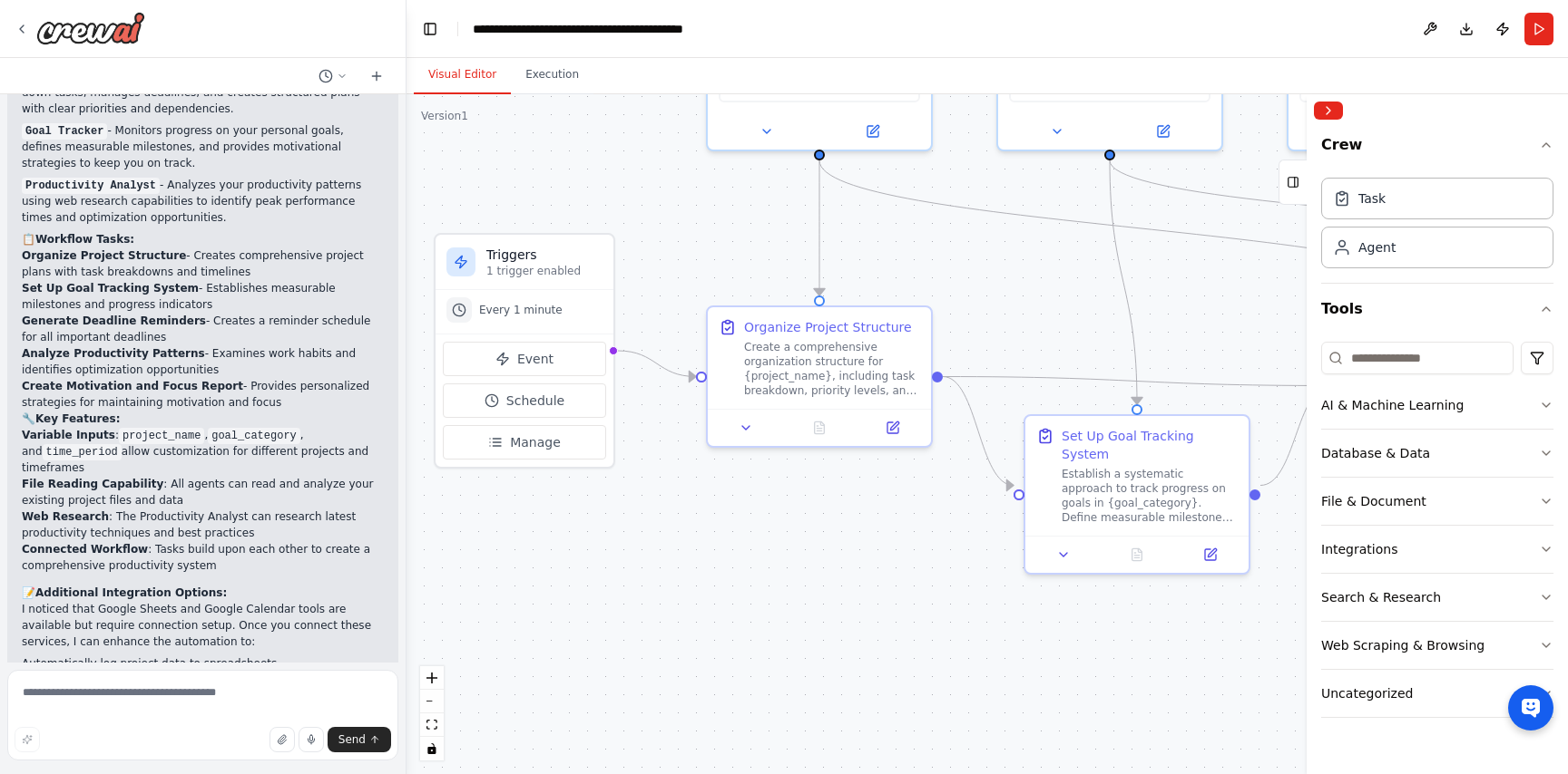
click at [700, 509] on div ".deletable-edge-delete-btn { width: 20px; height: 20px; border: 0px solid #ffff…" at bounding box center [987, 434] width 1161 height 680
click at [543, 312] on span "Every 1 minute" at bounding box center [520, 310] width 83 height 15
click at [552, 394] on span "Schedule" at bounding box center [536, 401] width 59 height 18
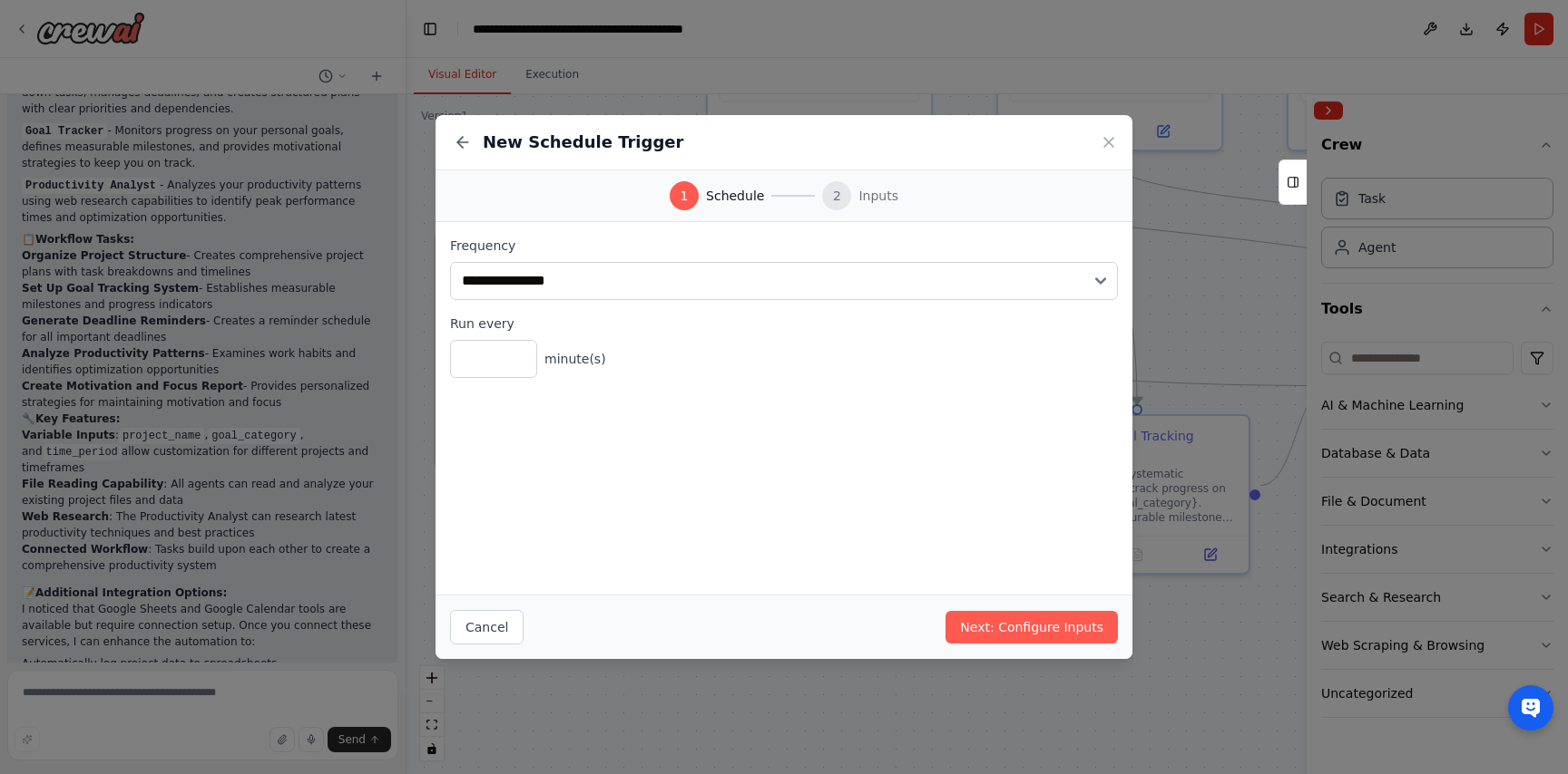
drag, startPoint x: 906, startPoint y: 130, endPoint x: 960, endPoint y: 131, distance: 54.0
click at [960, 131] on div "New Schedule Trigger" at bounding box center [784, 143] width 697 height 56
click at [904, 135] on div "New Schedule Trigger" at bounding box center [784, 143] width 697 height 56
drag, startPoint x: 936, startPoint y: 114, endPoint x: 948, endPoint y: 115, distance: 12.0
click at [948, 115] on div "New Schedule Trigger" at bounding box center [784, 143] width 697 height 56
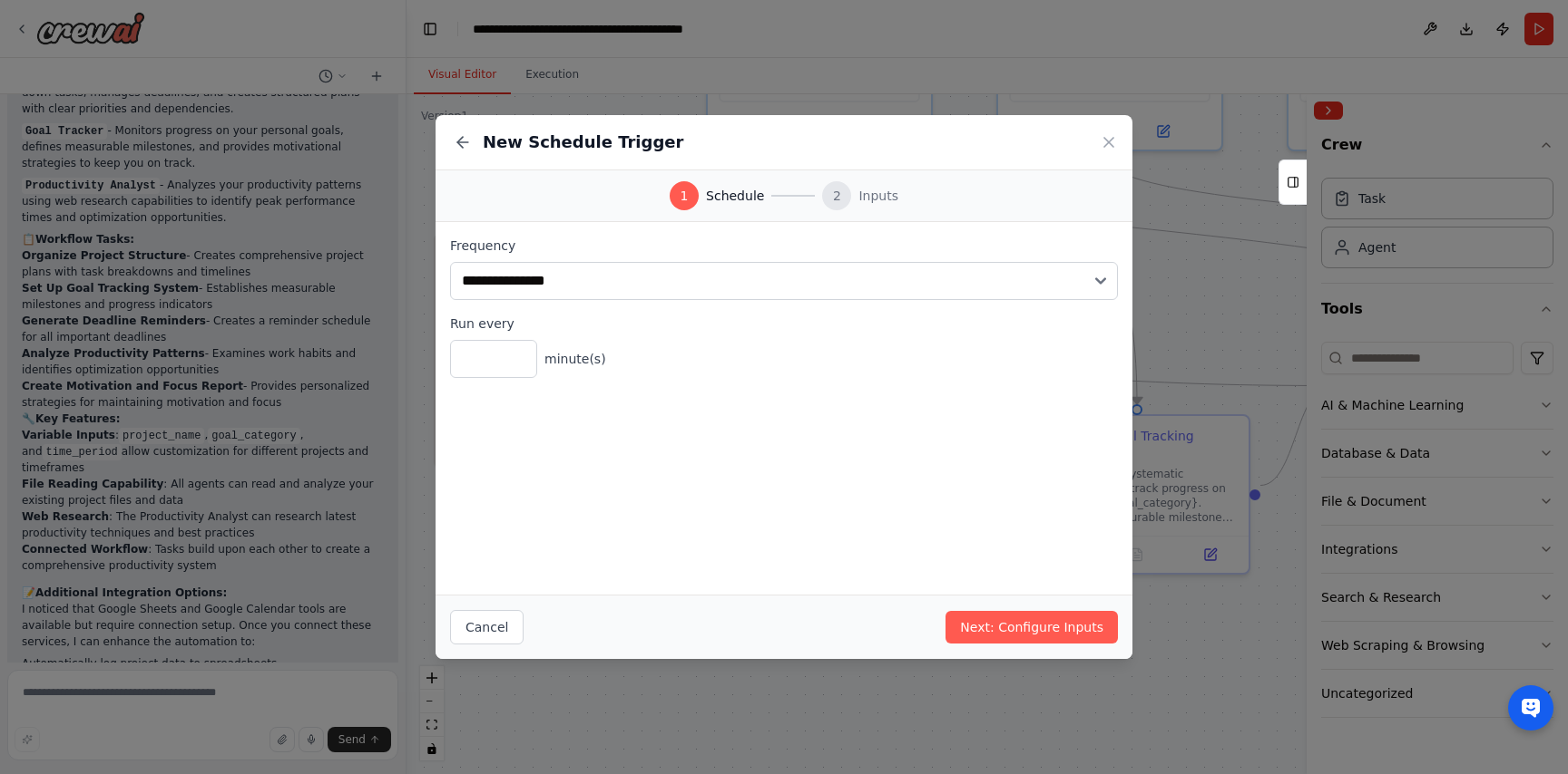
drag, startPoint x: 714, startPoint y: 138, endPoint x: 731, endPoint y: 138, distance: 17.0
click at [731, 138] on div "New Schedule Trigger" at bounding box center [784, 143] width 697 height 56
click at [991, 616] on button "Next: Configure Inputs" at bounding box center [1031, 628] width 173 height 33
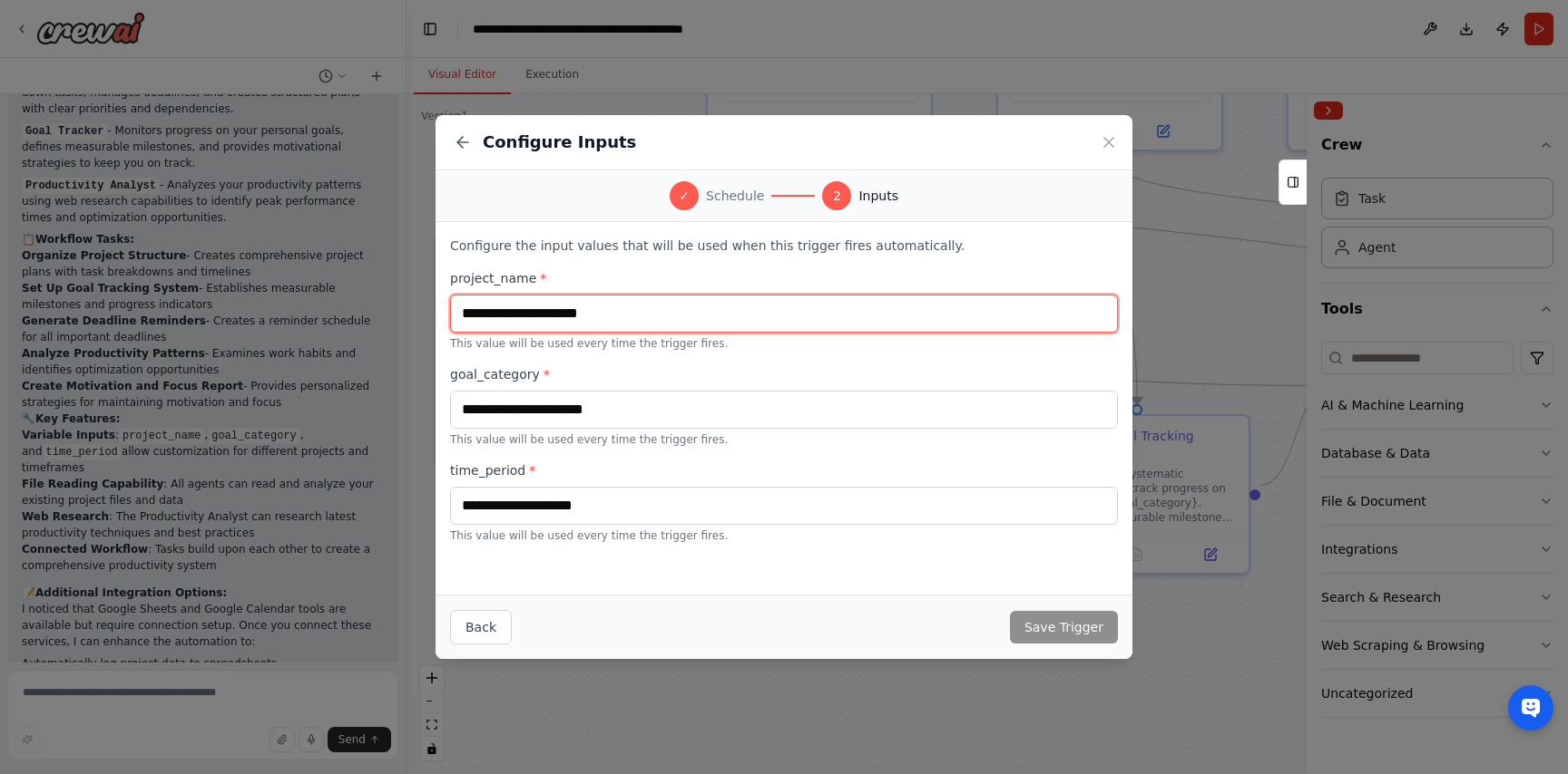
click at [612, 316] on input "text" at bounding box center [784, 314] width 667 height 38
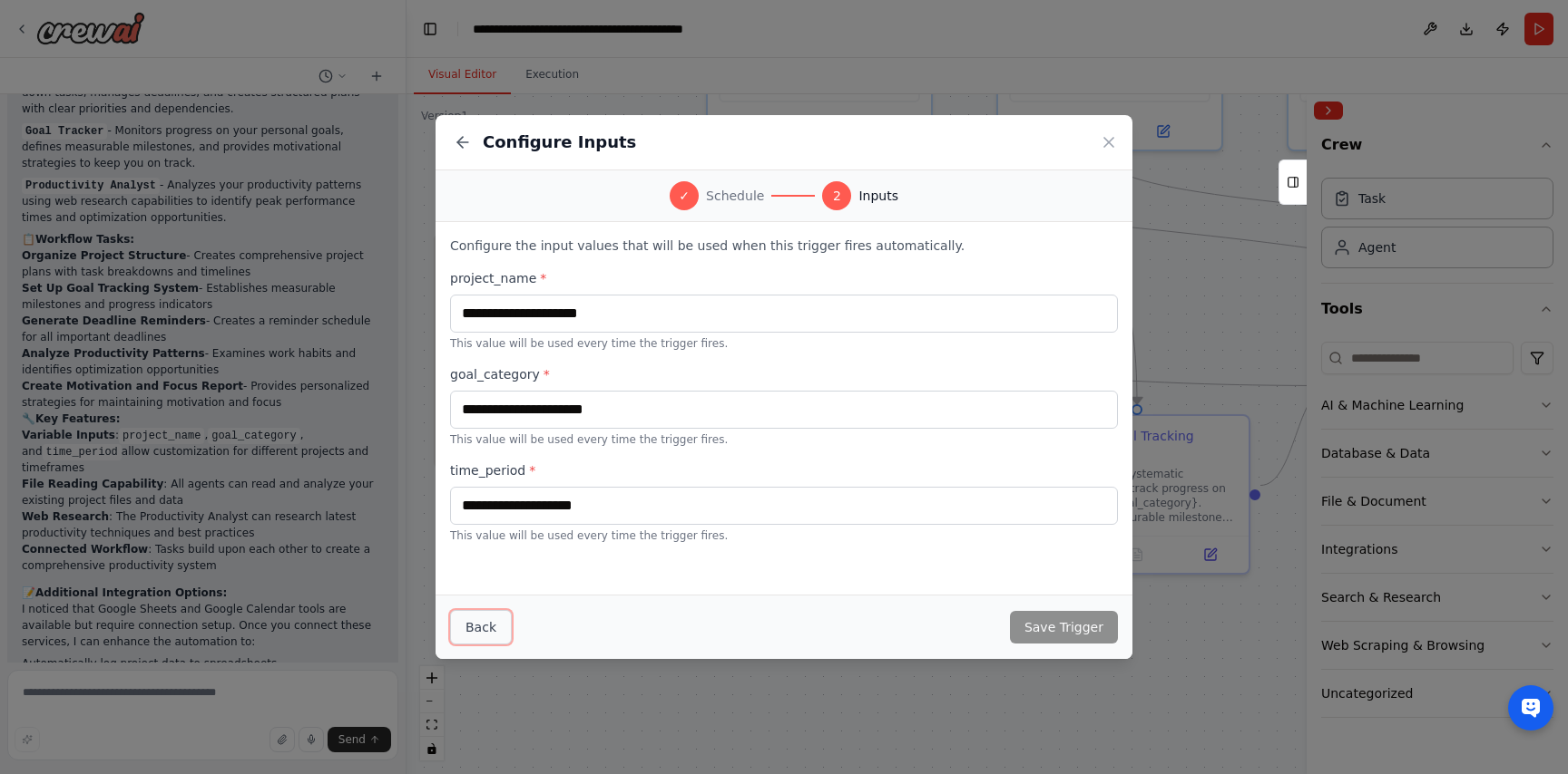
click at [479, 630] on button "Back" at bounding box center [480, 628] width 61 height 35
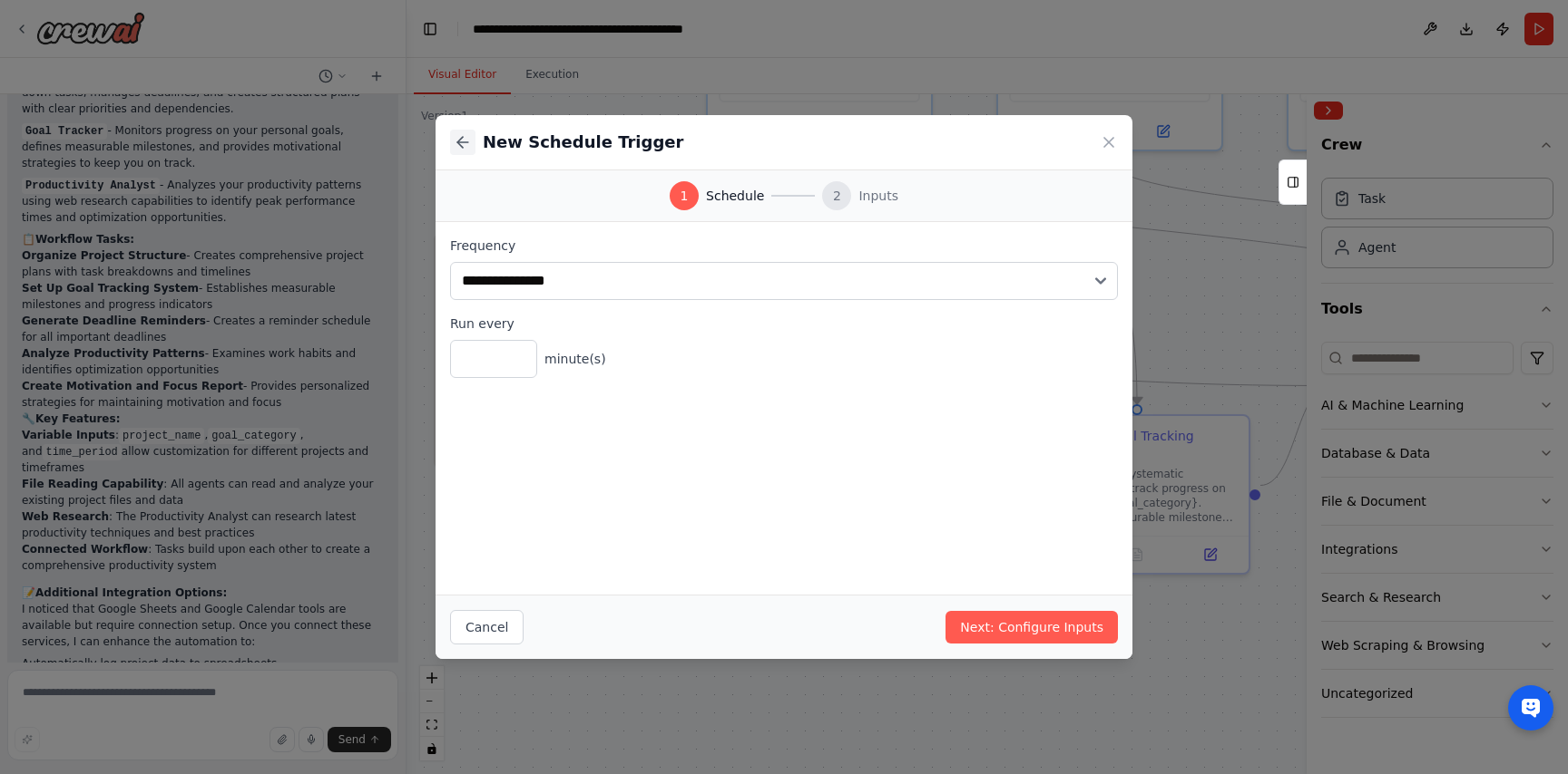
click at [468, 145] on icon at bounding box center [463, 143] width 18 height 18
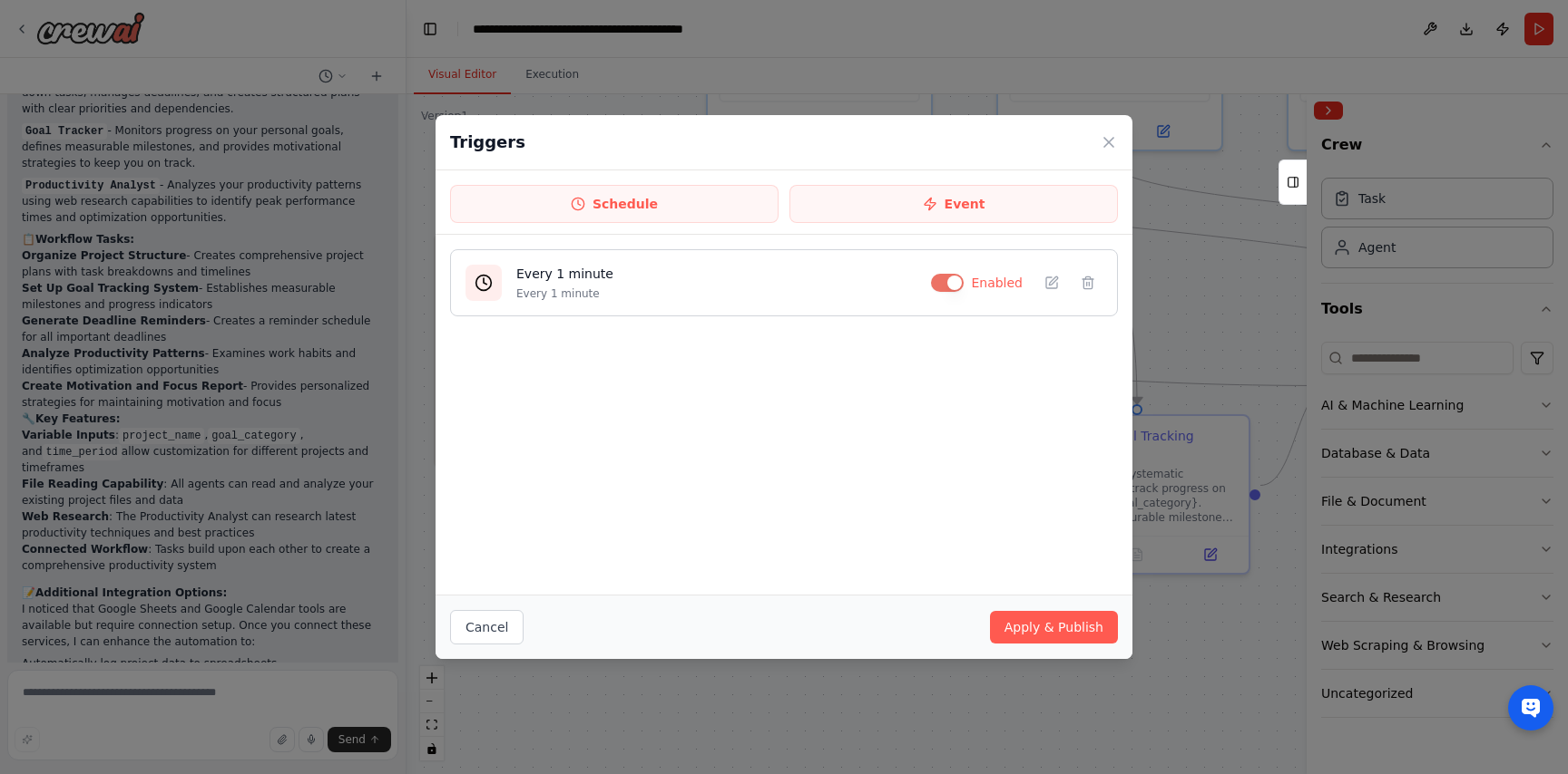
click at [944, 279] on button "button" at bounding box center [947, 283] width 33 height 18
click at [1104, 141] on icon at bounding box center [1109, 143] width 18 height 18
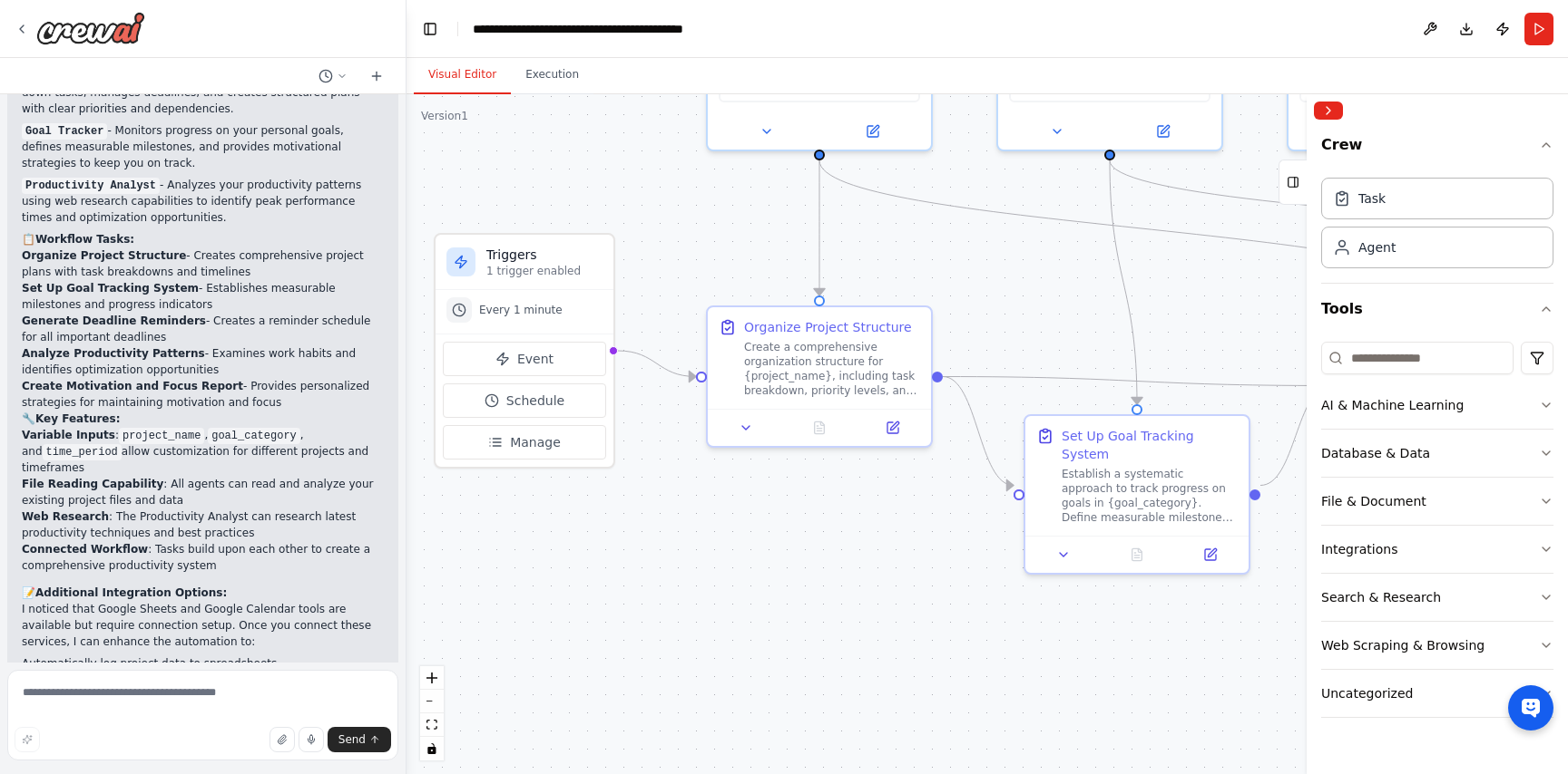
click at [728, 510] on div ".deletable-edge-delete-btn { width: 20px; height: 20px; border: 0px solid #ffff…" at bounding box center [987, 434] width 1161 height 680
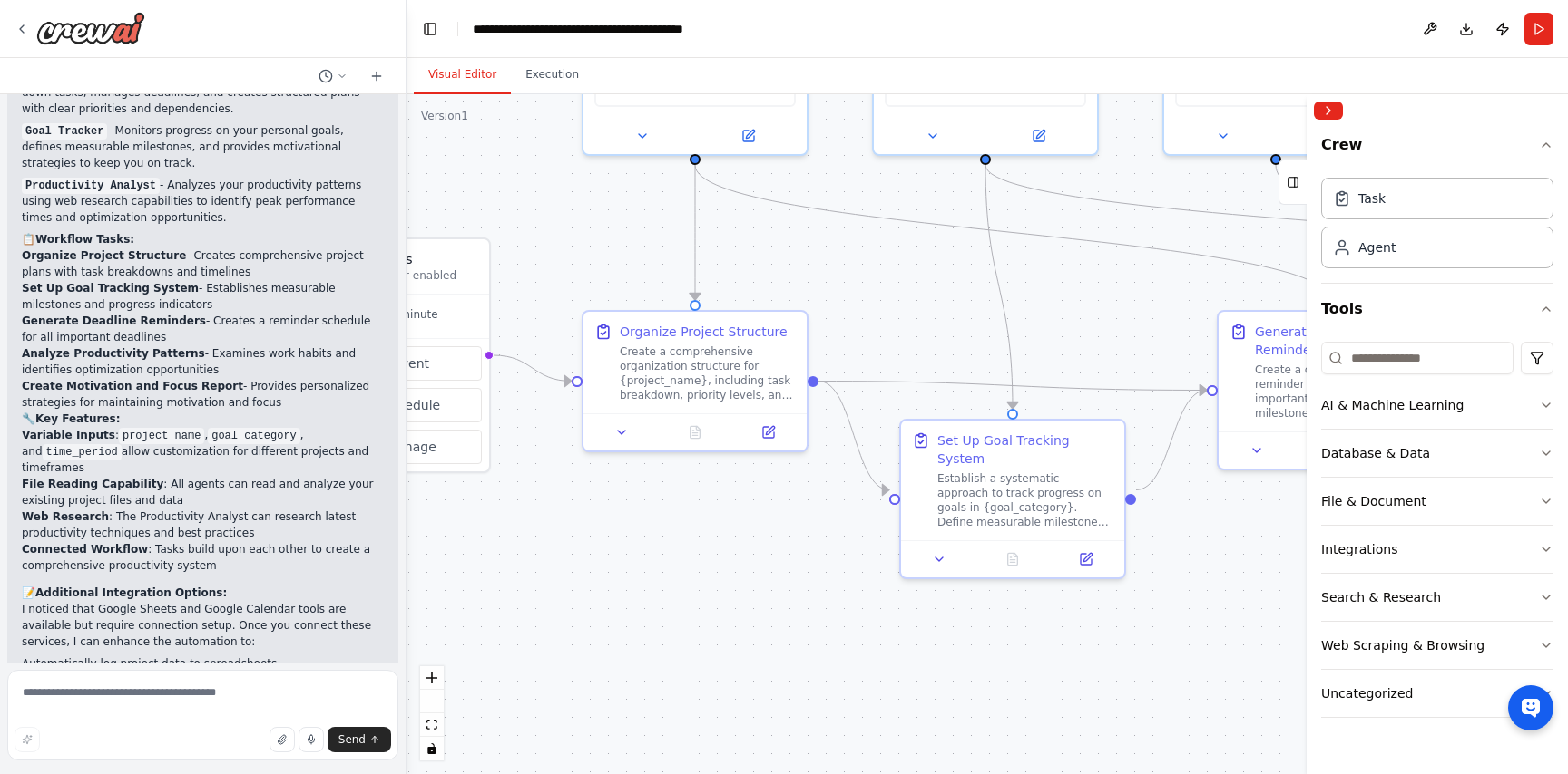
drag, startPoint x: 888, startPoint y: 522, endPoint x: 760, endPoint y: 518, distance: 128.1
click at [760, 523] on div ".deletable-edge-delete-btn { width: 20px; height: 20px; border: 0px solid #ffff…" at bounding box center [987, 434] width 1161 height 680
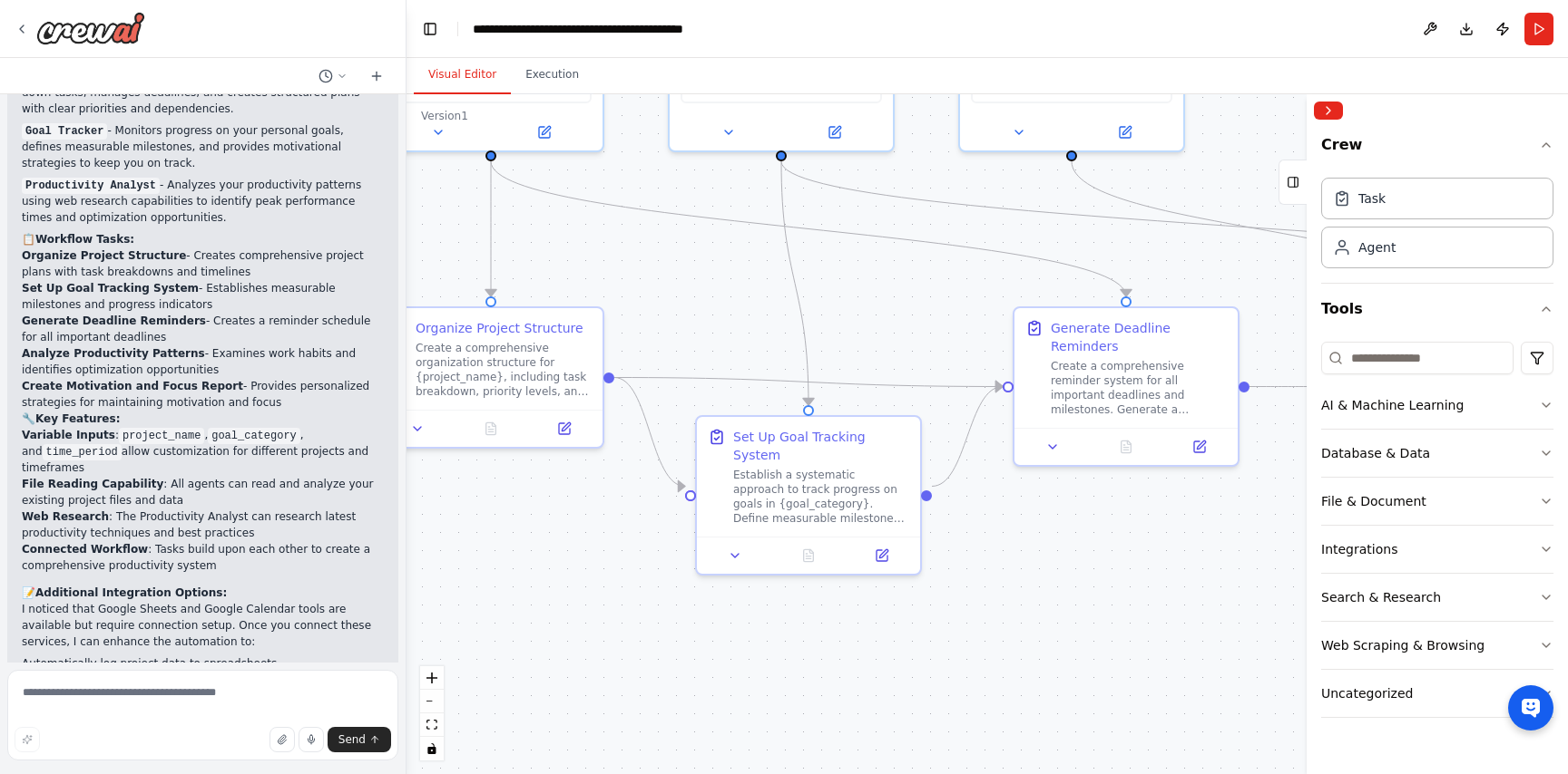
drag, startPoint x: 760, startPoint y: 518, endPoint x: 550, endPoint y: 517, distance: 210.0
click at [550, 517] on div ".deletable-edge-delete-btn { width: 20px; height: 20px; border: 0px solid #ffff…" at bounding box center [987, 434] width 1161 height 680
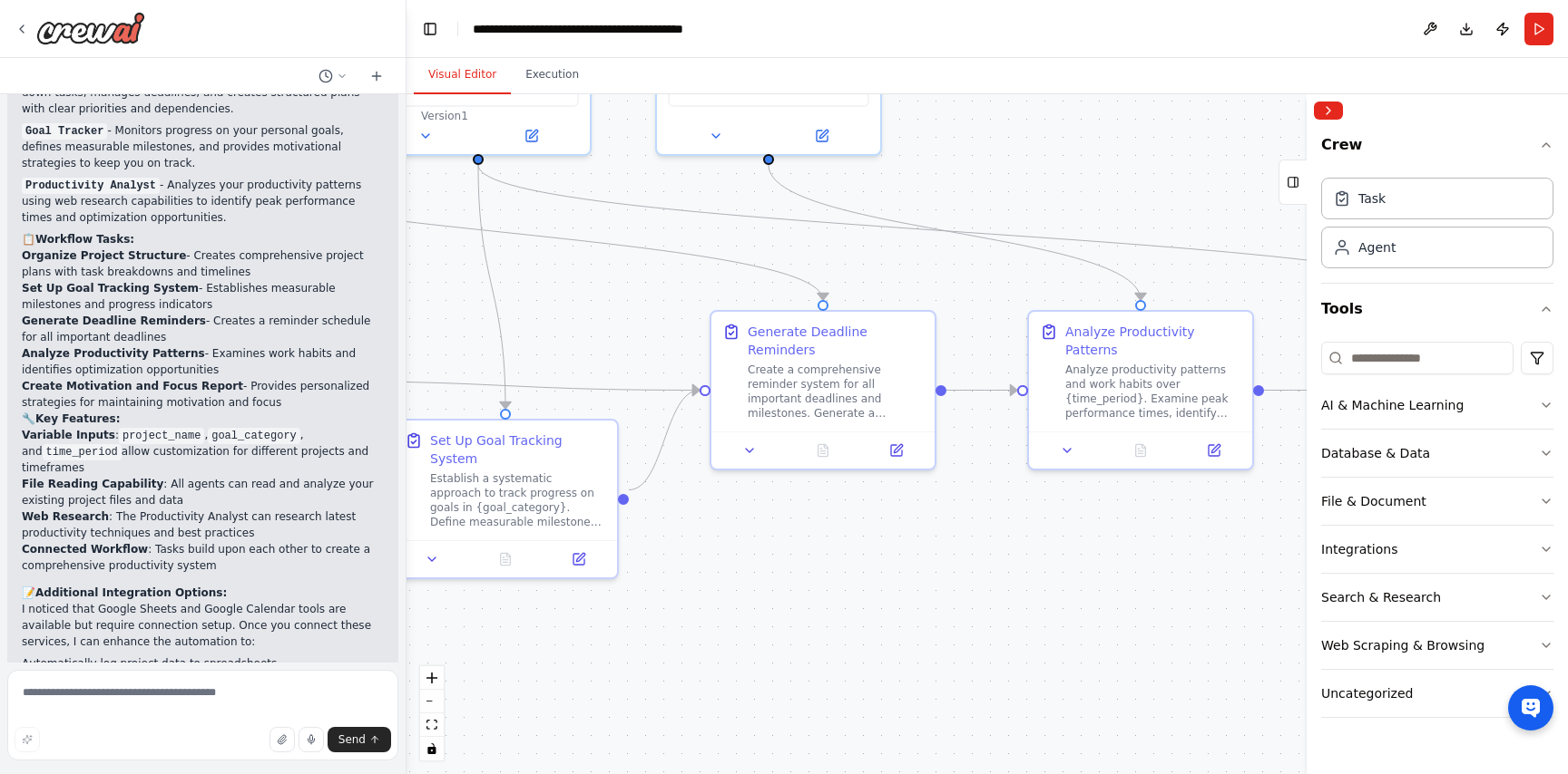
drag, startPoint x: 1019, startPoint y: 547, endPoint x: 709, endPoint y: 545, distance: 310.0
click at [709, 546] on div ".deletable-edge-delete-btn { width: 20px; height: 20px; border: 0px solid #ffff…" at bounding box center [987, 434] width 1161 height 680
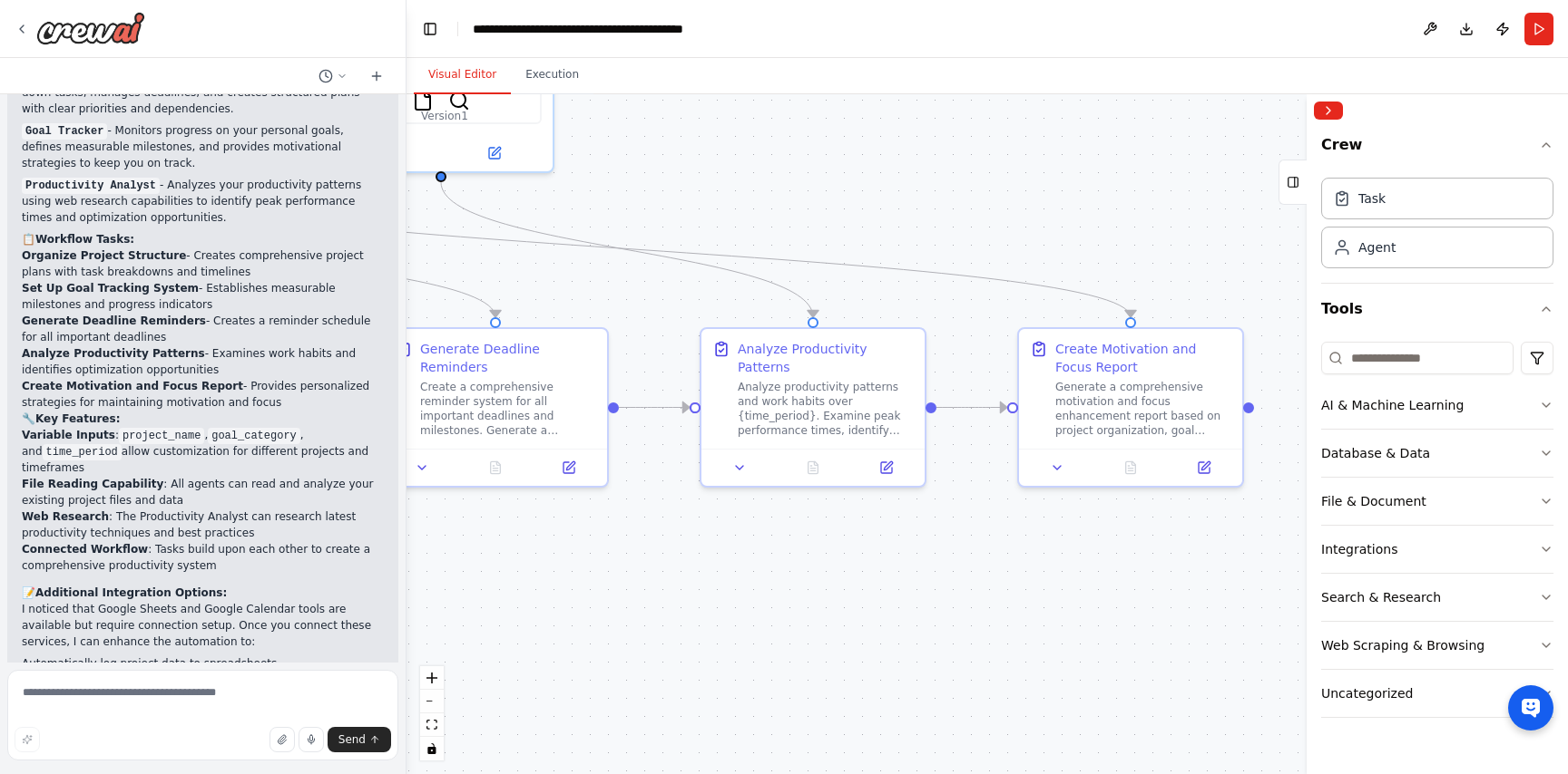
drag, startPoint x: 981, startPoint y: 545, endPoint x: 667, endPoint y: 564, distance: 314.6
click at [667, 565] on div ".deletable-edge-delete-btn { width: 20px; height: 20px; border: 0px solid #ffff…" at bounding box center [987, 434] width 1161 height 680
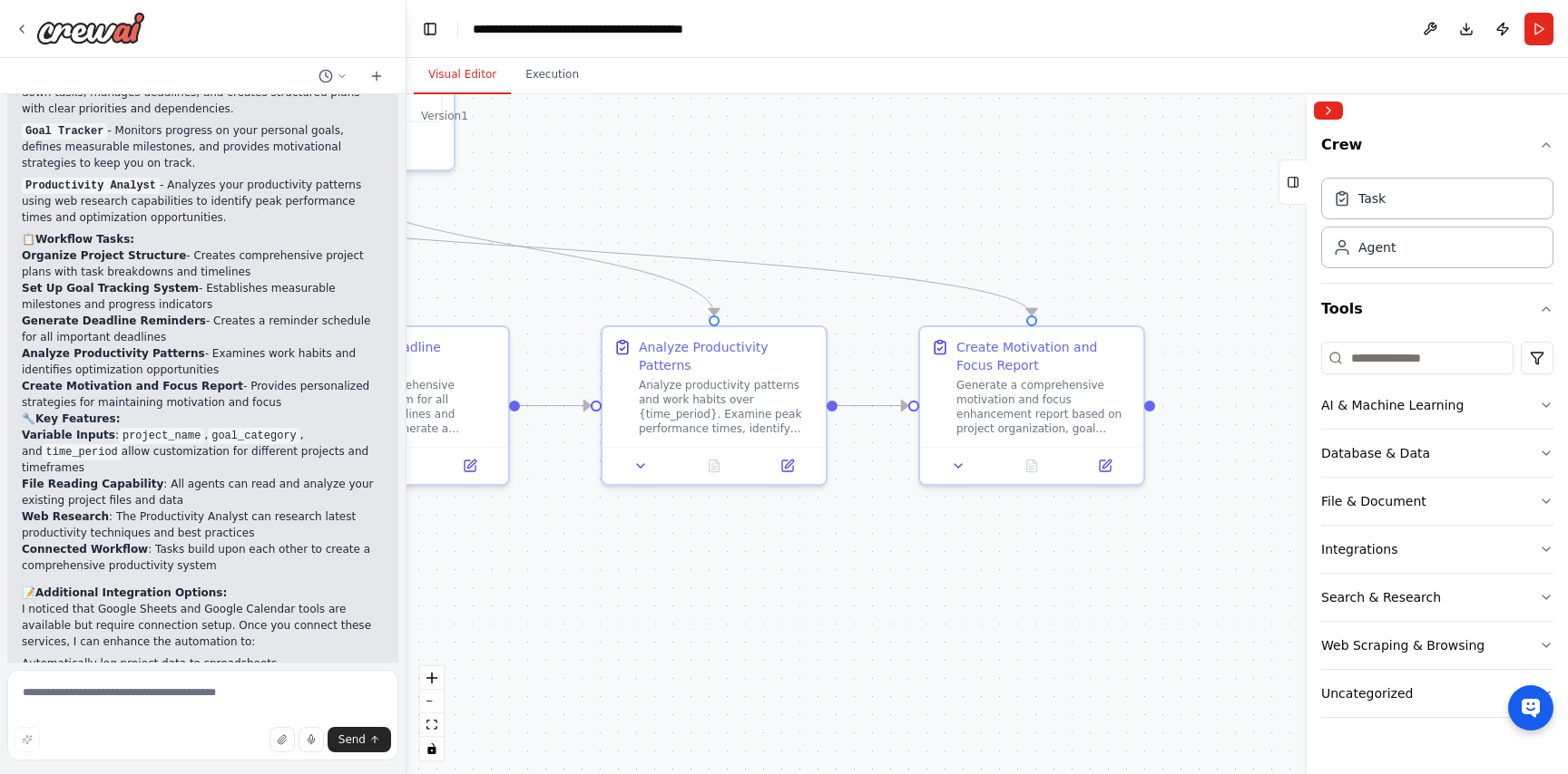
drag, startPoint x: 924, startPoint y: 577, endPoint x: 796, endPoint y: 578, distance: 128.0
click at [796, 578] on div ".deletable-edge-delete-btn { width: 20px; height: 20px; border: 0px solid #ffff…" at bounding box center [987, 434] width 1161 height 680
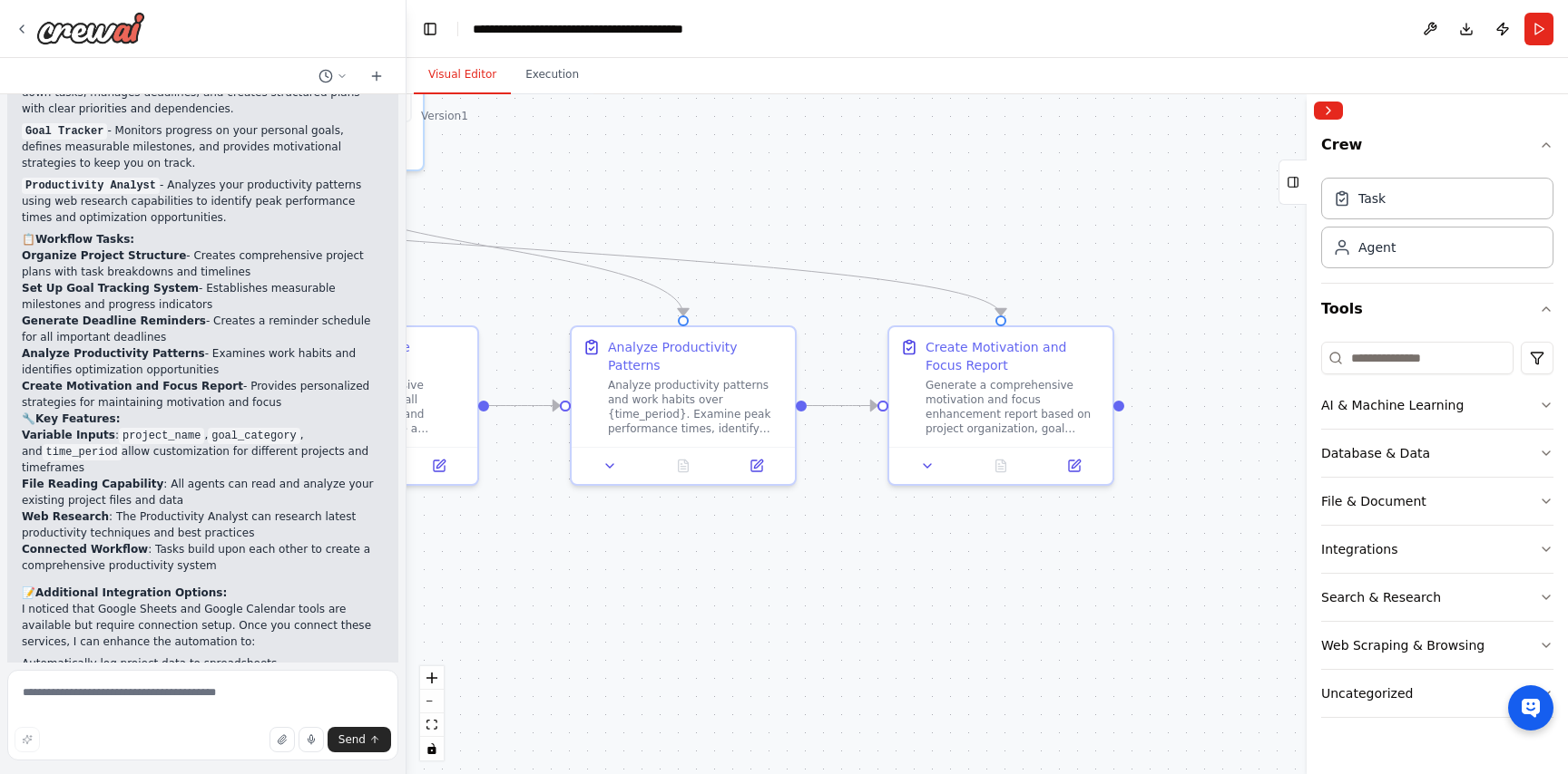
drag, startPoint x: 798, startPoint y: 585, endPoint x: 776, endPoint y: 586, distance: 22.0
click at [777, 586] on div ".deletable-edge-delete-btn { width: 20px; height: 20px; border: 0px solid #ffff…" at bounding box center [987, 434] width 1161 height 680
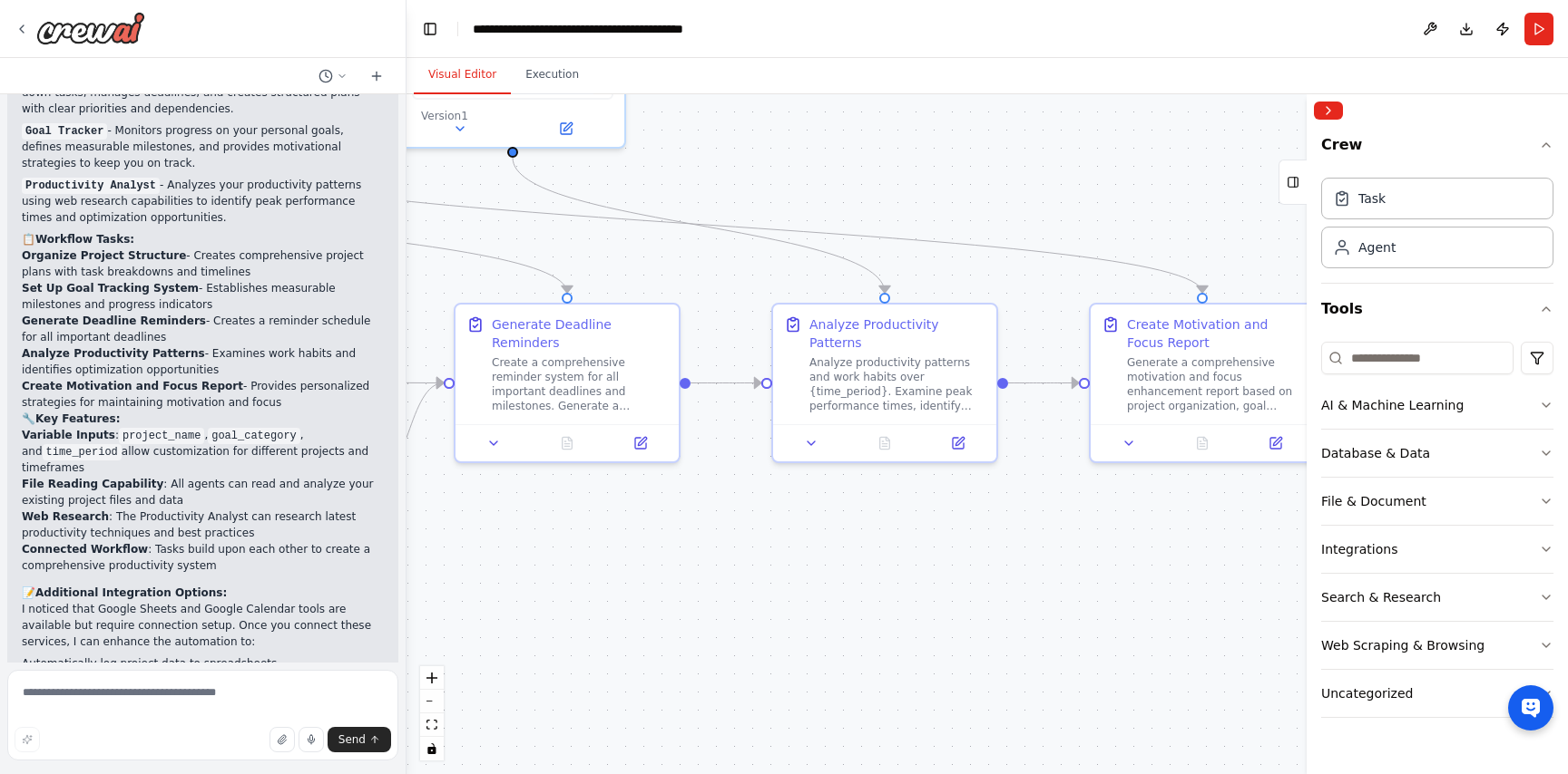
drag, startPoint x: 778, startPoint y: 587, endPoint x: 1045, endPoint y: 559, distance: 268.5
click at [1045, 560] on div ".deletable-edge-delete-btn { width: 20px; height: 20px; border: 0px solid #ffff…" at bounding box center [987, 434] width 1161 height 680
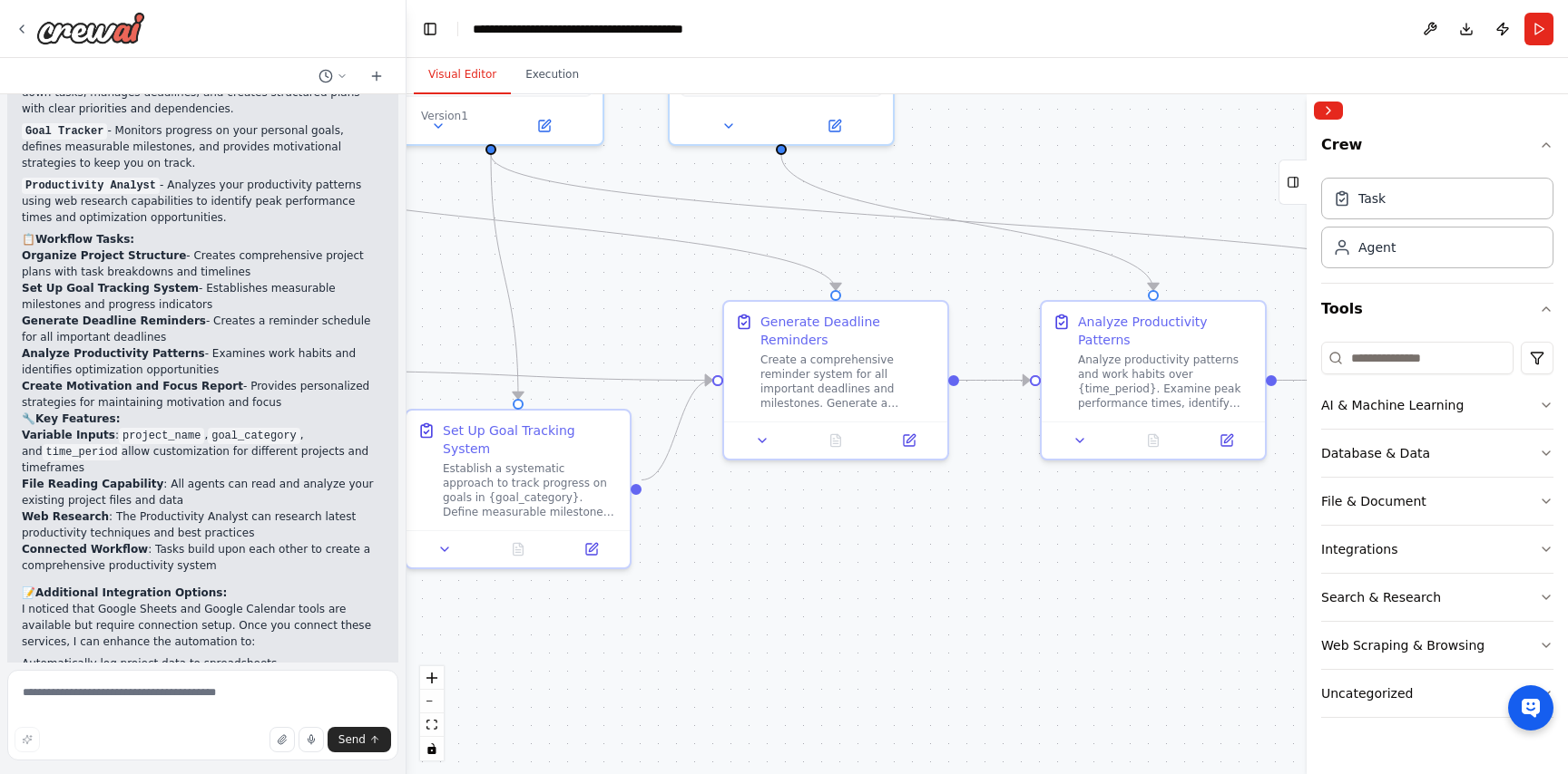
drag, startPoint x: 756, startPoint y: 556, endPoint x: 1015, endPoint y: 555, distance: 259.0
click at [1015, 556] on div ".deletable-edge-delete-btn { width: 20px; height: 20px; border: 0px solid #ffff…" at bounding box center [987, 434] width 1161 height 680
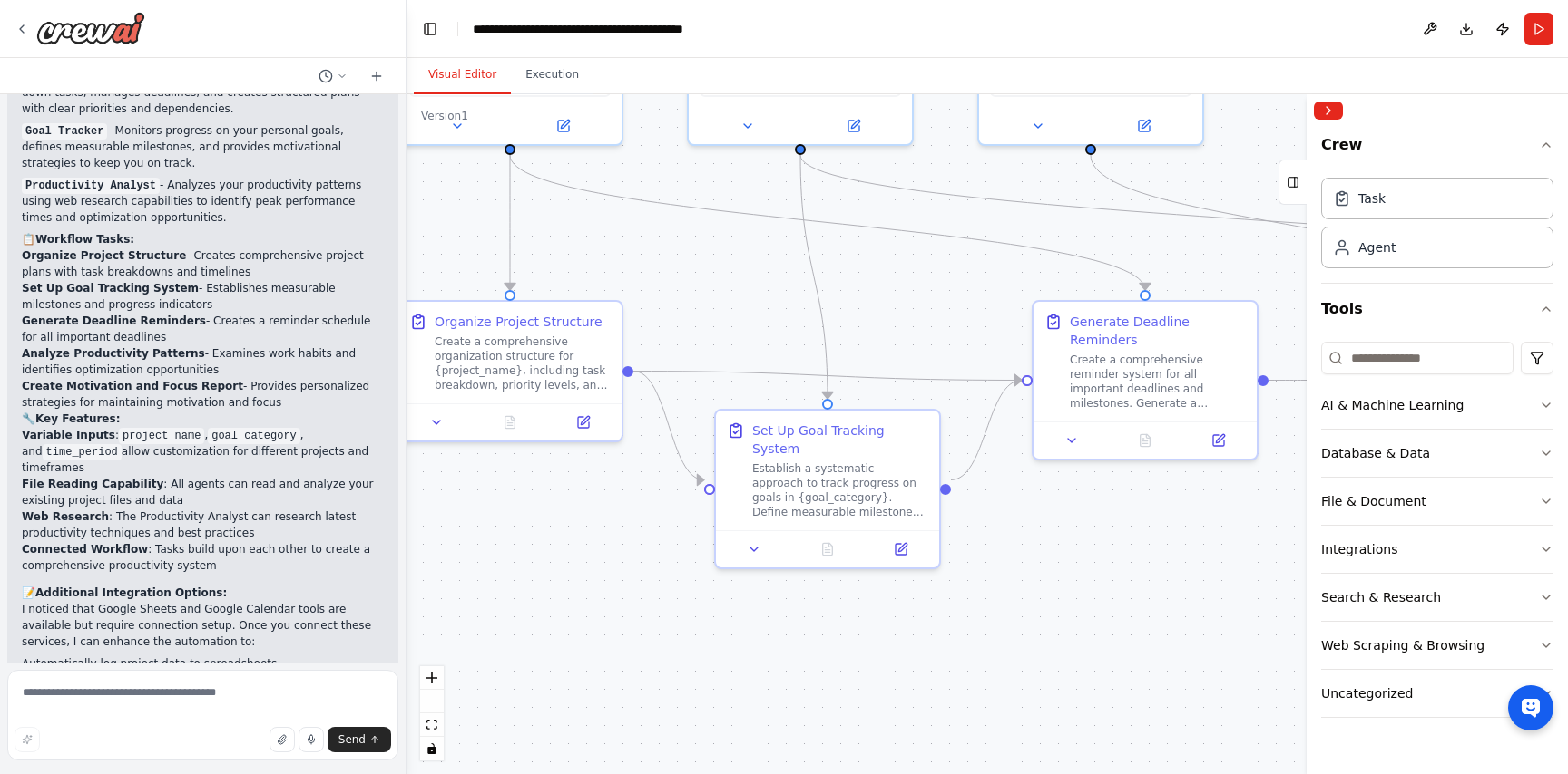
drag, startPoint x: 835, startPoint y: 577, endPoint x: 1110, endPoint y: 572, distance: 275.0
click at [1110, 575] on div ".deletable-edge-delete-btn { width: 20px; height: 20px; border: 0px solid #ffff…" at bounding box center [987, 434] width 1161 height 680
click at [1546, 34] on button "Run" at bounding box center [1539, 29] width 29 height 33
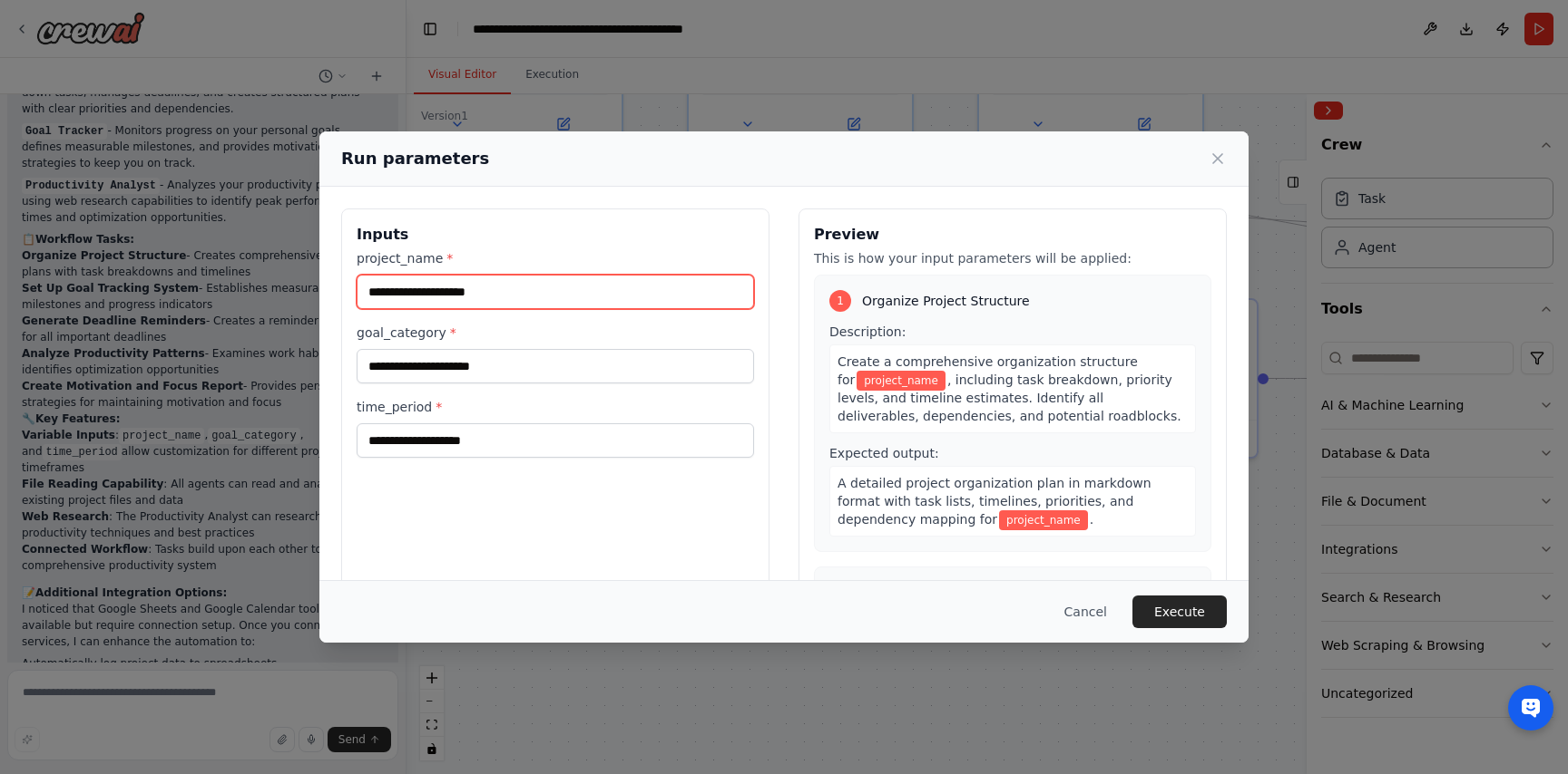
click at [477, 299] on input "project_name *" at bounding box center [555, 292] width 398 height 35
click at [522, 348] on div "goal_category *" at bounding box center [555, 353] width 398 height 59
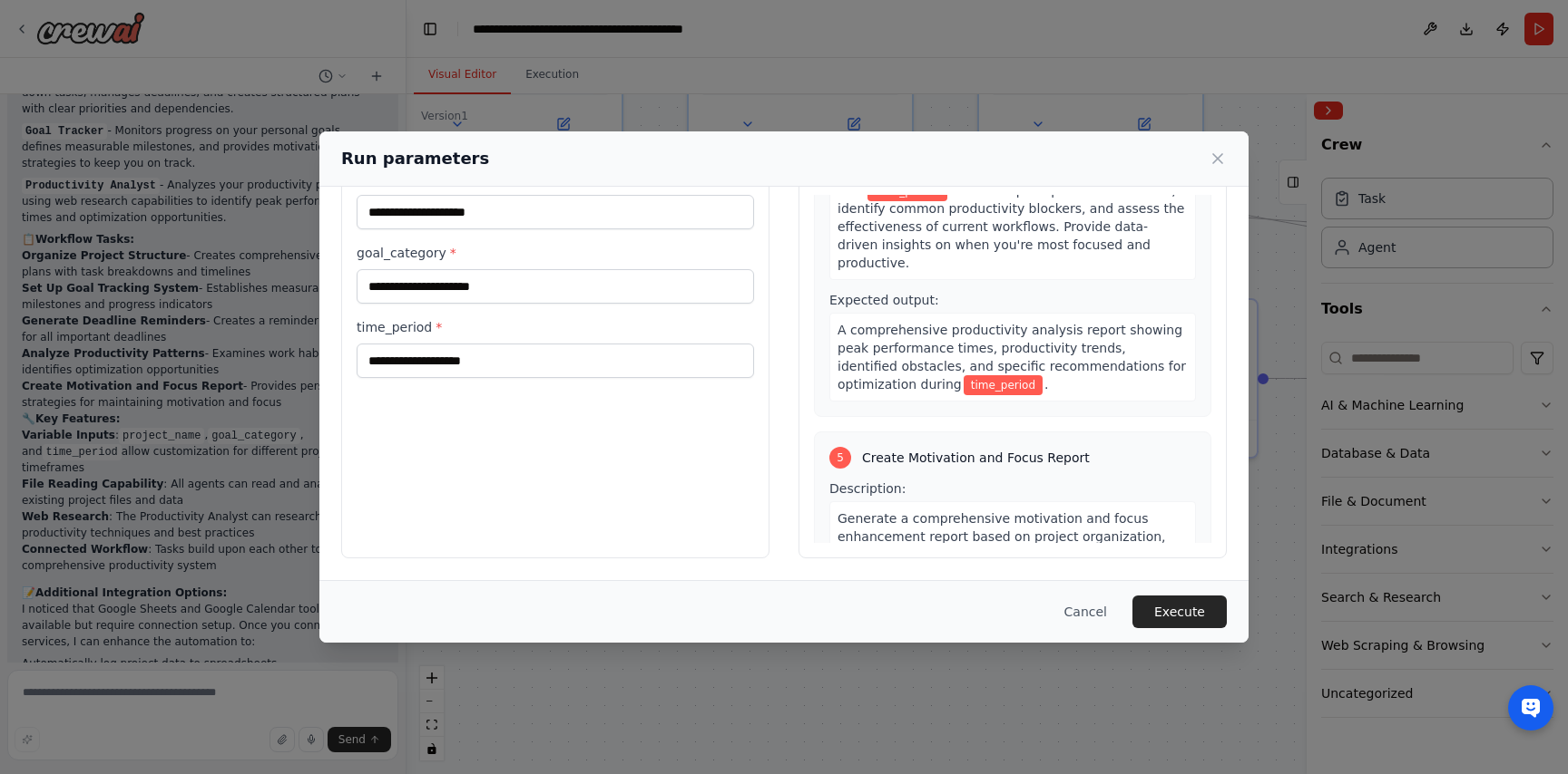
scroll to position [1188, 0]
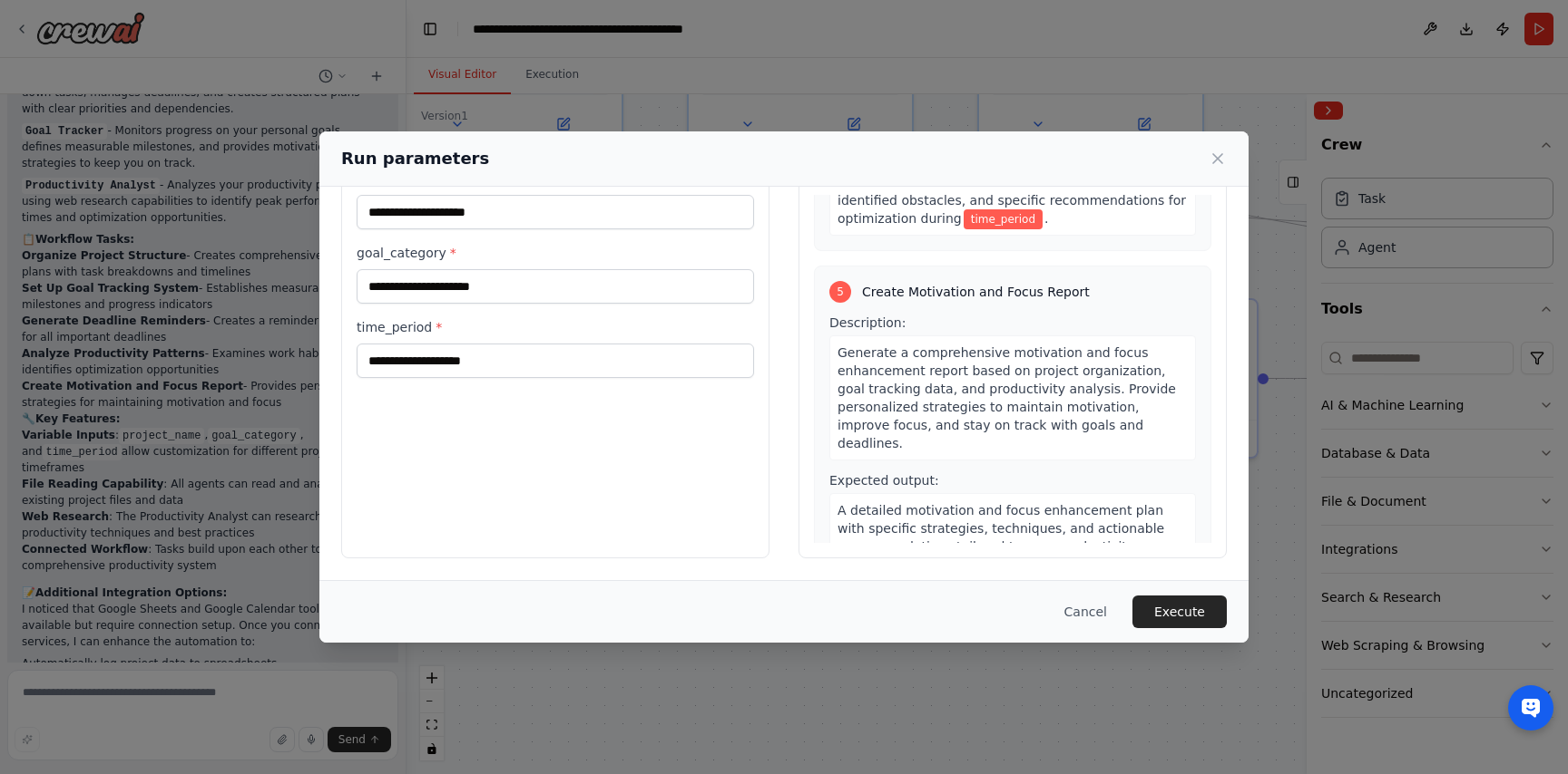
drag, startPoint x: 974, startPoint y: 133, endPoint x: 1039, endPoint y: 161, distance: 70.8
click at [1039, 161] on div "Run parameters" at bounding box center [784, 159] width 929 height 56
drag, startPoint x: 968, startPoint y: 156, endPoint x: 987, endPoint y: 156, distance: 19.0
click at [987, 156] on div "Run parameters" at bounding box center [784, 159] width 886 height 26
click at [1212, 152] on icon at bounding box center [1218, 159] width 18 height 18
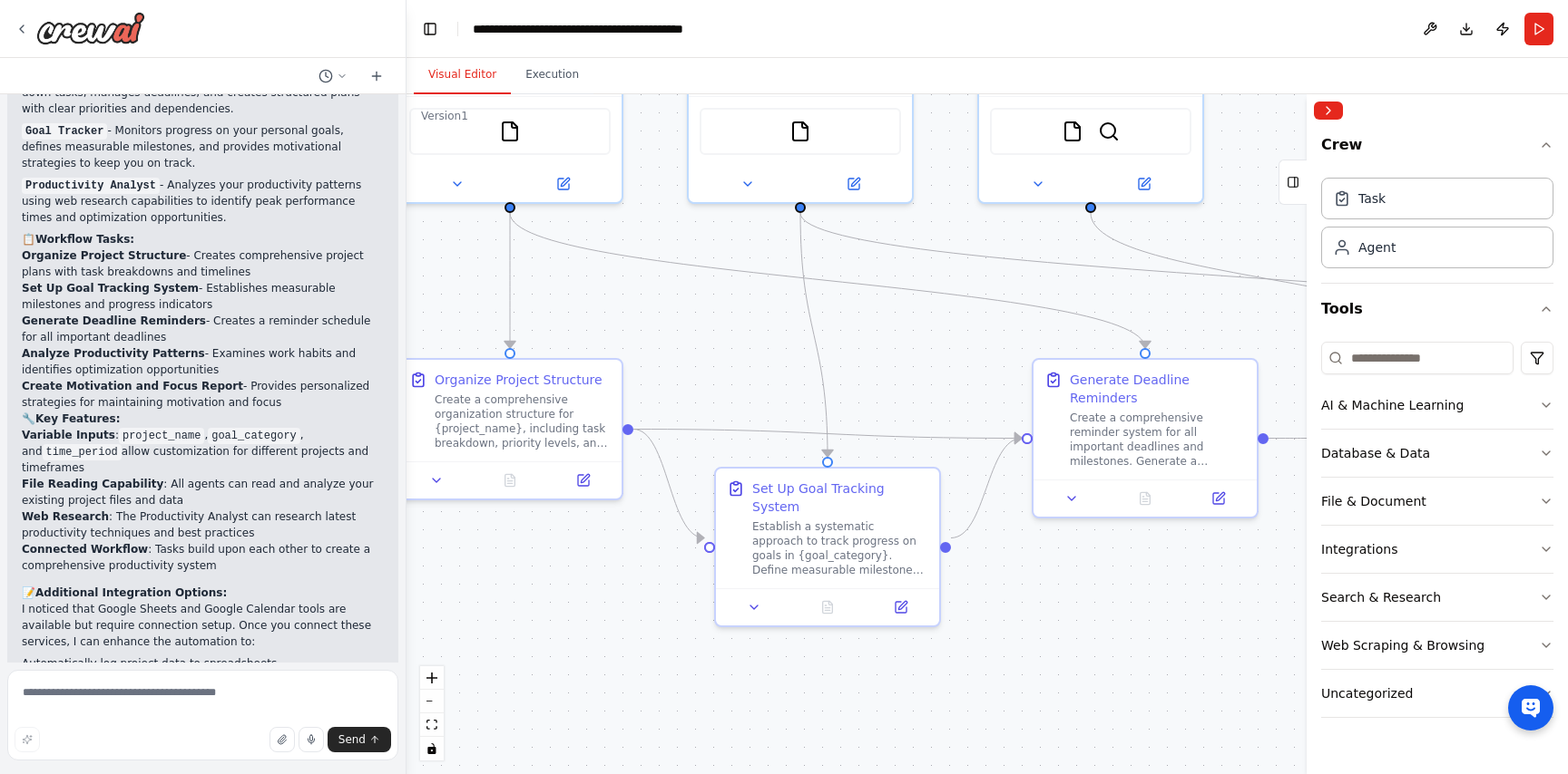
drag, startPoint x: 974, startPoint y: 212, endPoint x: 965, endPoint y: 315, distance: 103.4
click at [968, 315] on div ".deletable-edge-delete-btn { width: 20px; height: 20px; border: 0px solid #ffff…" at bounding box center [987, 434] width 1161 height 680
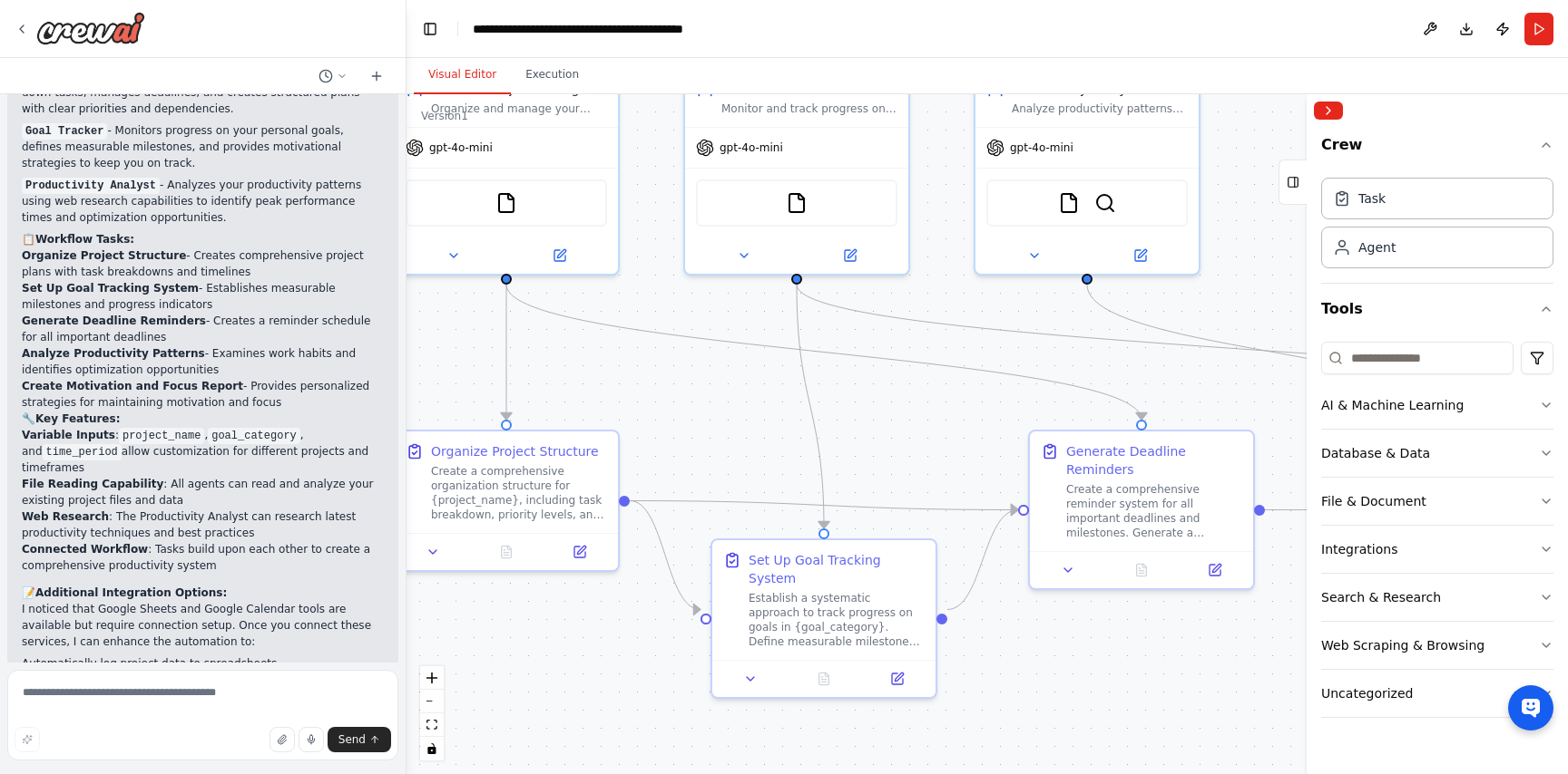
drag, startPoint x: 959, startPoint y: 270, endPoint x: 974, endPoint y: 355, distance: 86.3
click at [974, 358] on div ".deletable-edge-delete-btn { width: 20px; height: 20px; border: 0px solid #ffff…" at bounding box center [987, 434] width 1161 height 680
